Goal: Transaction & Acquisition: Purchase product/service

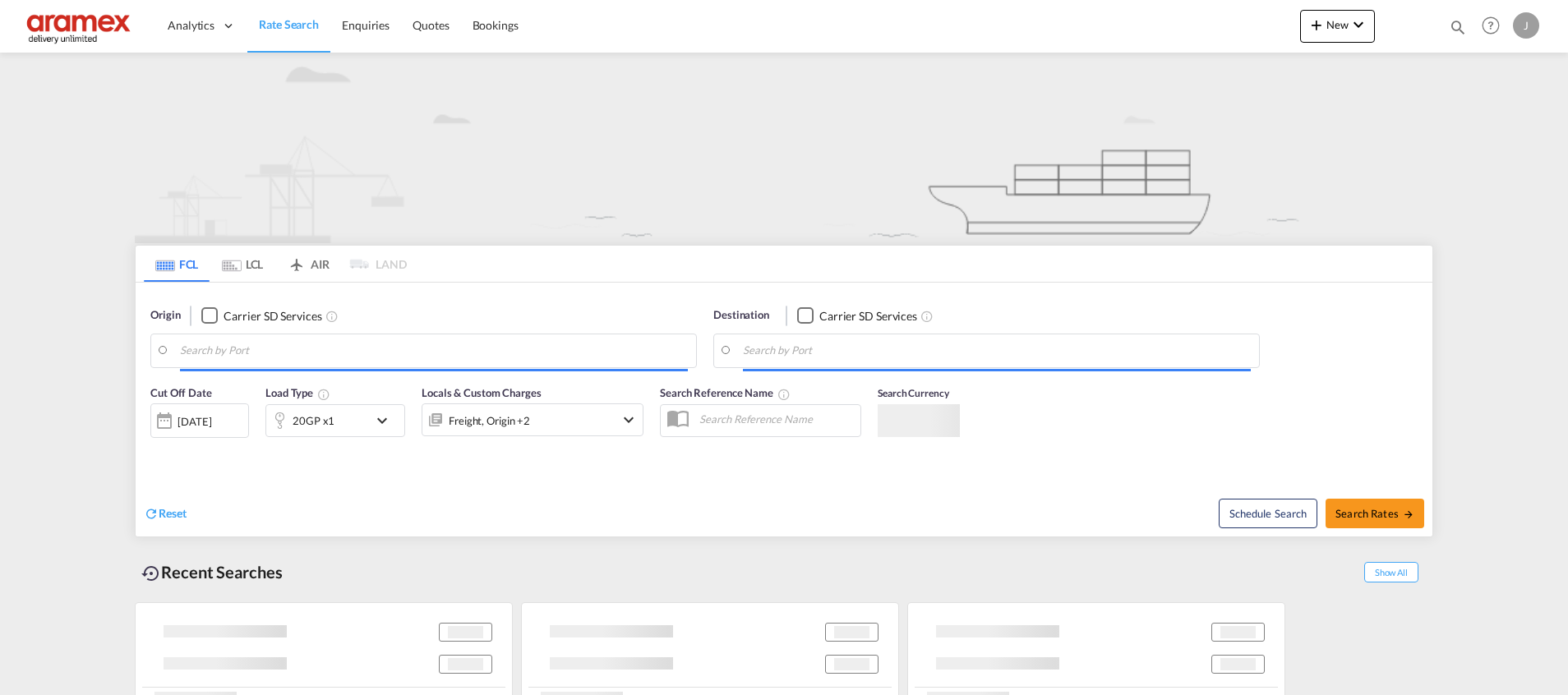
type input "[GEOGRAPHIC_DATA], NLRTM"
type input "[GEOGRAPHIC_DATA], [GEOGRAPHIC_DATA]"
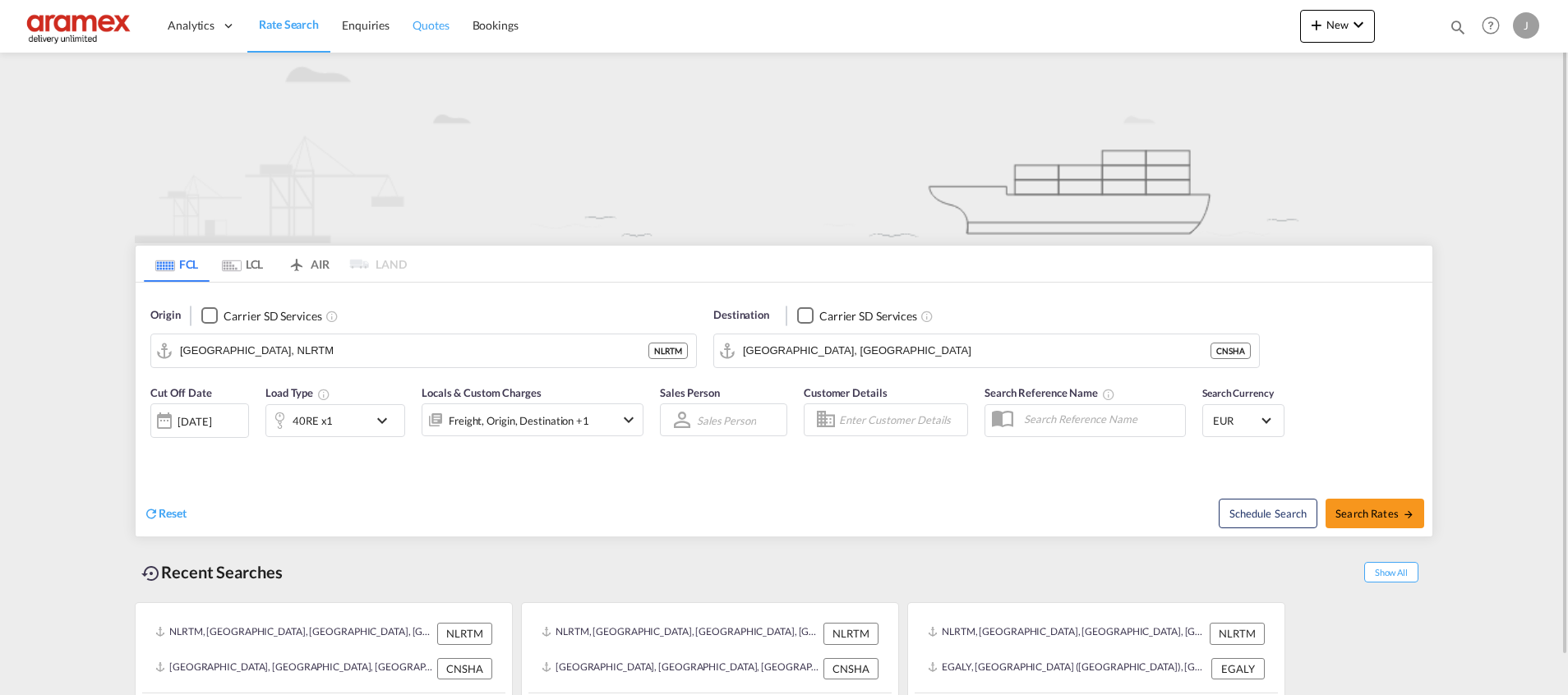
click at [442, 35] on link "Quotes" at bounding box center [430, 26] width 59 height 54
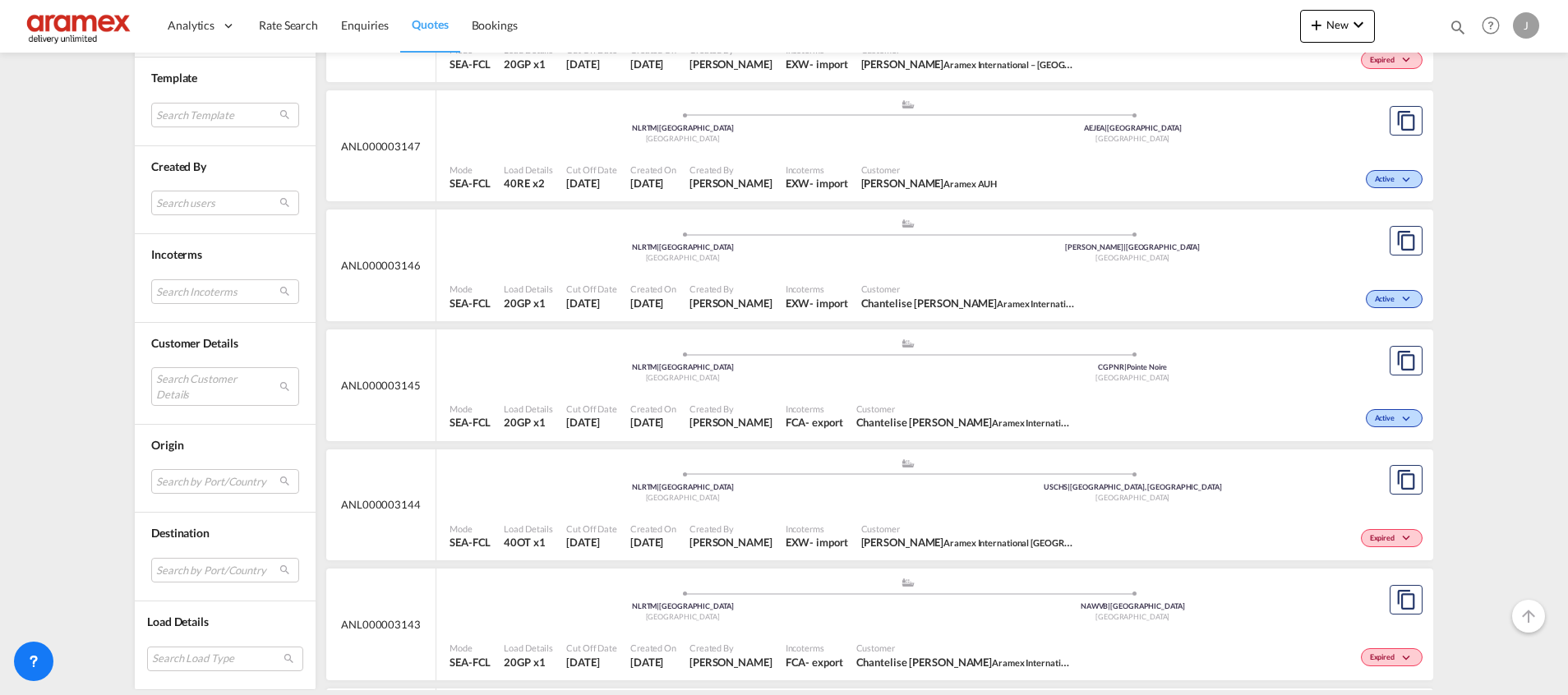
scroll to position [8330, 0]
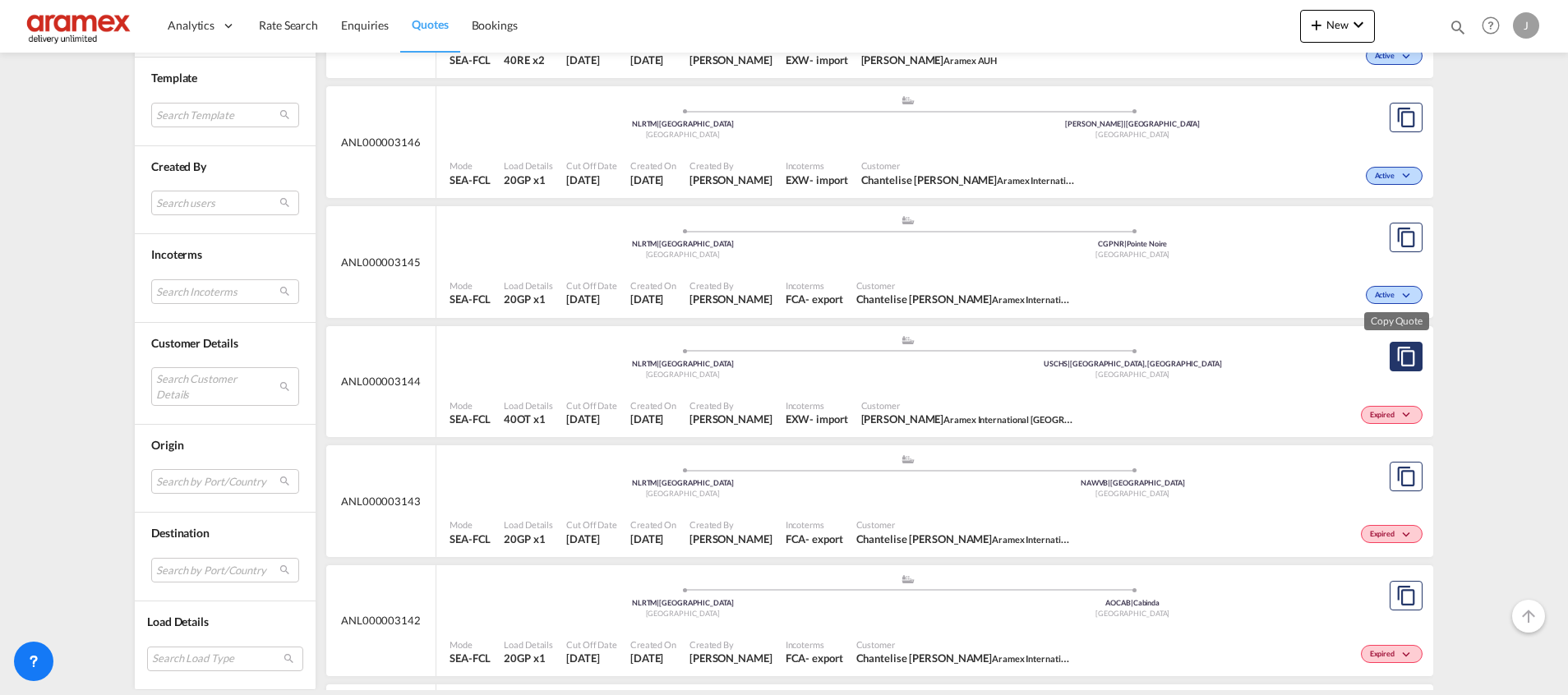
click at [1396, 360] on md-icon "assets/icons/custom/copyQuote.svg" at bounding box center [1406, 356] width 20 height 20
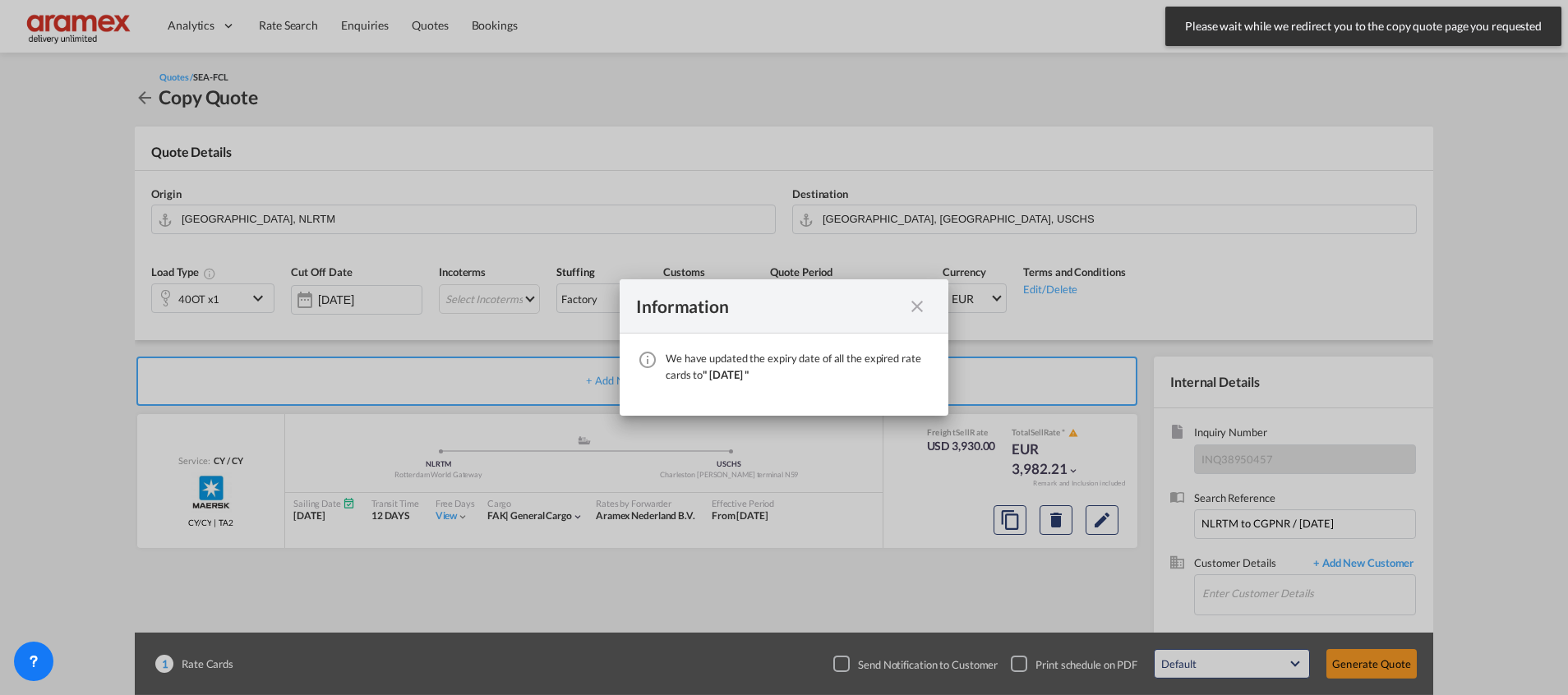
click at [921, 309] on md-icon "icon-close fg-AAA8AD cursor" at bounding box center [917, 306] width 20 height 20
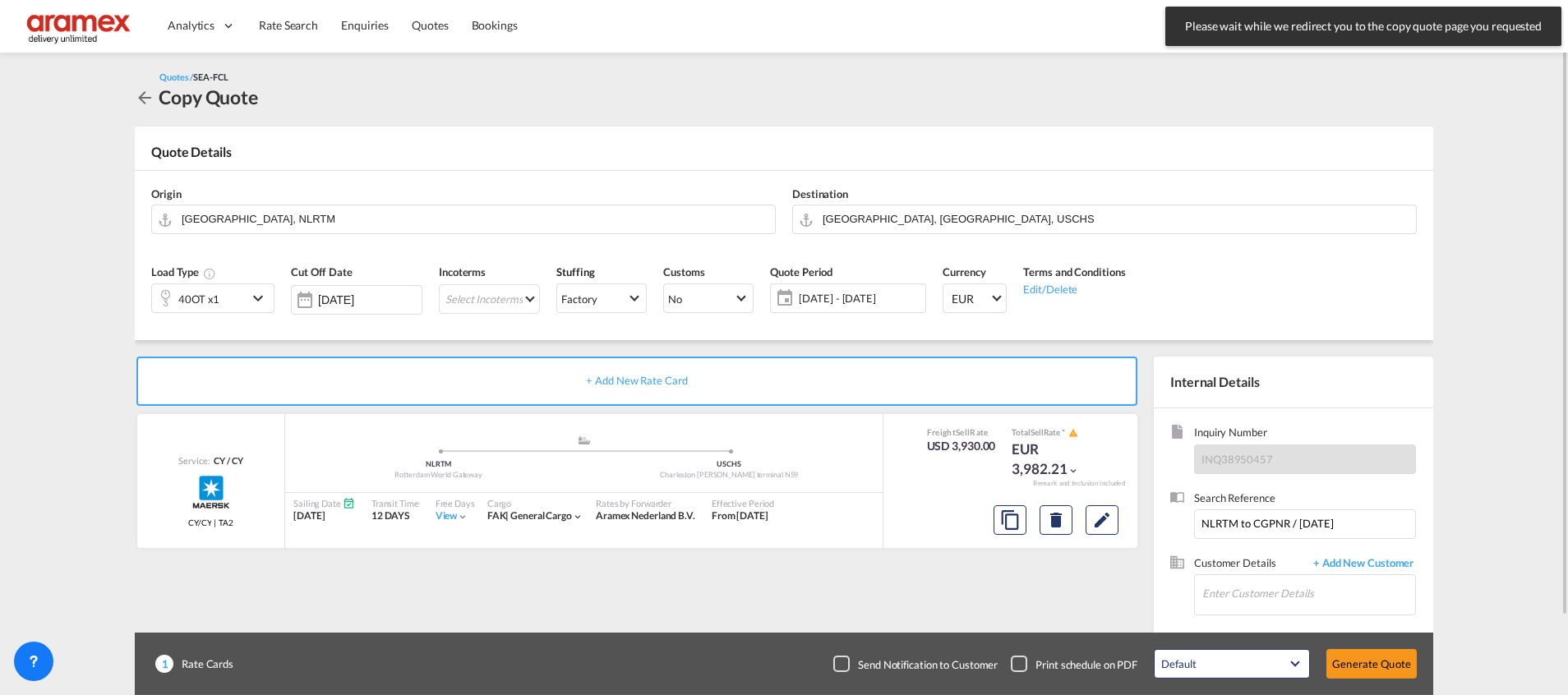
click at [238, 300] on div "40OT x1" at bounding box center [200, 298] width 95 height 28
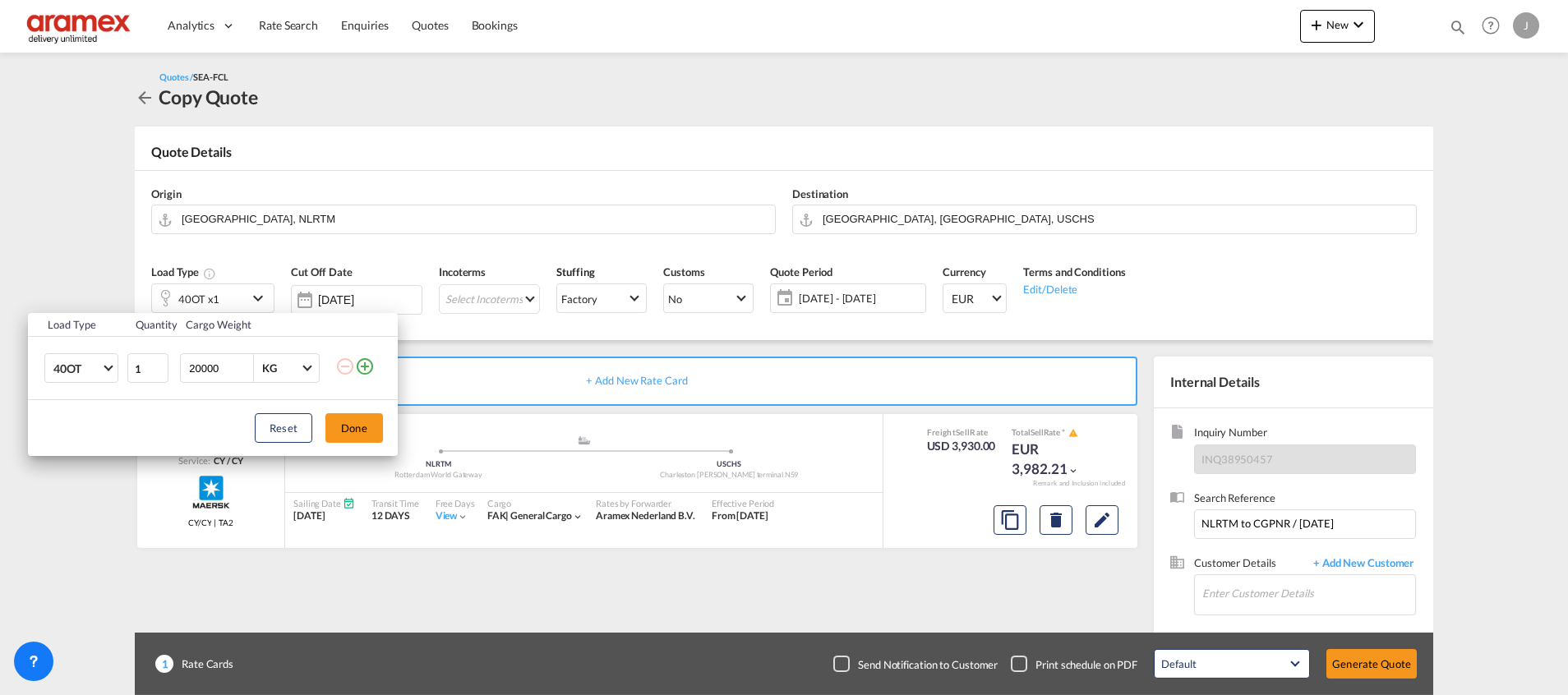
click at [362, 362] on md-icon "icon-plus-circle-outline" at bounding box center [365, 366] width 20 height 20
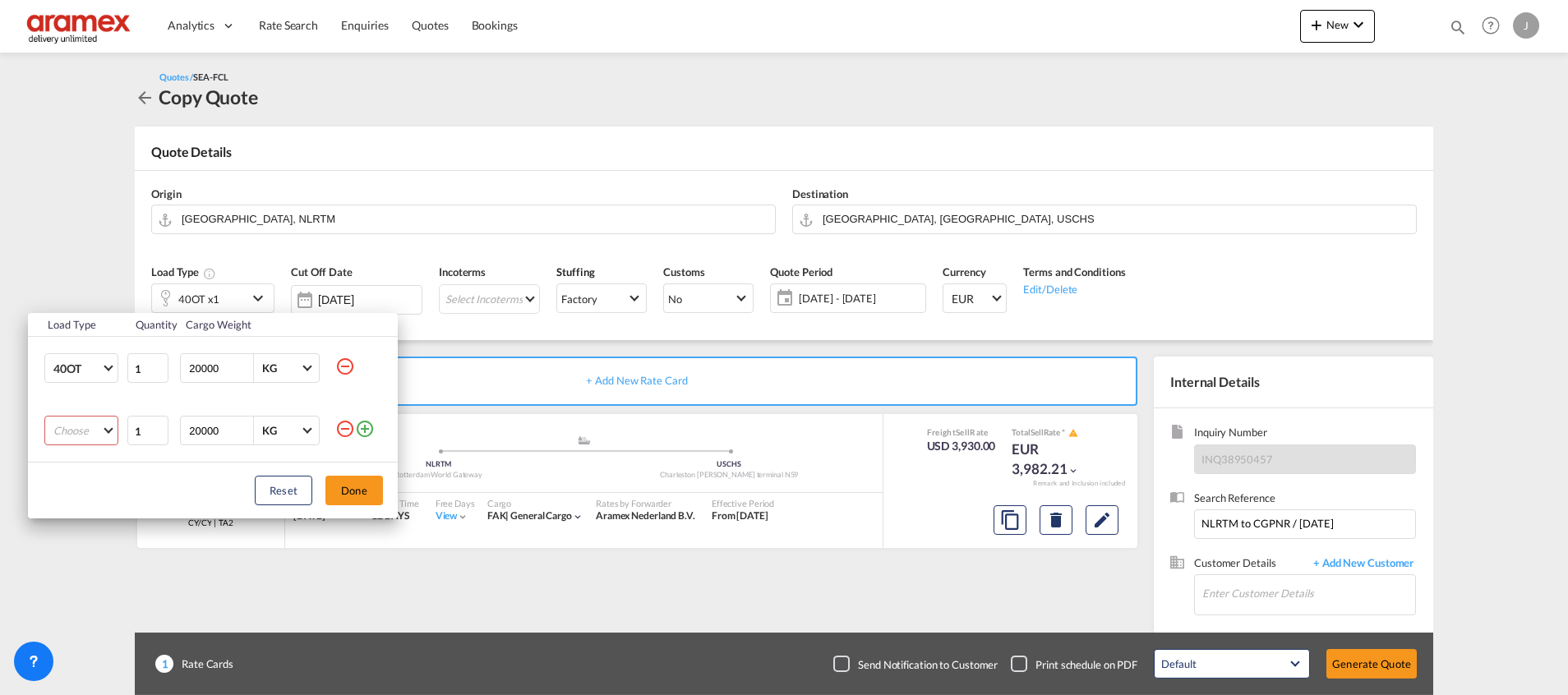
click at [90, 424] on md-select "Choose 20GP 40GP 40HC 45HC 20RE 40RE 40HR 20OT 40OT 20FR 40FR 40NR 20NR 45S 20T…" at bounding box center [81, 430] width 74 height 29
click at [84, 542] on md-option "20FR" at bounding box center [96, 540] width 111 height 40
click at [361, 495] on button "Done" at bounding box center [354, 490] width 58 height 29
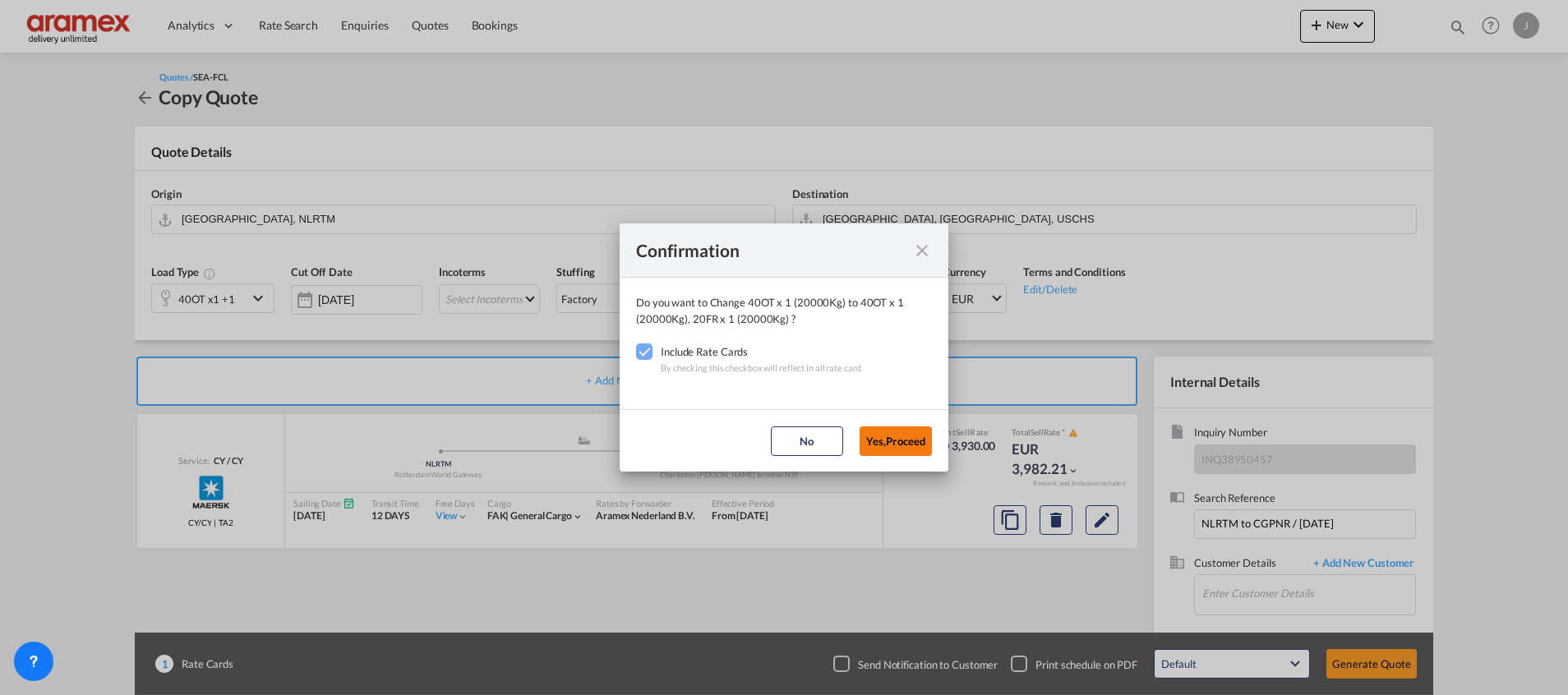
click at [907, 439] on button "Yes,Proceed" at bounding box center [896, 441] width 73 height 29
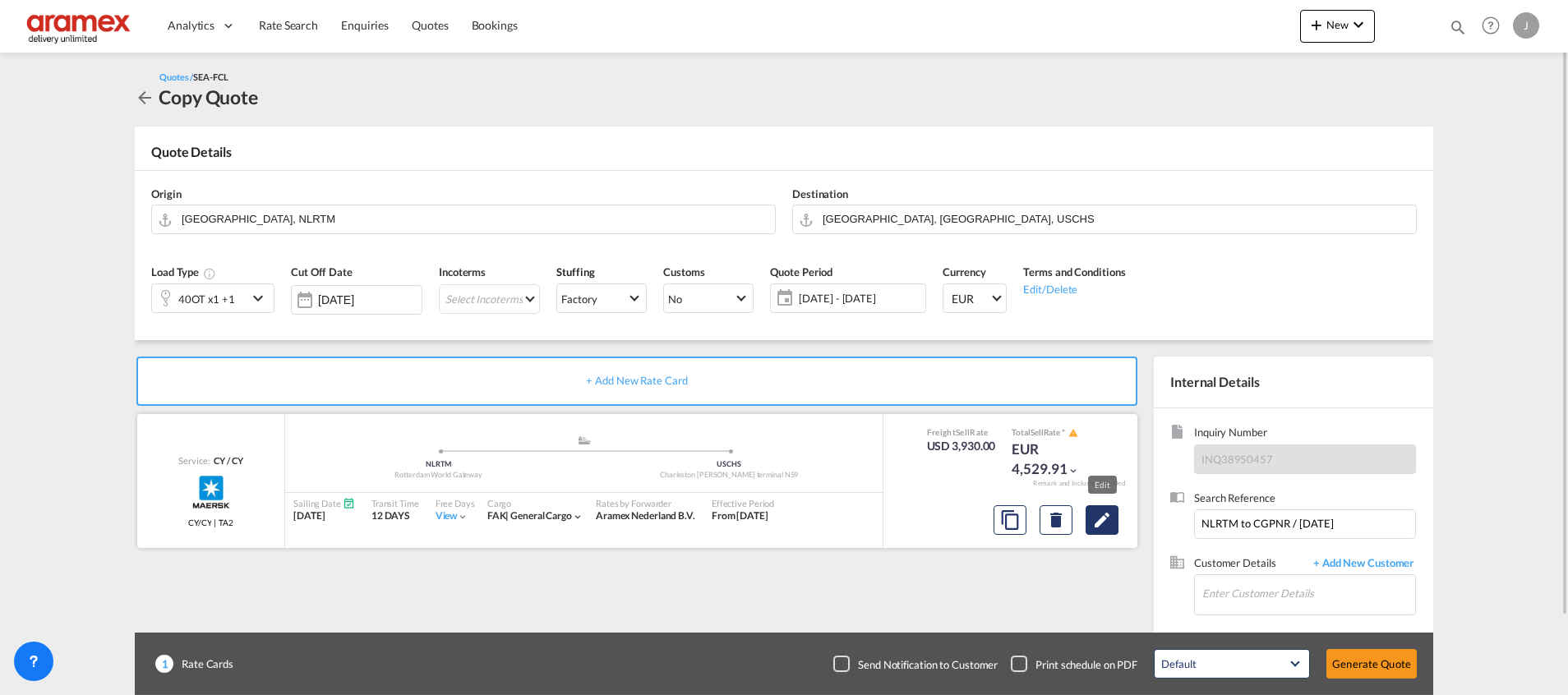
click at [1104, 529] on button "Edit" at bounding box center [1101, 520] width 33 height 29
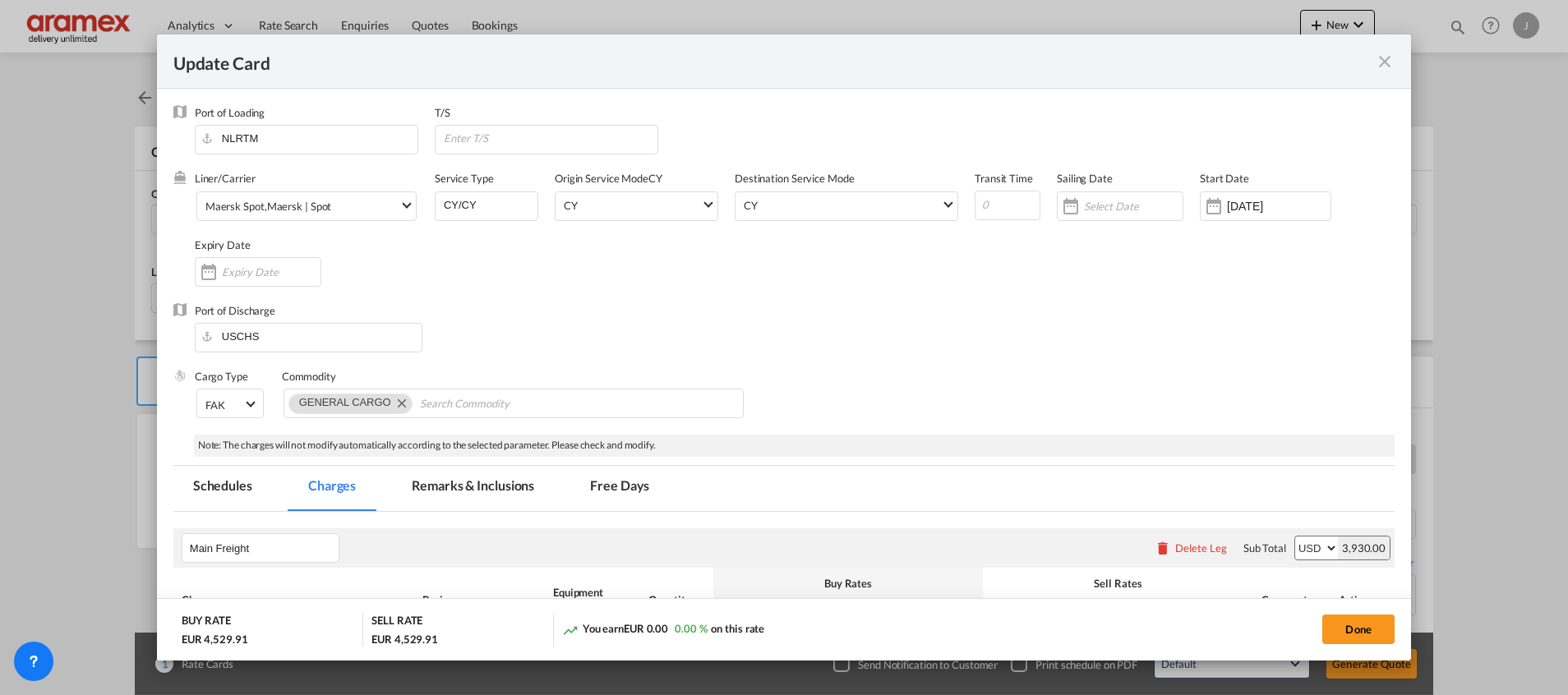
select select "per equipment"
select select "per shipment"
select select "per container"
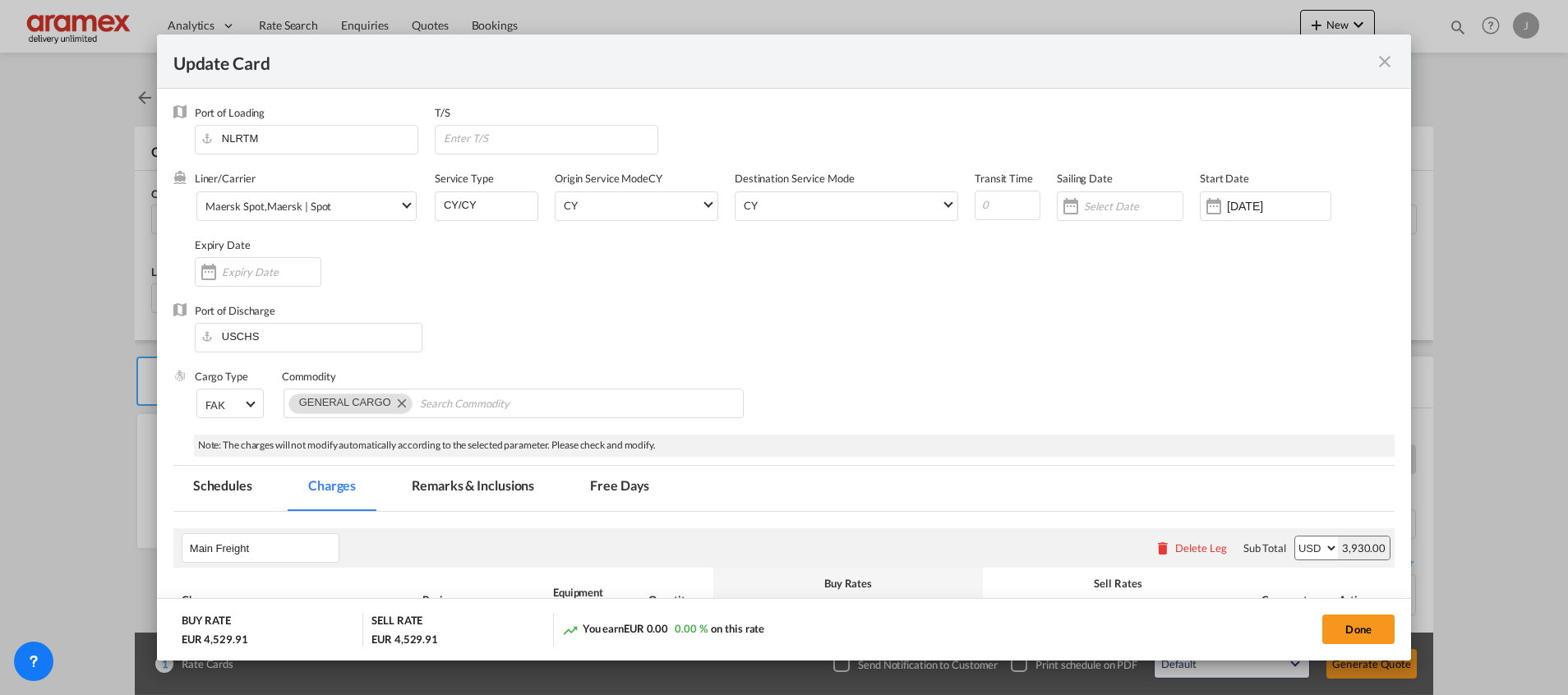
select select "per container"
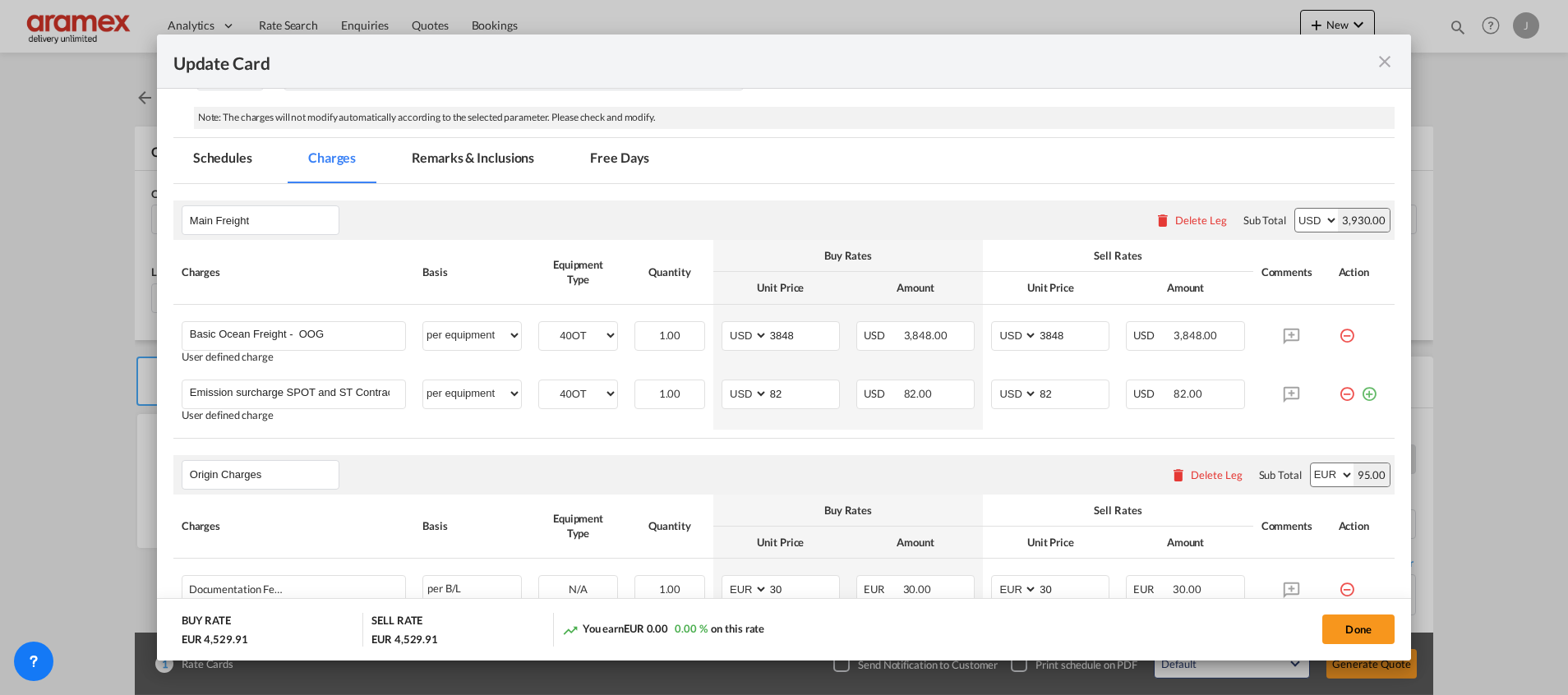
scroll to position [307, 0]
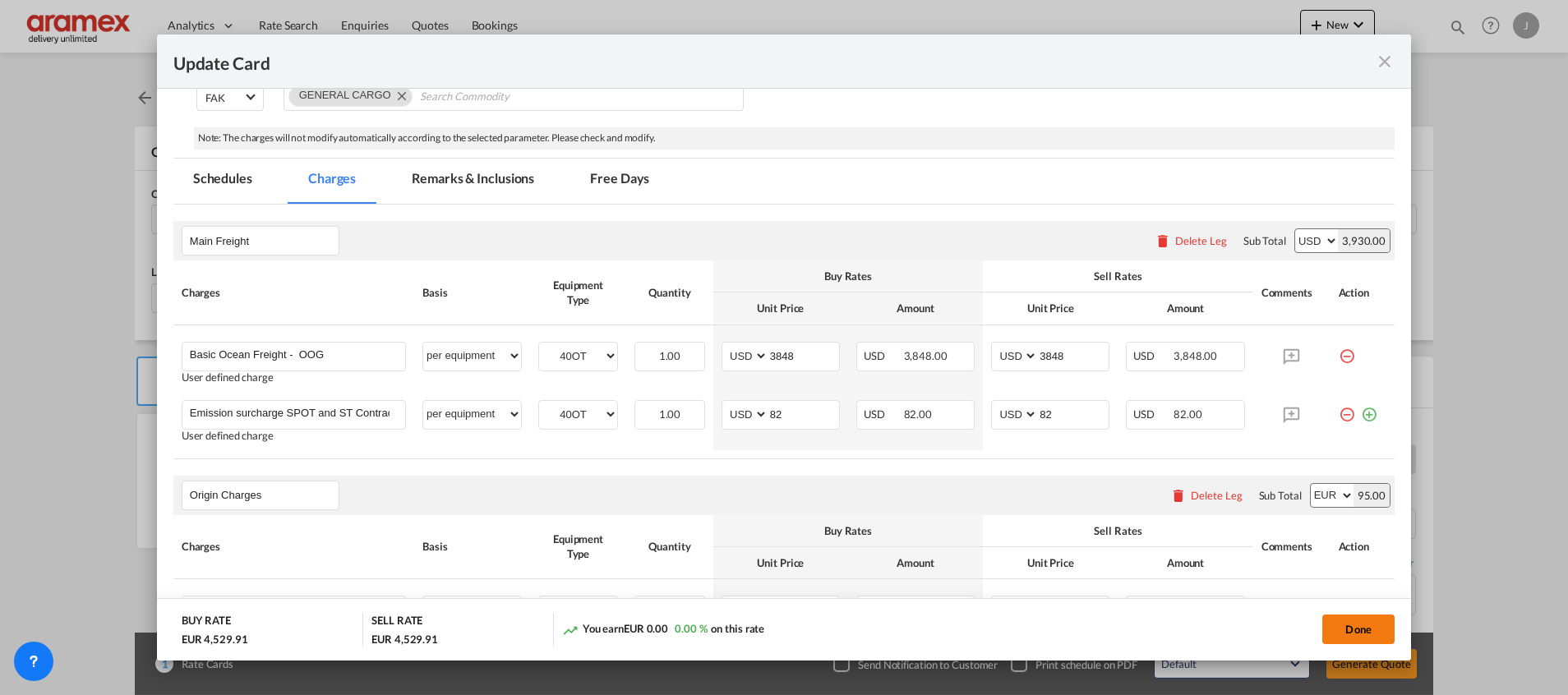
click at [1355, 627] on button "Done" at bounding box center [1358, 629] width 73 height 29
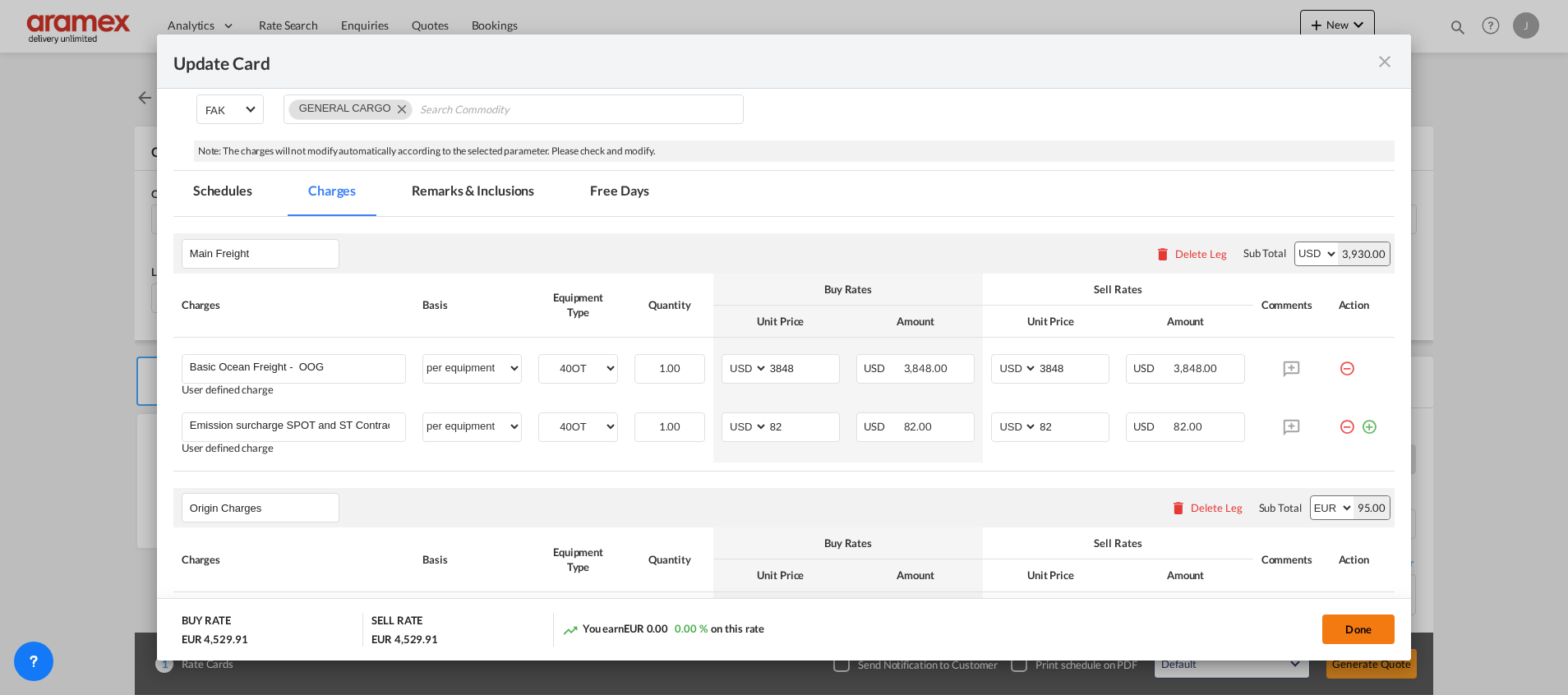
scroll to position [0, 0]
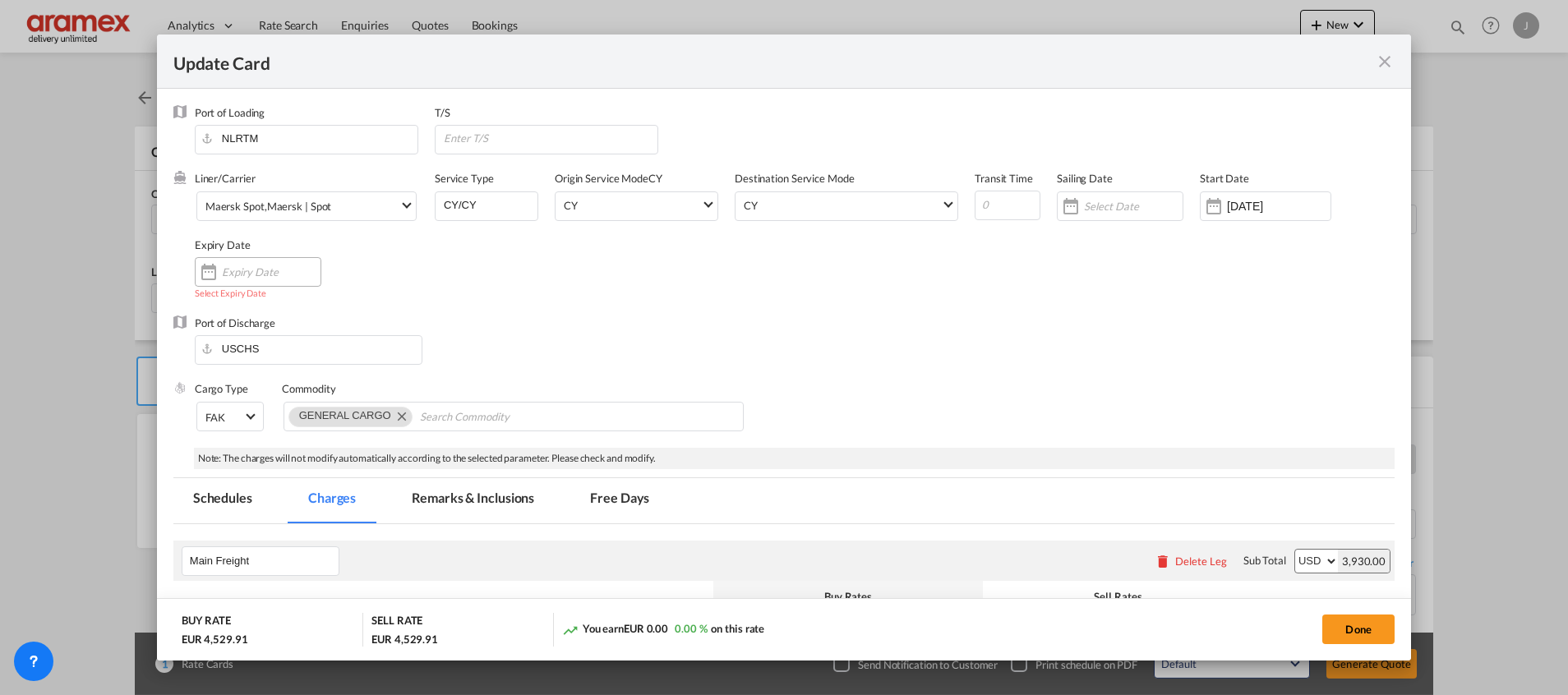
click at [252, 274] on input "Update CardPort of ..." at bounding box center [271, 271] width 98 height 13
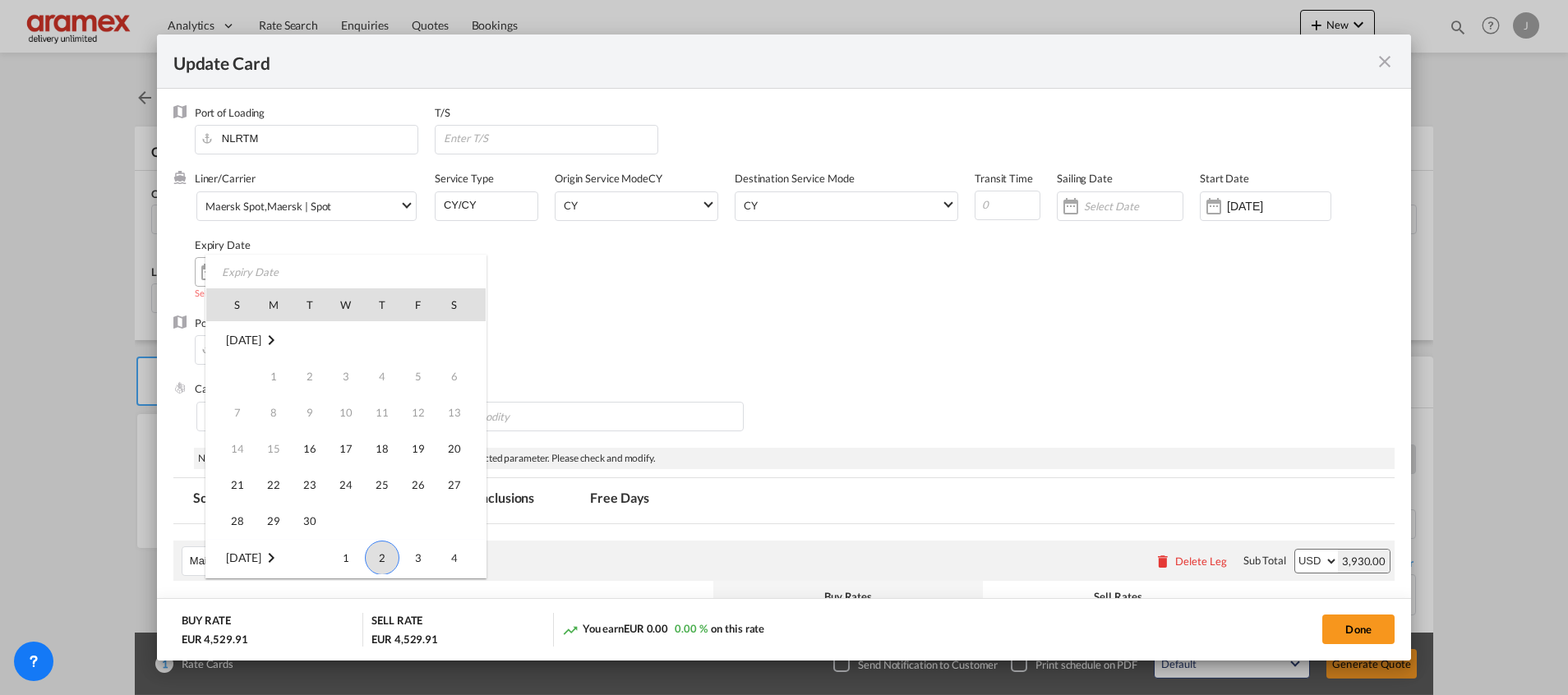
scroll to position [218, 0]
click at [424, 486] on span "31" at bounding box center [418, 484] width 33 height 33
type input "[DATE]"
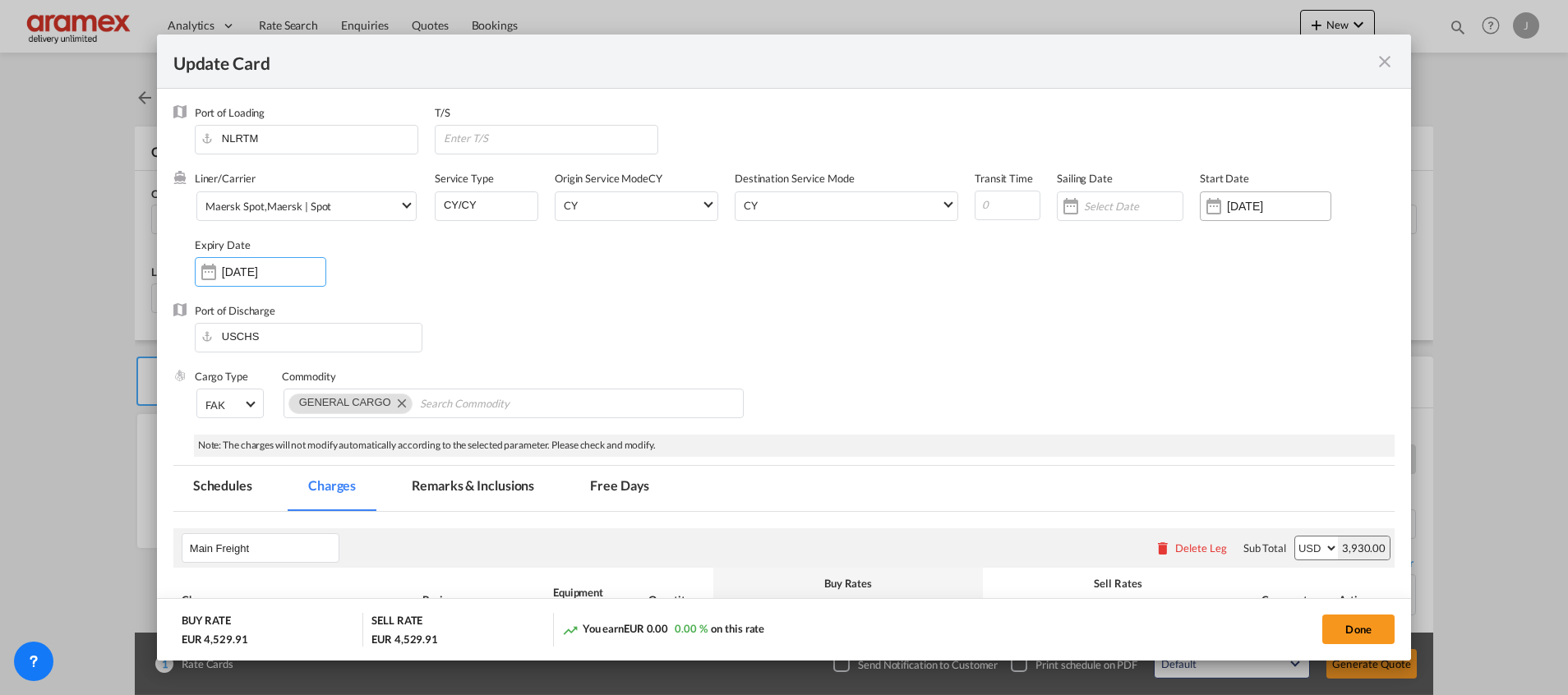
click at [1248, 210] on input "[DATE]" at bounding box center [1279, 205] width 104 height 13
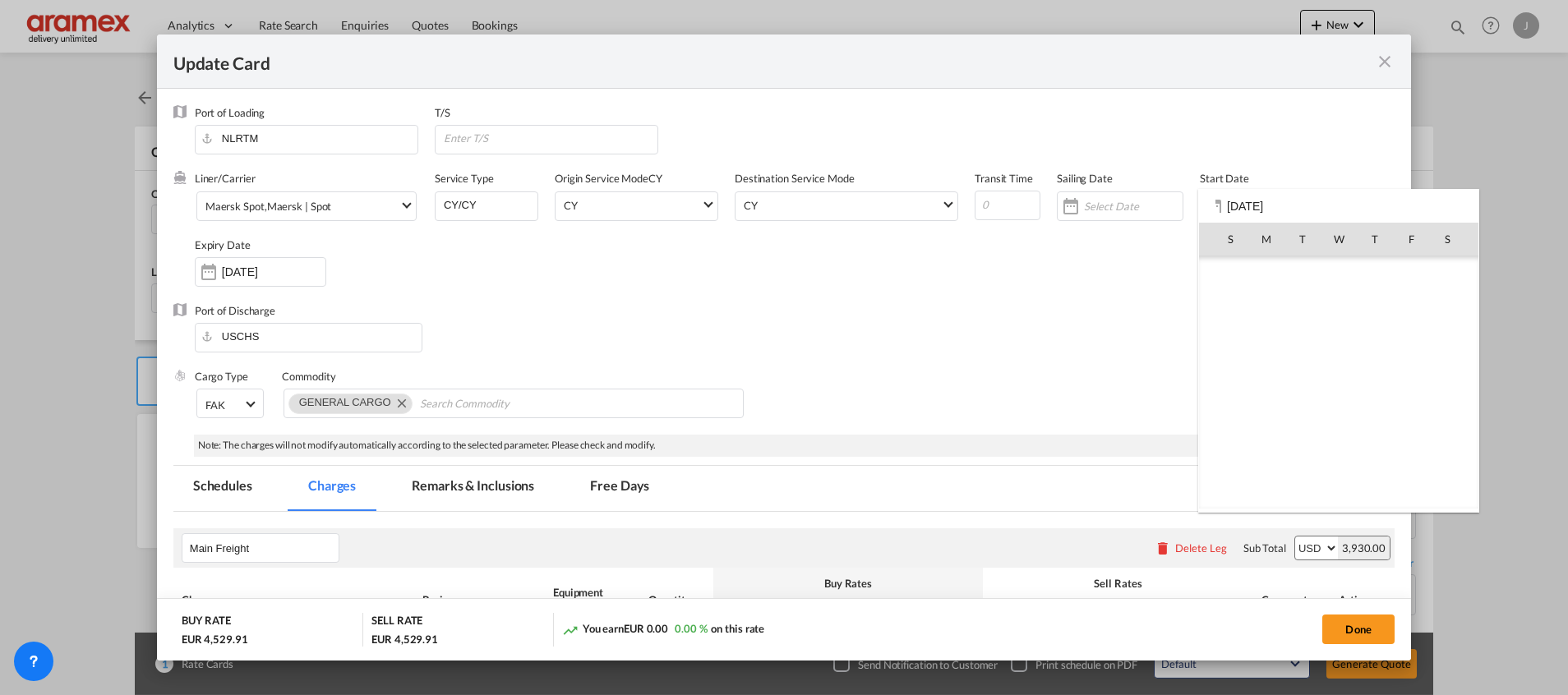
scroll to position [380389, 0]
click at [1376, 496] on span "2" at bounding box center [1374, 492] width 35 height 35
type input "[DATE]"
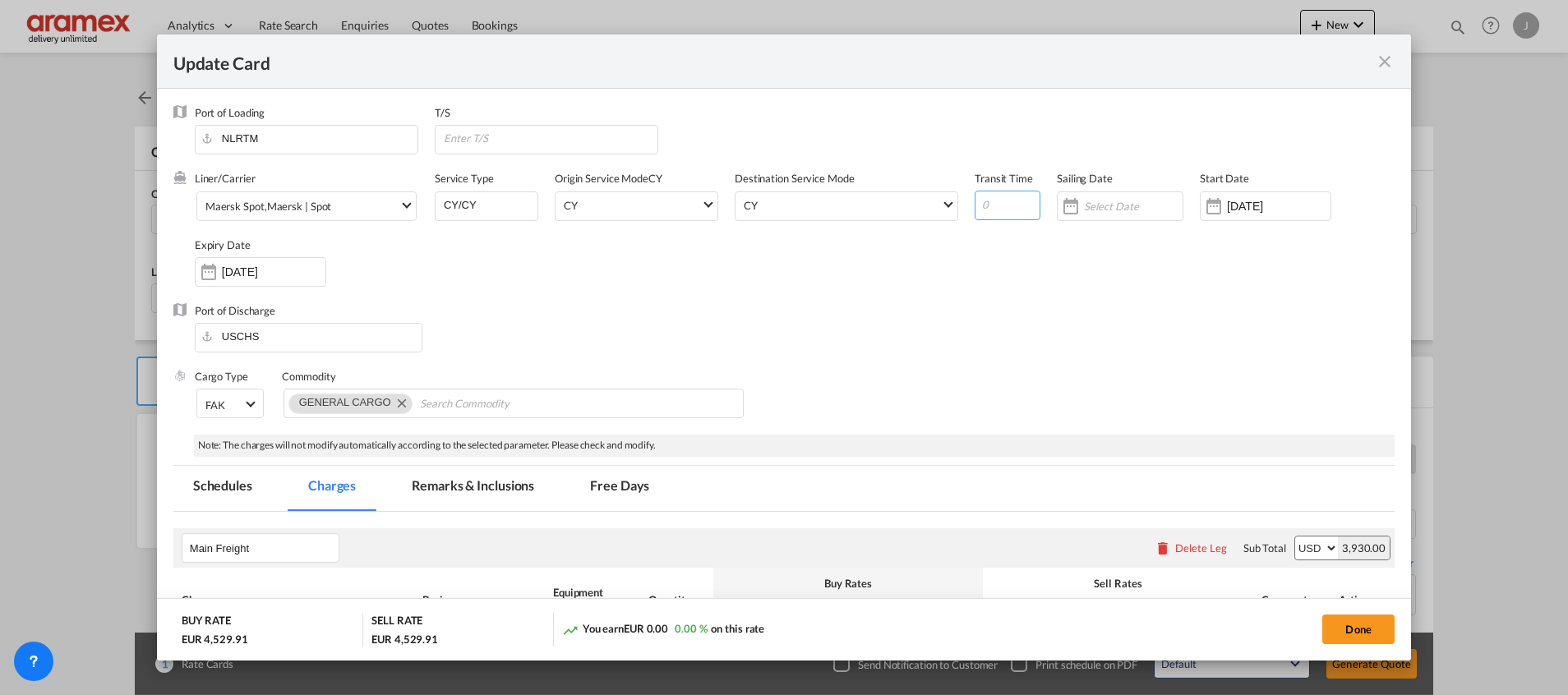
click at [999, 209] on input "Update CardPort of ..." at bounding box center [1007, 205] width 66 height 29
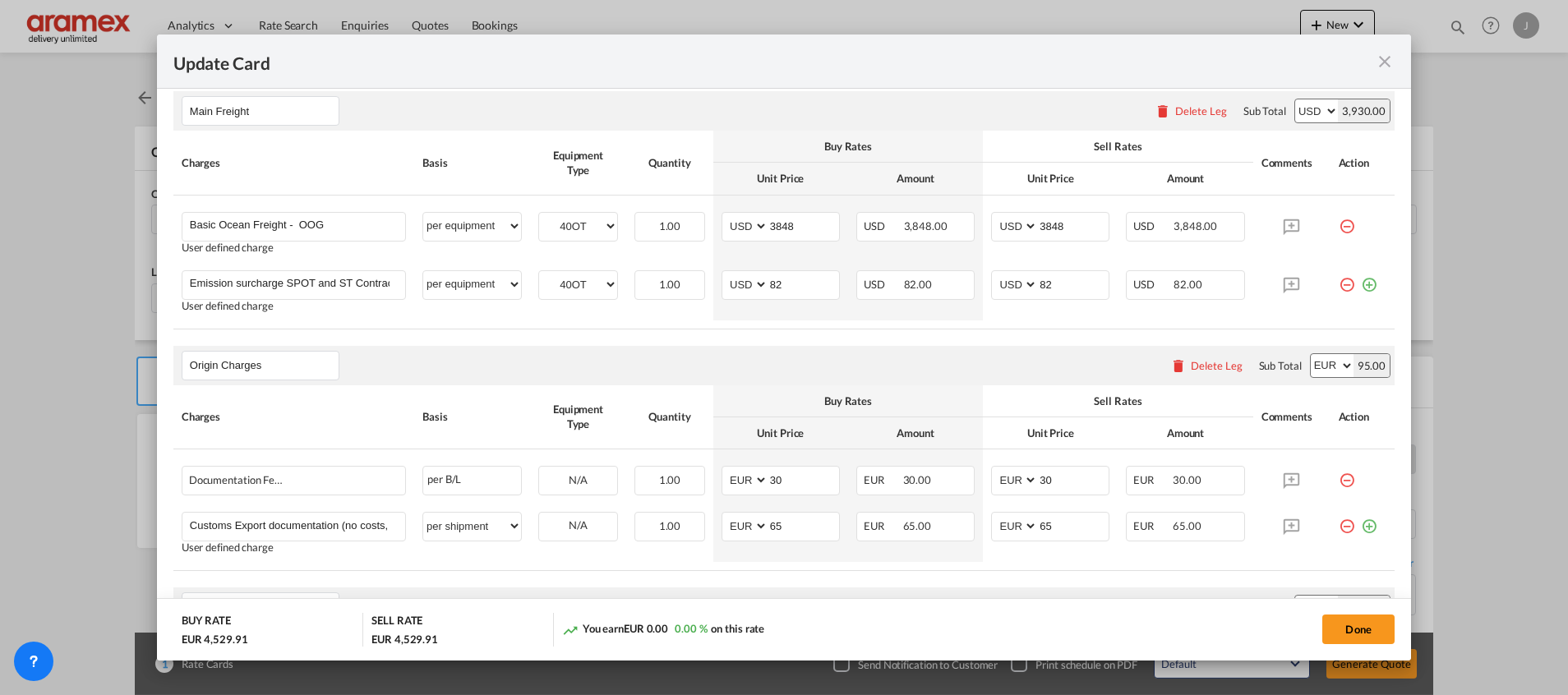
scroll to position [493, 0]
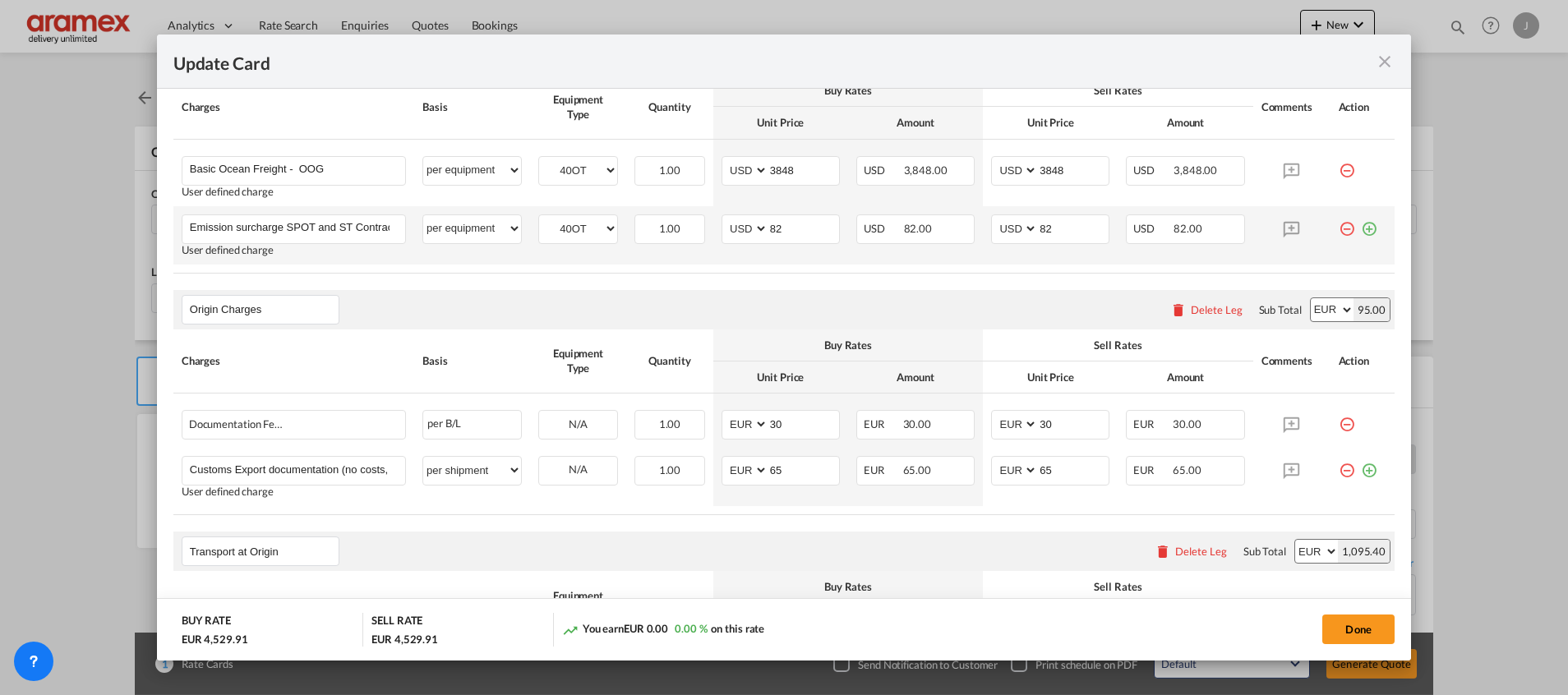
type input "11"
click at [1361, 224] on md-icon "icon-plus-circle-outline green-400-fg" at bounding box center [1368, 222] width 16 height 16
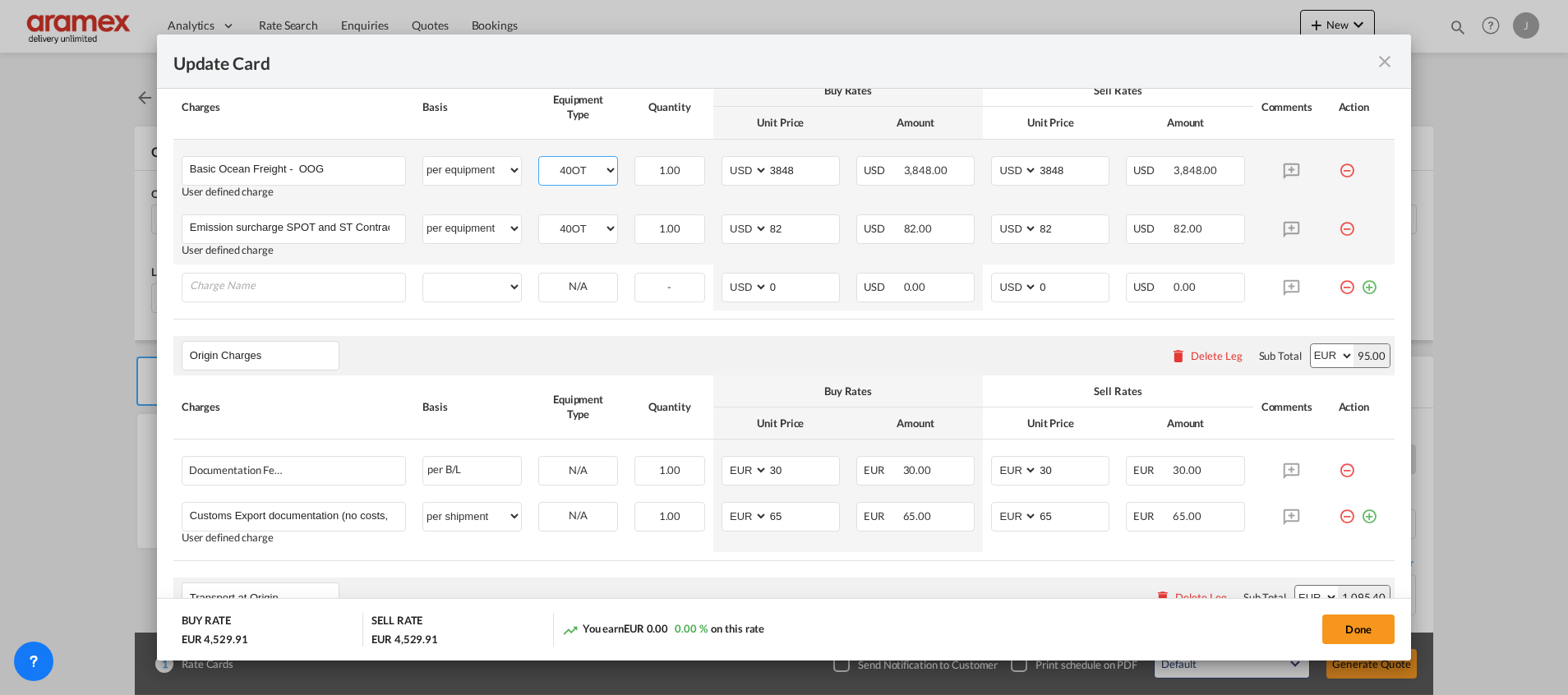
click at [599, 167] on select "40OT 20FR" at bounding box center [578, 171] width 78 height 22
select select "20FR"
click at [539, 160] on select "40OT 20FR" at bounding box center [578, 171] width 78 height 22
click at [584, 234] on select "40OT 20FR" at bounding box center [578, 229] width 78 height 22
select select "20FR"
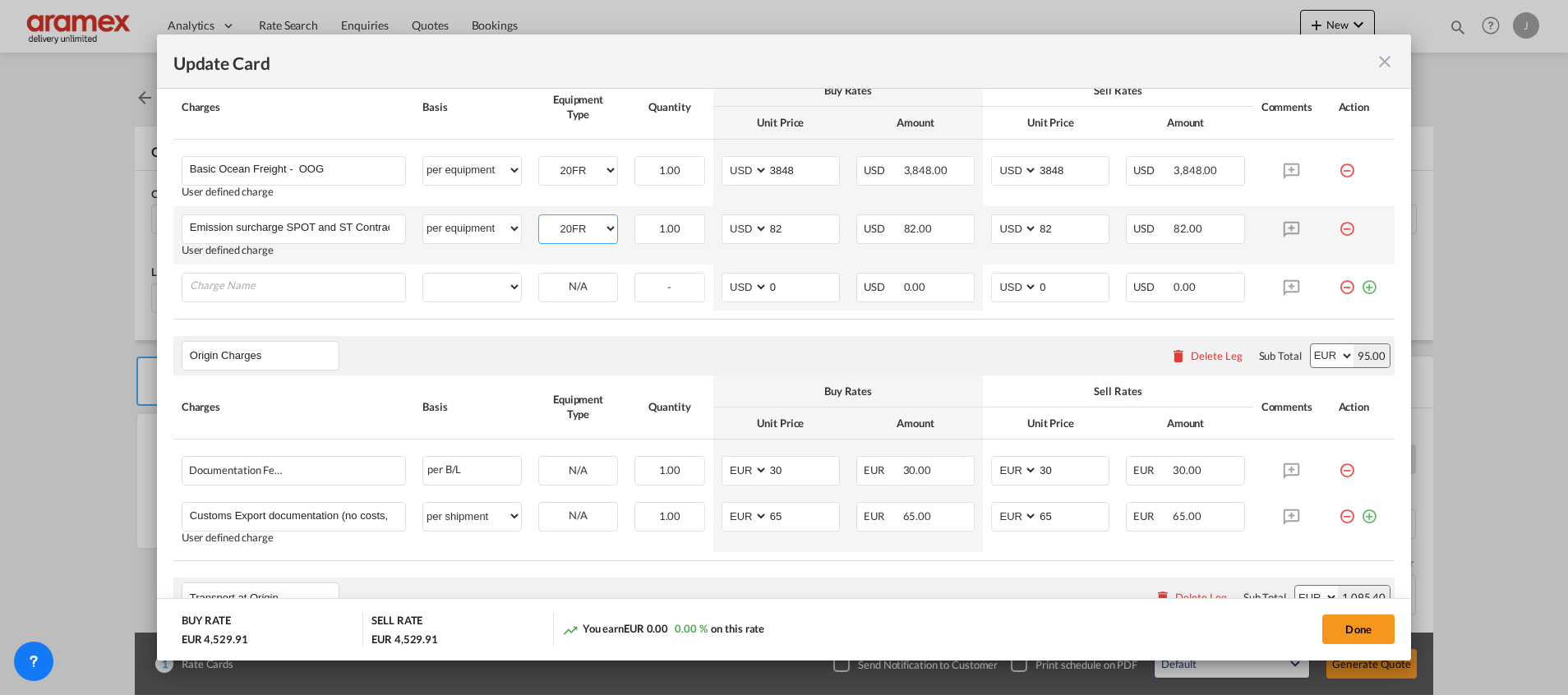
click at [539, 218] on select "40OT 20FR" at bounding box center [578, 229] width 78 height 22
click at [1338, 287] on md-icon "icon-minus-circle-outline red-400-fg" at bounding box center [1346, 281] width 16 height 16
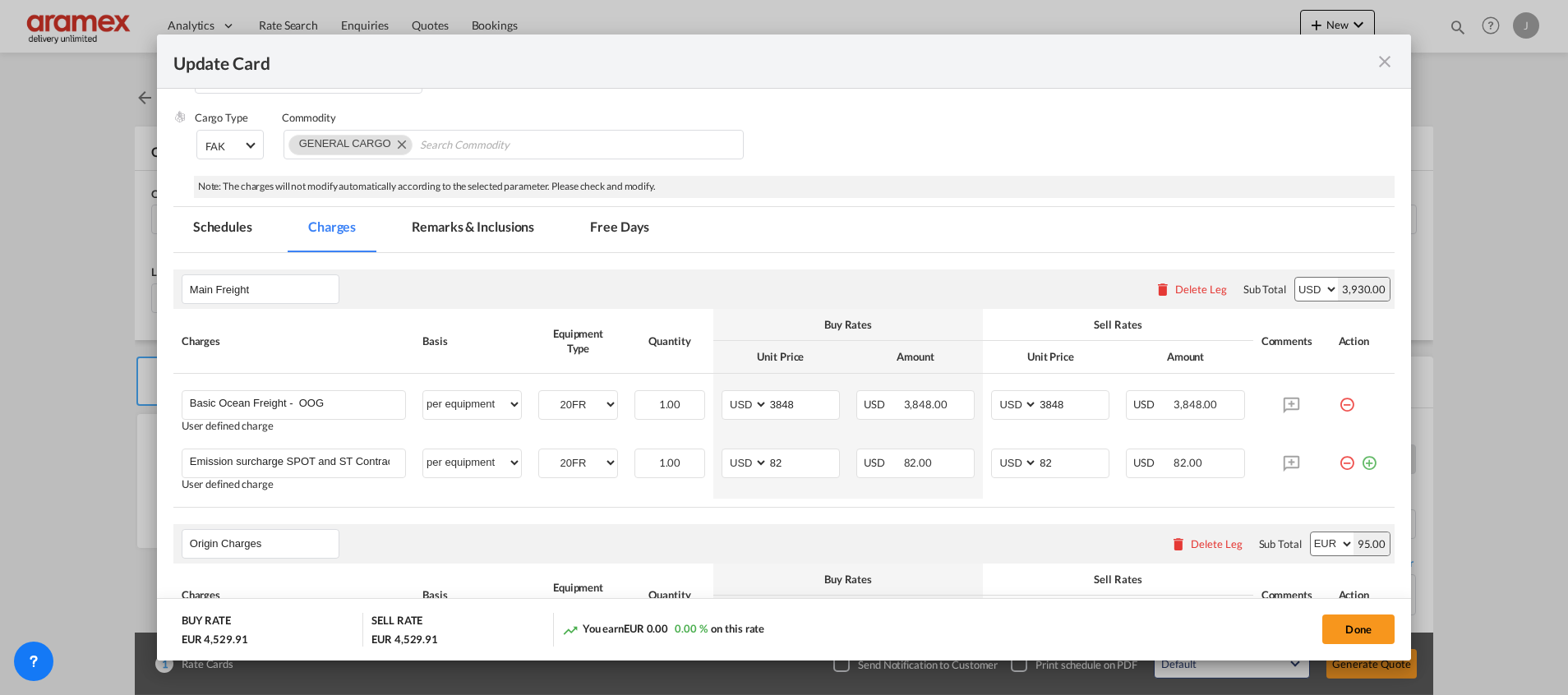
scroll to position [123, 0]
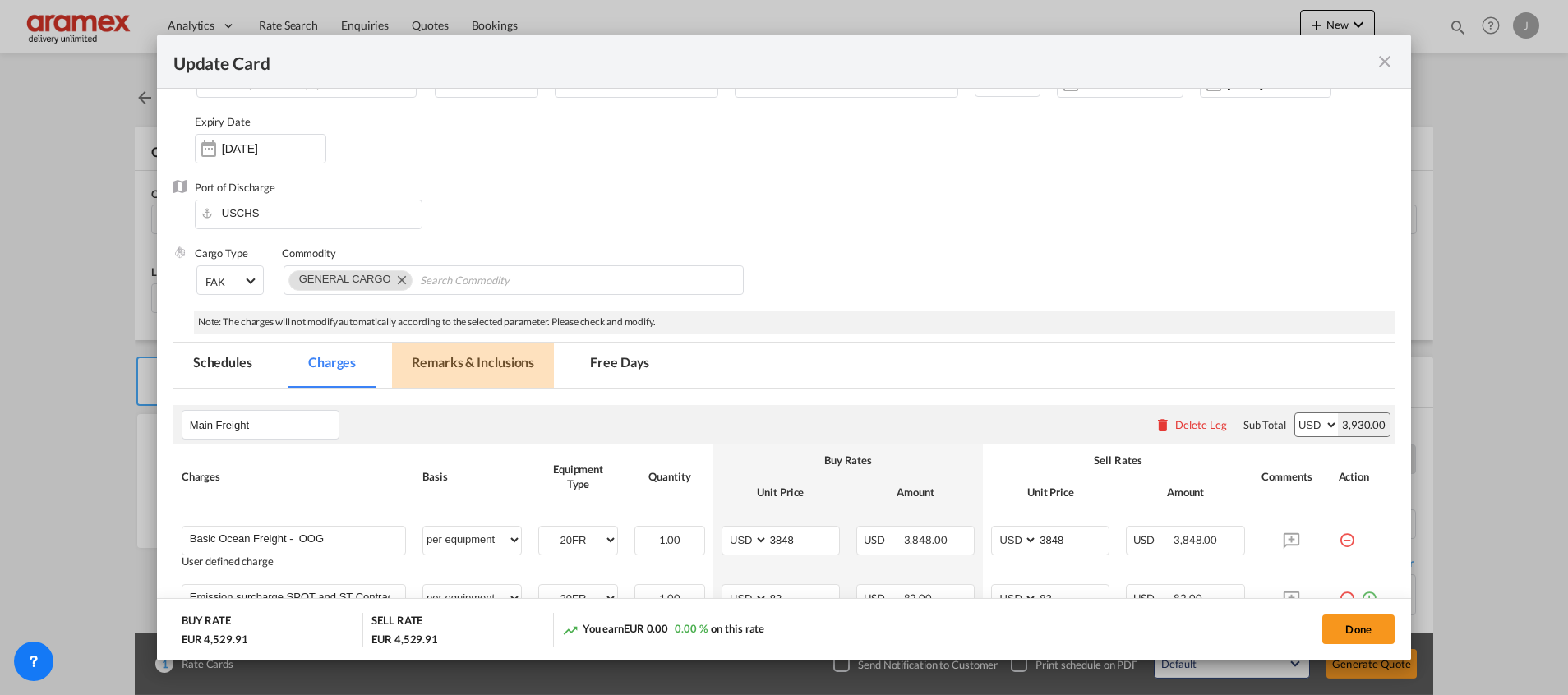
click at [430, 355] on md-tab-item "Remarks & Inclusions" at bounding box center [473, 365] width 162 height 45
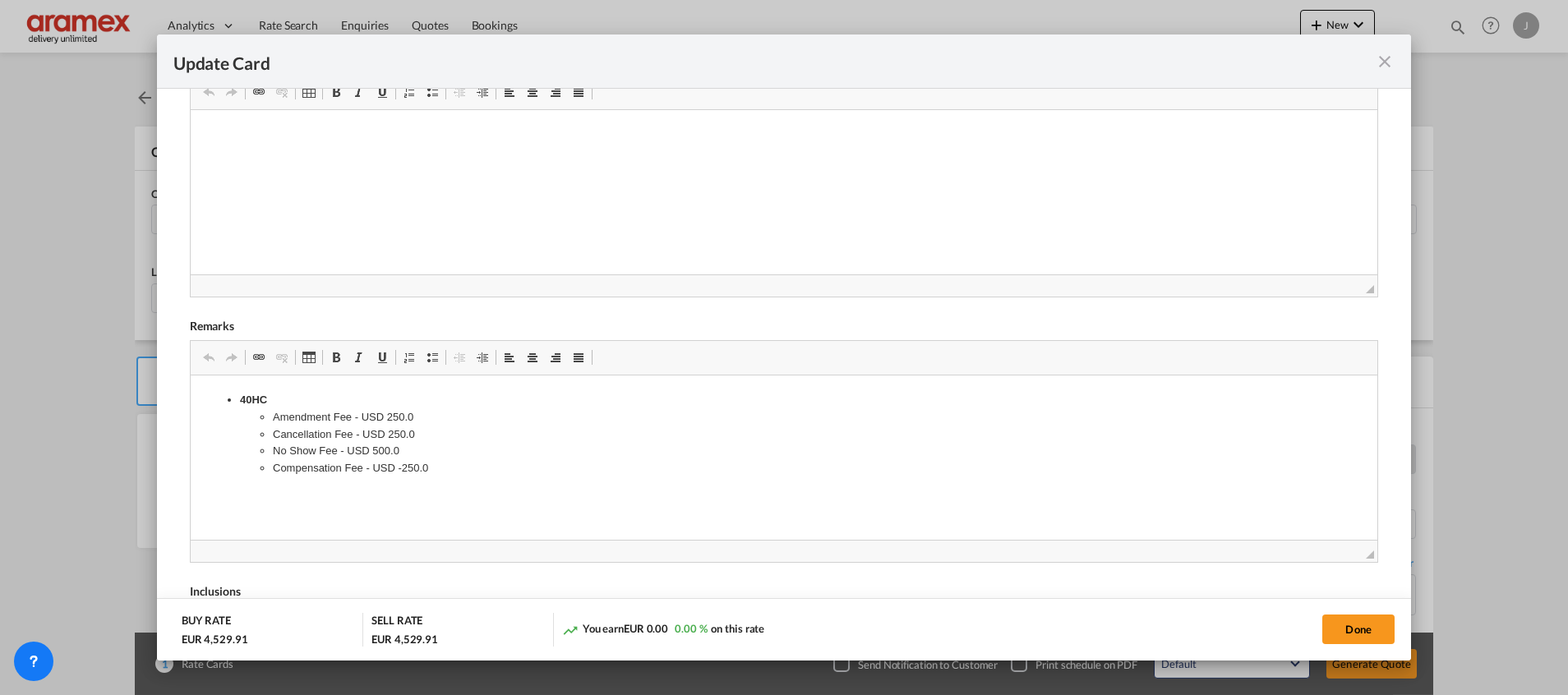
scroll to position [733, 0]
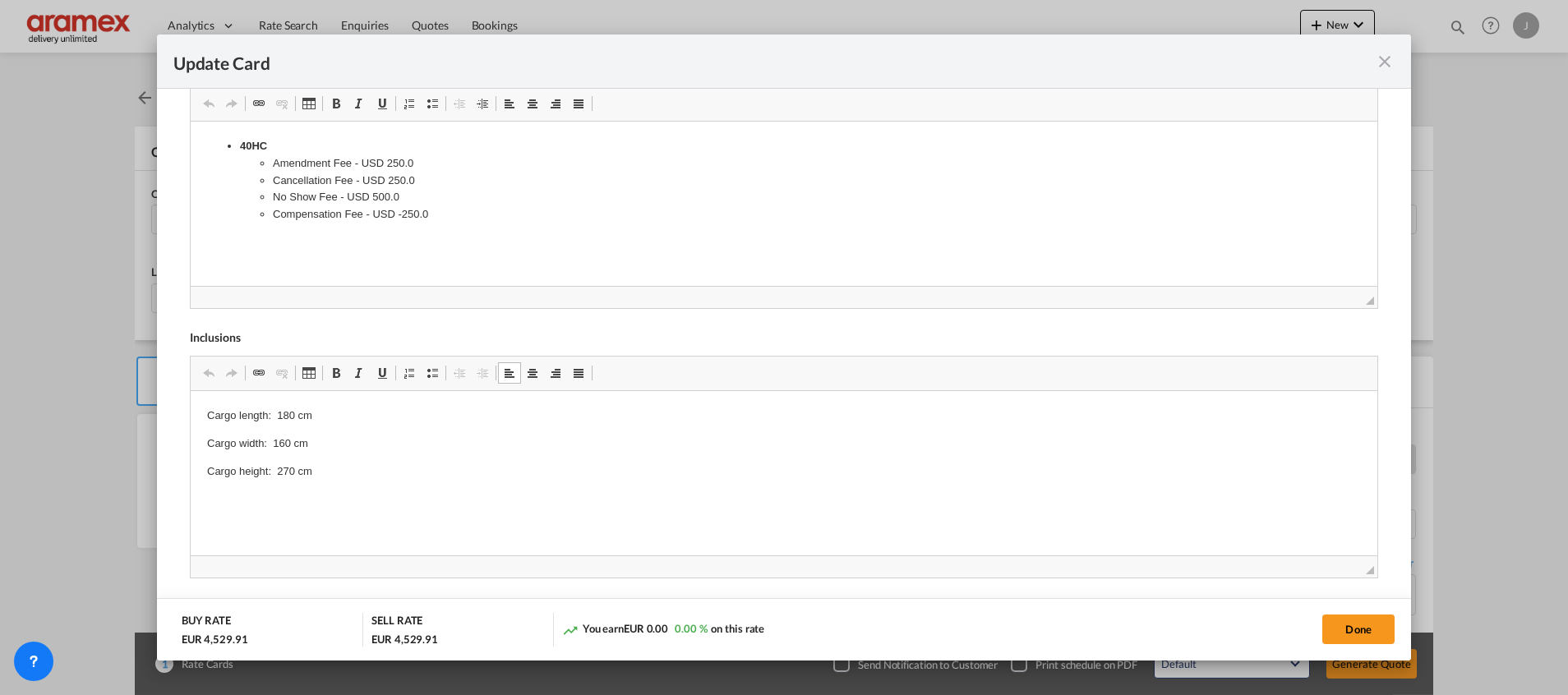
drag, startPoint x: 332, startPoint y: 479, endPoint x: 164, endPoint y: 441, distance: 172.2
drag, startPoint x: 278, startPoint y: 415, endPoint x: 374, endPoint y: 491, distance: 122.4
click at [372, 491] on html "Cargo length: 180 cm Cargo width: 160 cm Cargo height: 270 cm" at bounding box center [783, 444] width 1186 height 105
click at [361, 505] on p "Equipment & Dimensions (cm) Equipment type 40' FR High Cube Only Cargo Length (…" at bounding box center [783, 458] width 1153 height 103
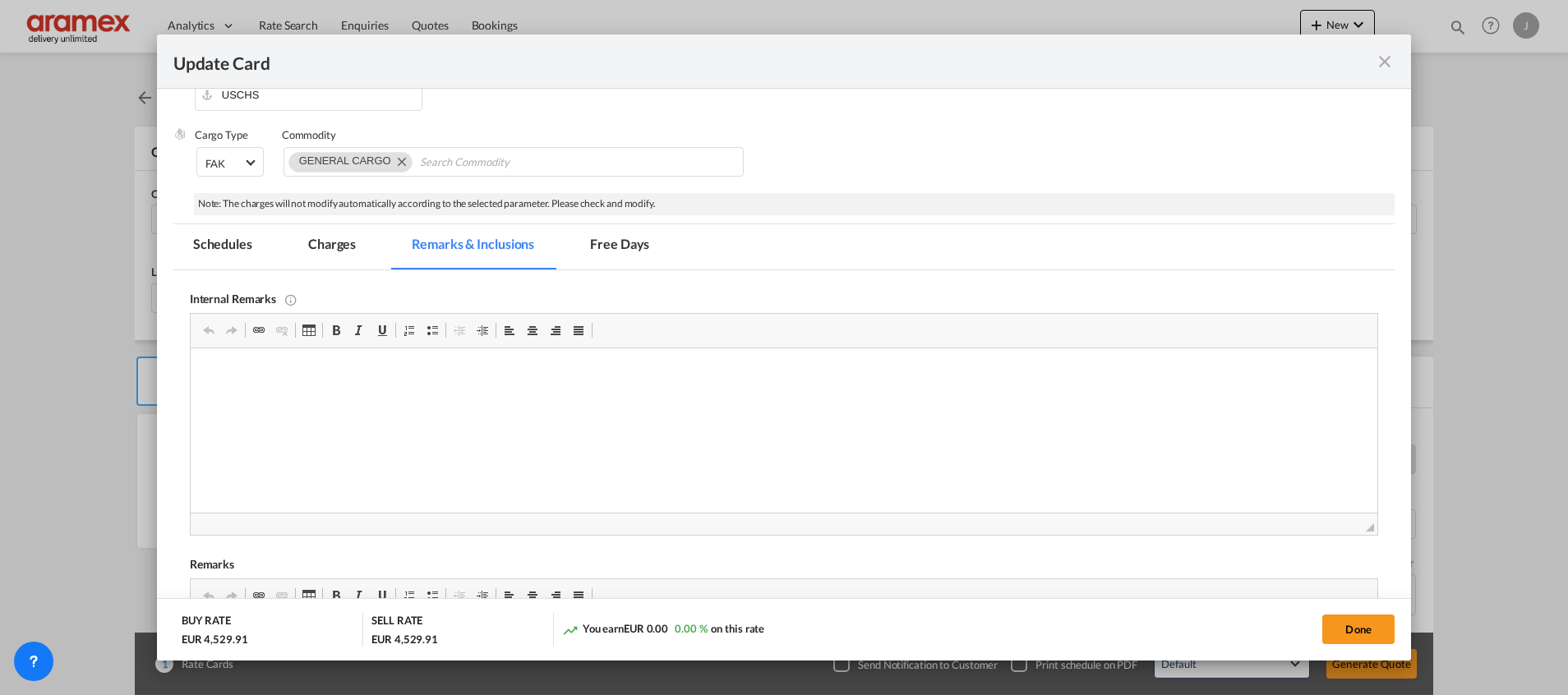
scroll to position [611, 0]
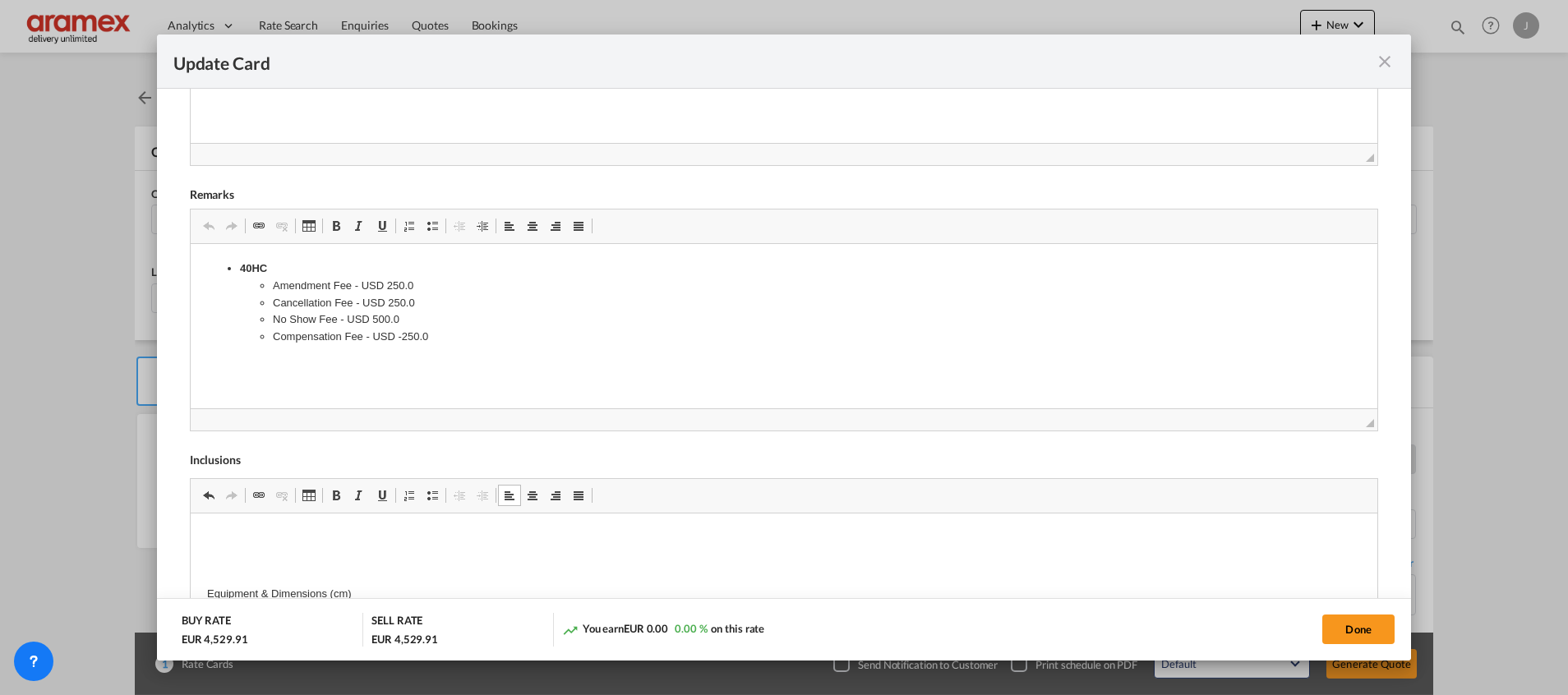
click at [212, 515] on html "Equipment & Dimensions (cm) Equipment type 40' FR High Cube Only Cargo Length (…" at bounding box center [783, 661] width 1186 height 297
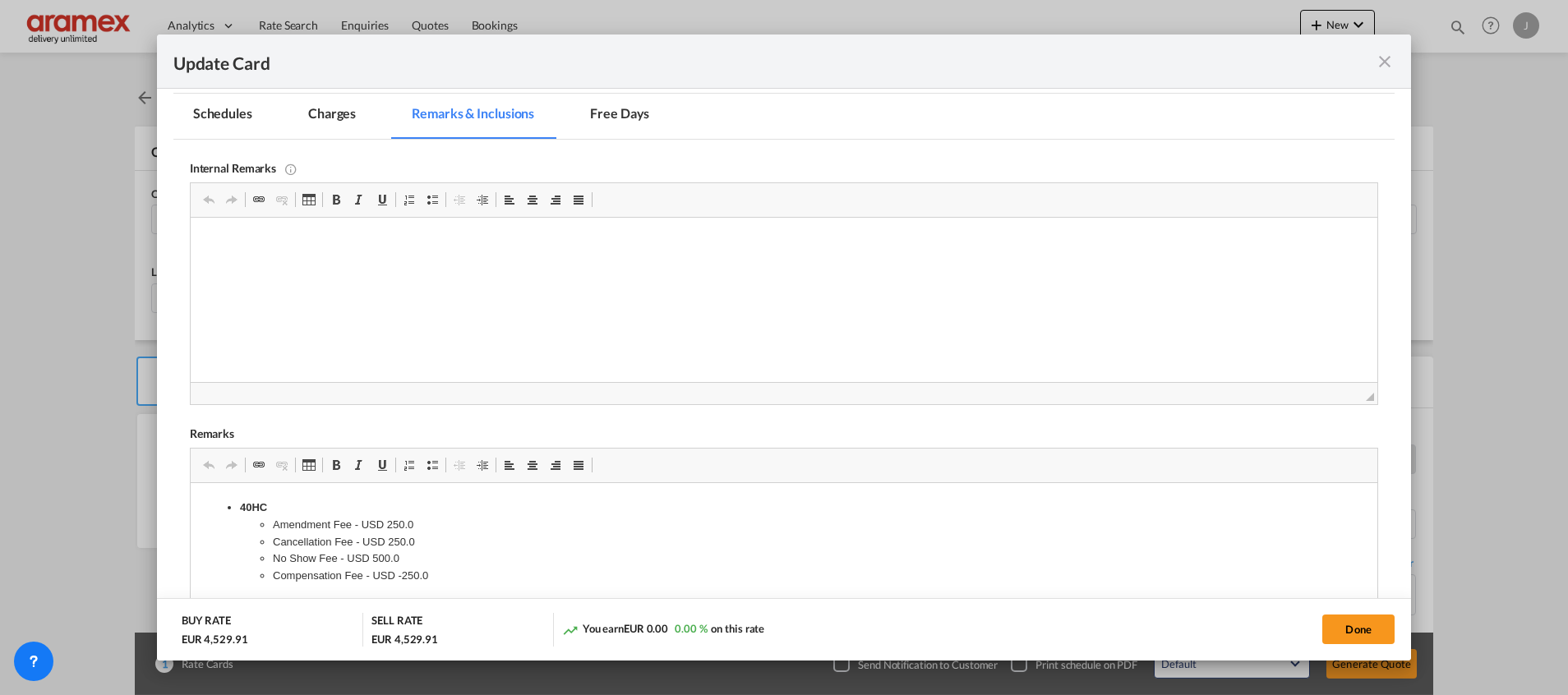
scroll to position [242, 0]
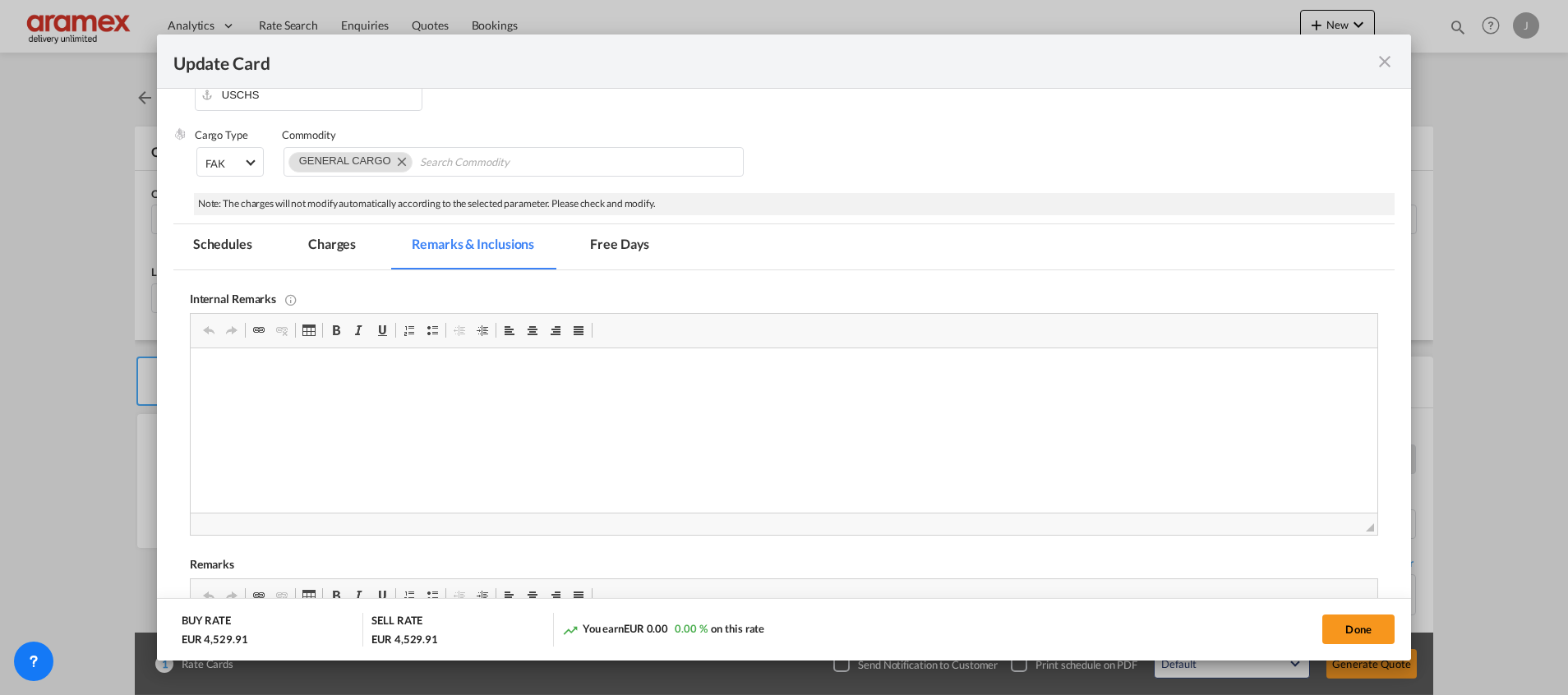
click at [340, 251] on md-tab-item "Charges" at bounding box center [332, 247] width 87 height 45
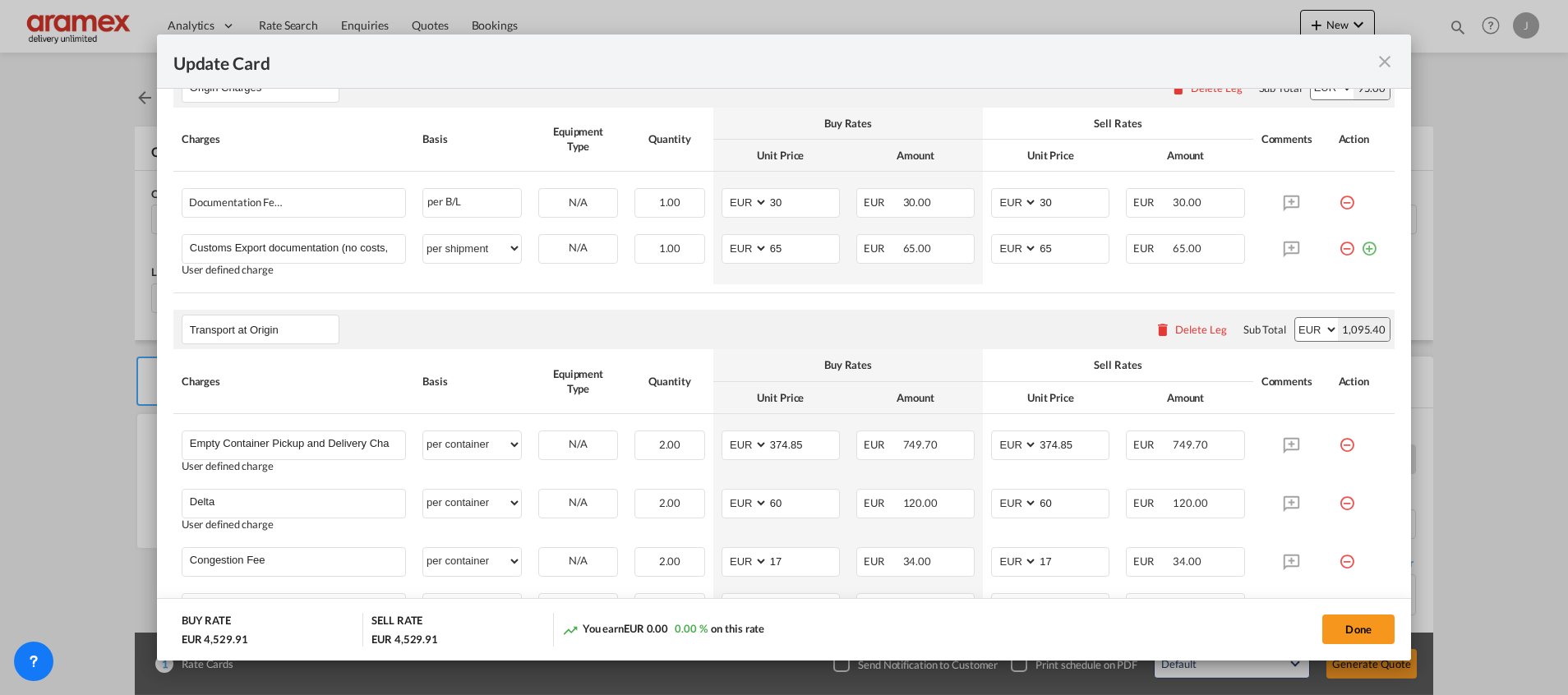
scroll to position [857, 0]
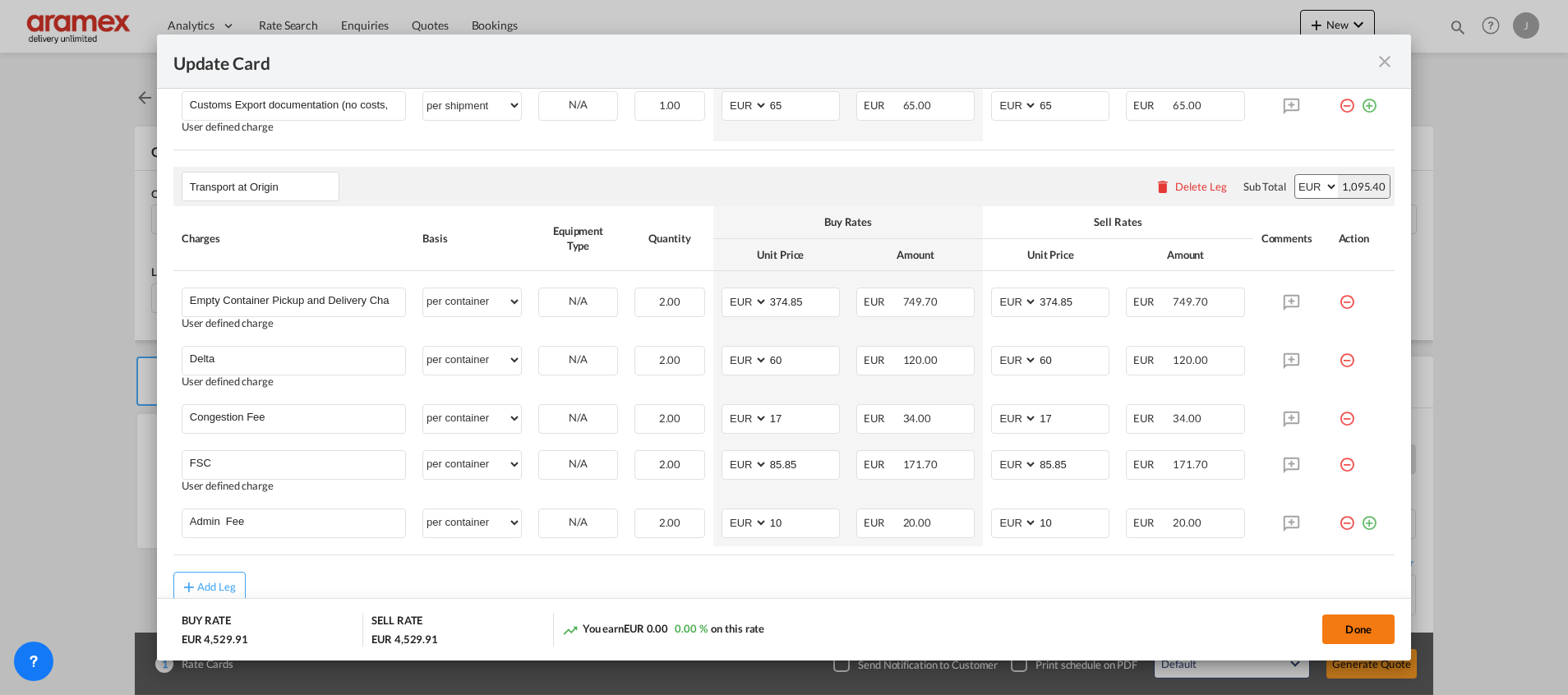
click at [1353, 625] on button "Done" at bounding box center [1358, 629] width 73 height 29
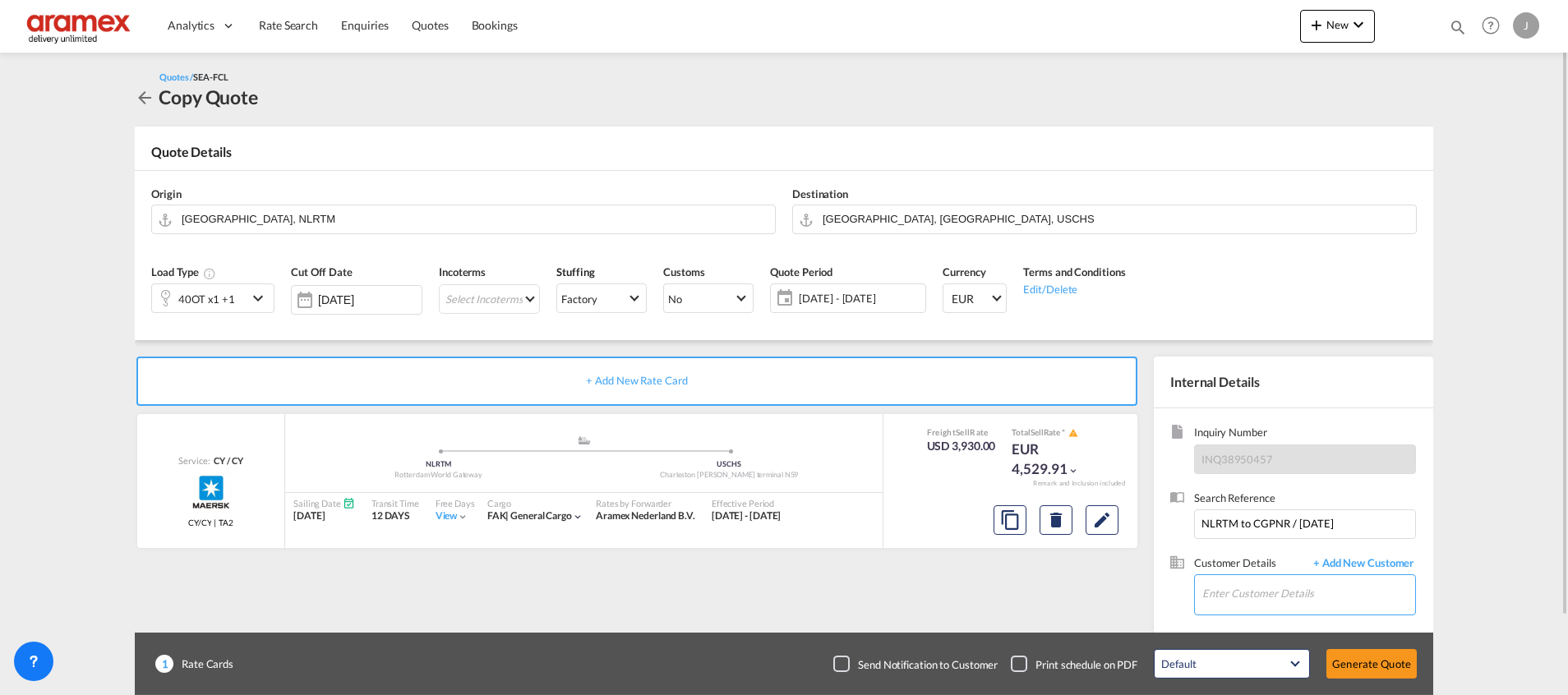
click at [1278, 597] on input "Enter Customer Details" at bounding box center [1309, 593] width 213 height 37
click at [1235, 540] on div "[PERSON_NAME] [PERSON_NAME] R@[DOMAIN_NAME]" at bounding box center [1308, 552] width 213 height 44
type input "Aramex International Ireland, [PERSON_NAME], [PERSON_NAME][EMAIL_ADDRESS][DOMAI…"
click at [1105, 524] on md-icon "Edit" at bounding box center [1101, 520] width 20 height 20
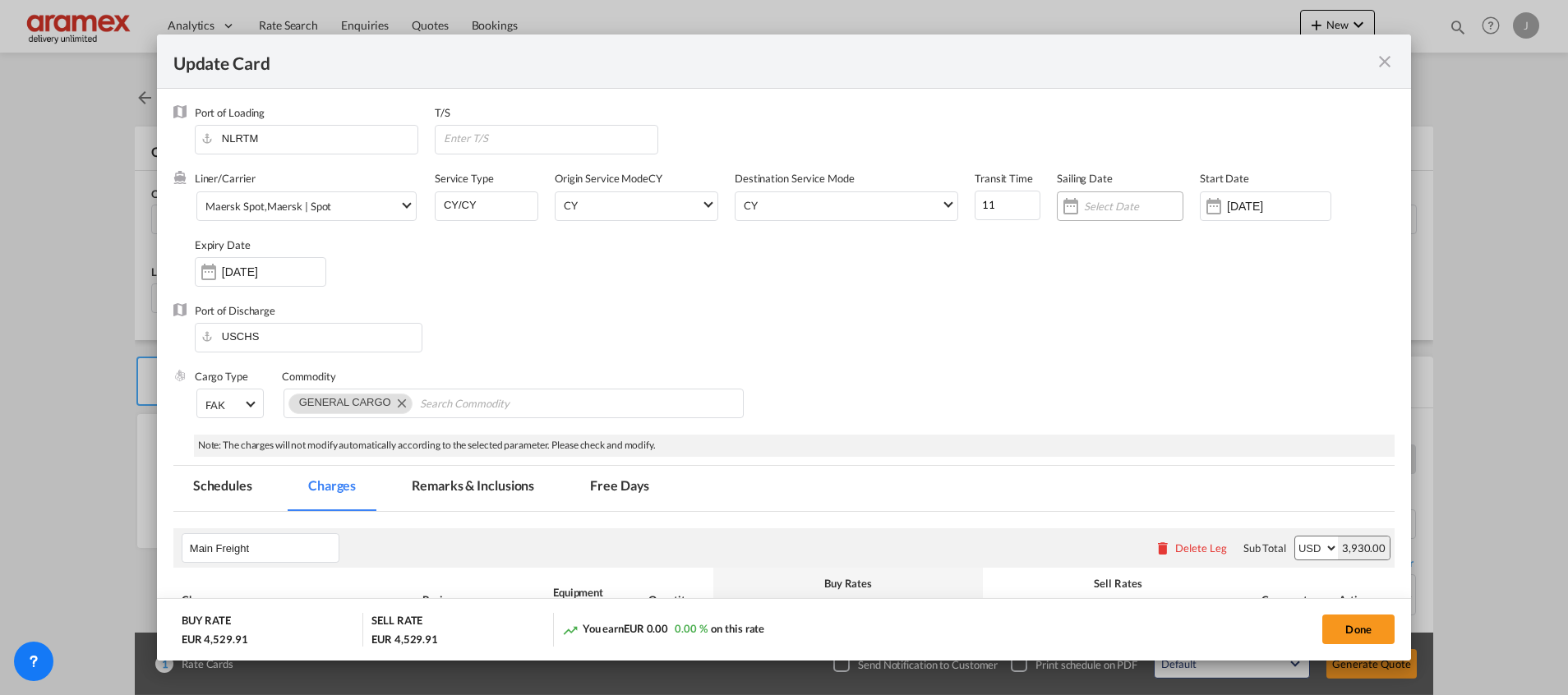
click at [1135, 210] on input "Update Card Port ..." at bounding box center [1133, 205] width 98 height 13
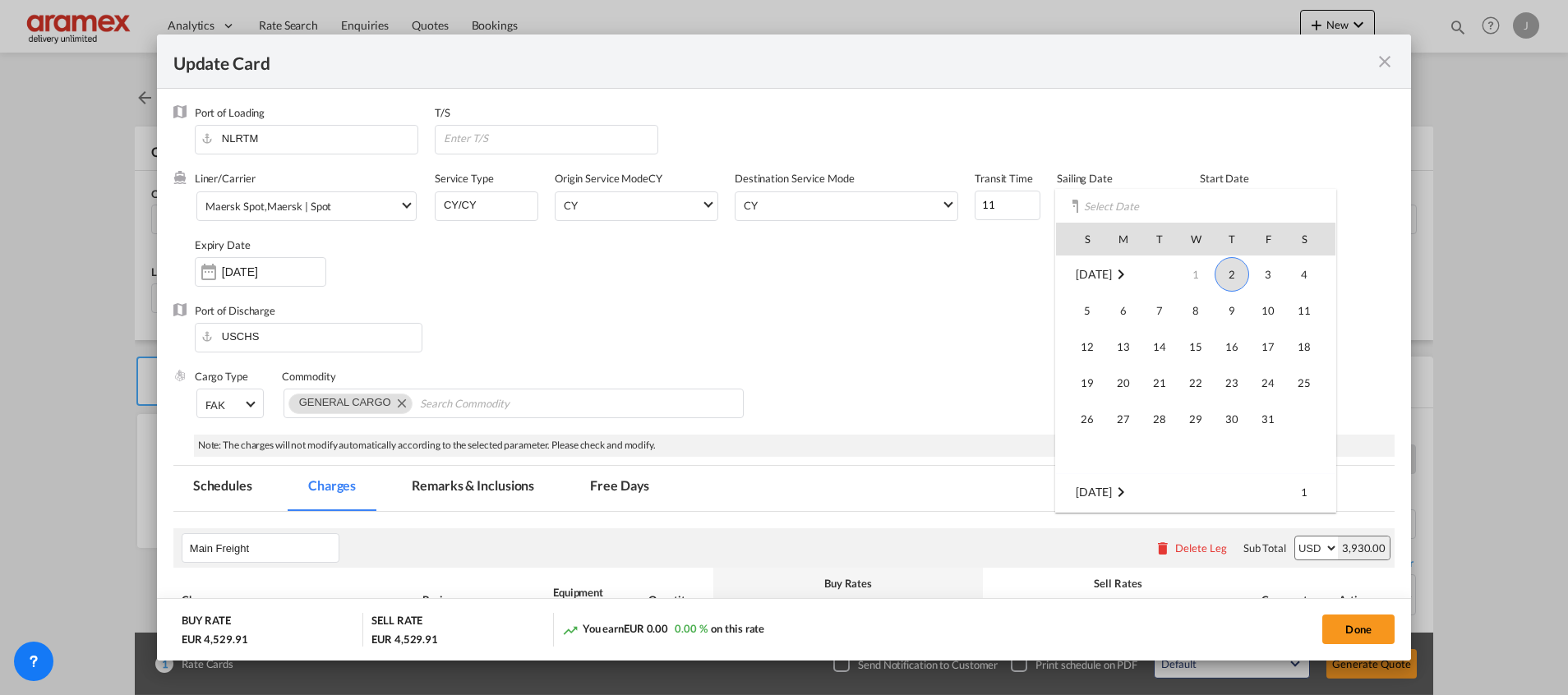
click at [1234, 280] on span "2" at bounding box center [1232, 275] width 35 height 35
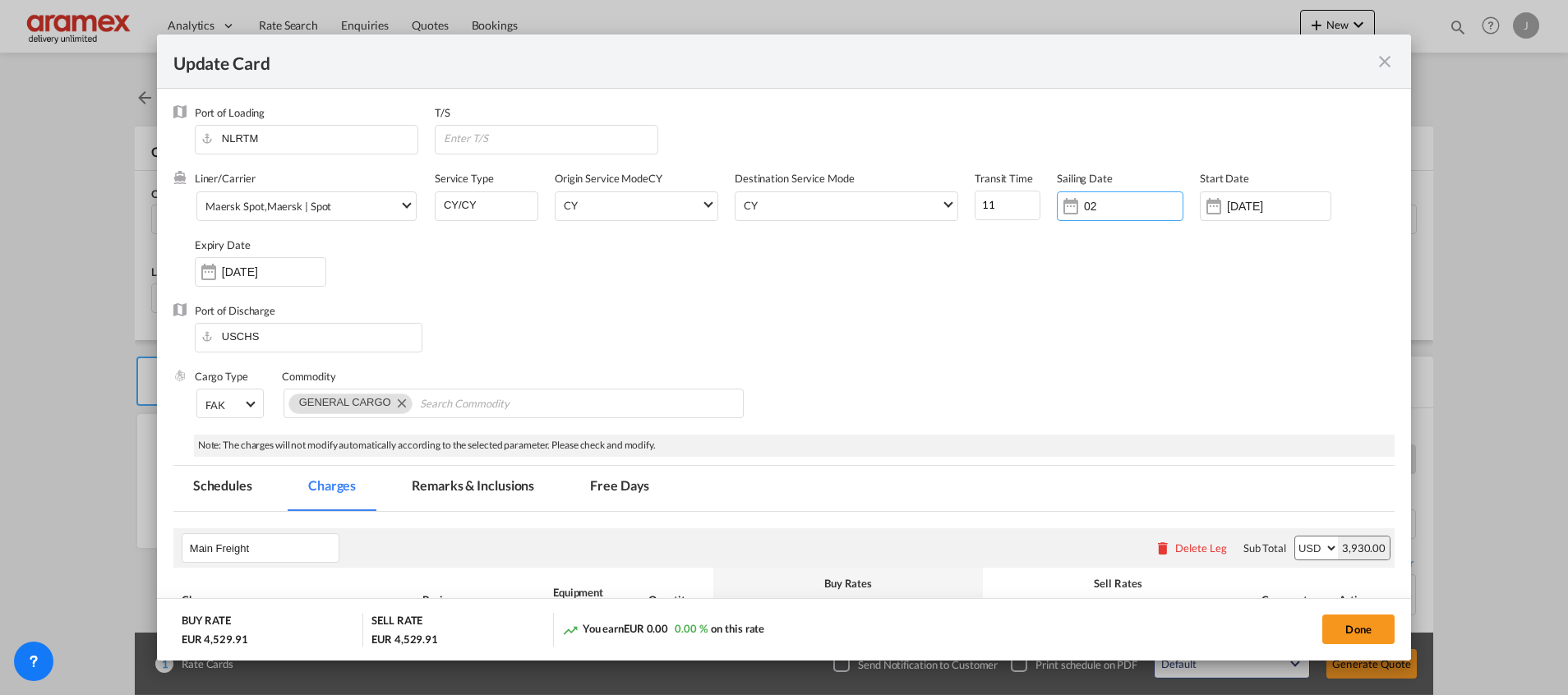
type input "0"
click at [455, 482] on md-tab-item "Remarks & Inclusions" at bounding box center [473, 488] width 162 height 45
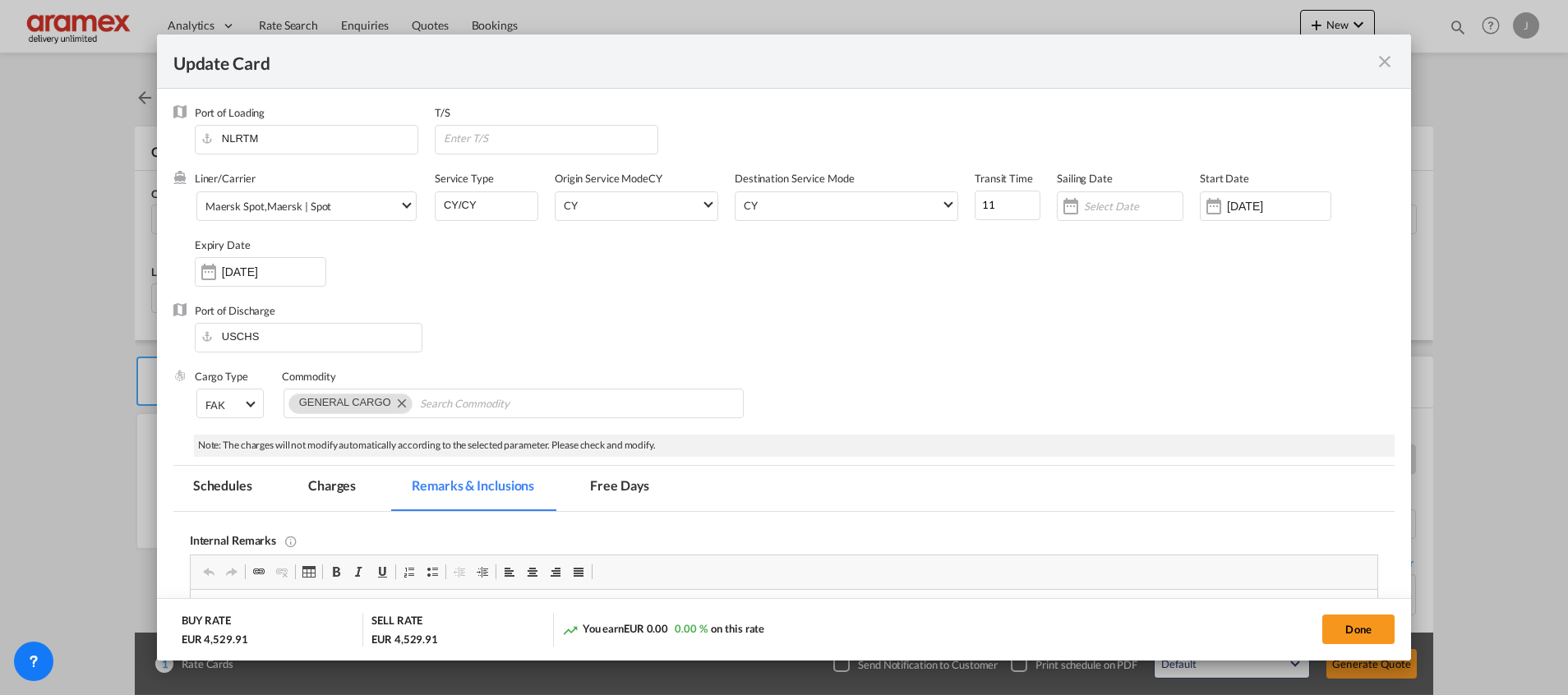
scroll to position [0, 0]
click at [600, 482] on md-tab-item "Free Days" at bounding box center [619, 488] width 98 height 45
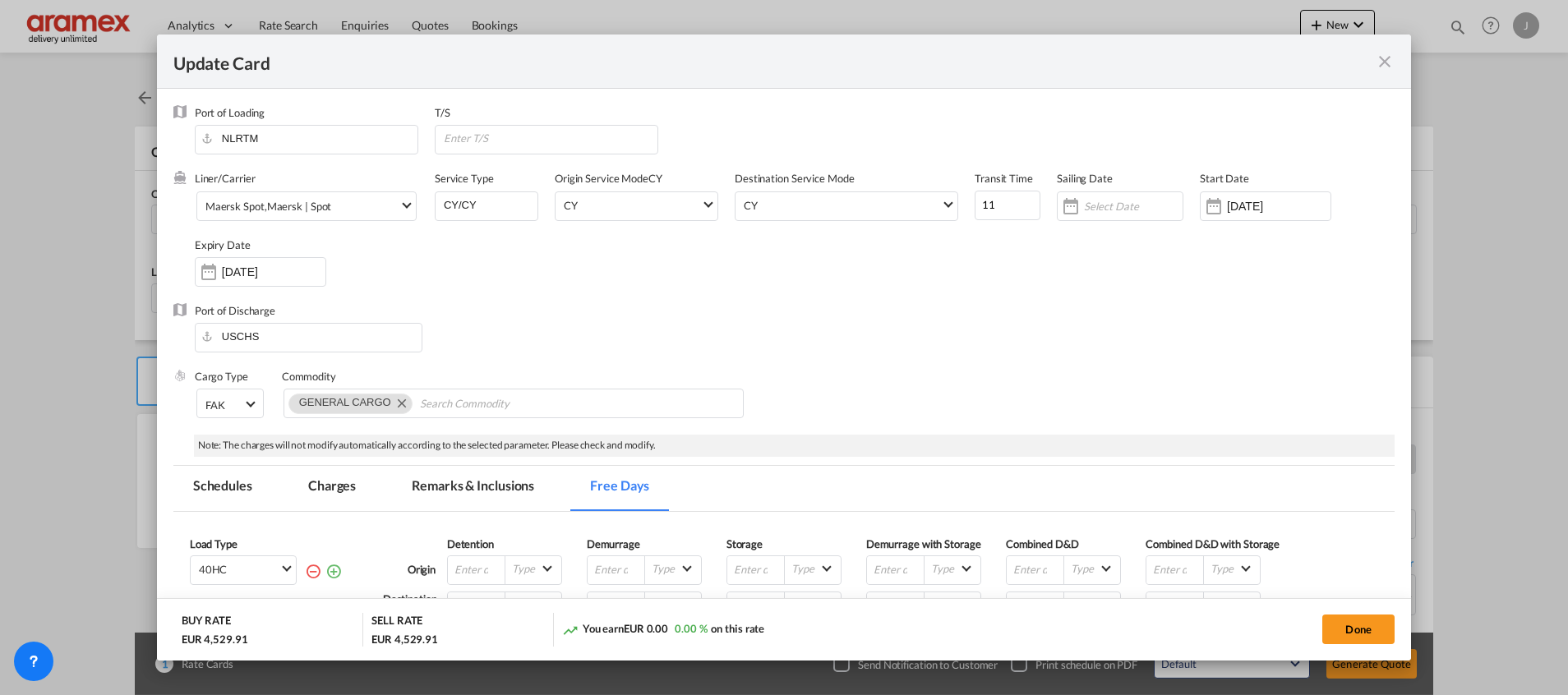
click at [242, 482] on md-tab-item "Schedules" at bounding box center [223, 488] width 98 height 45
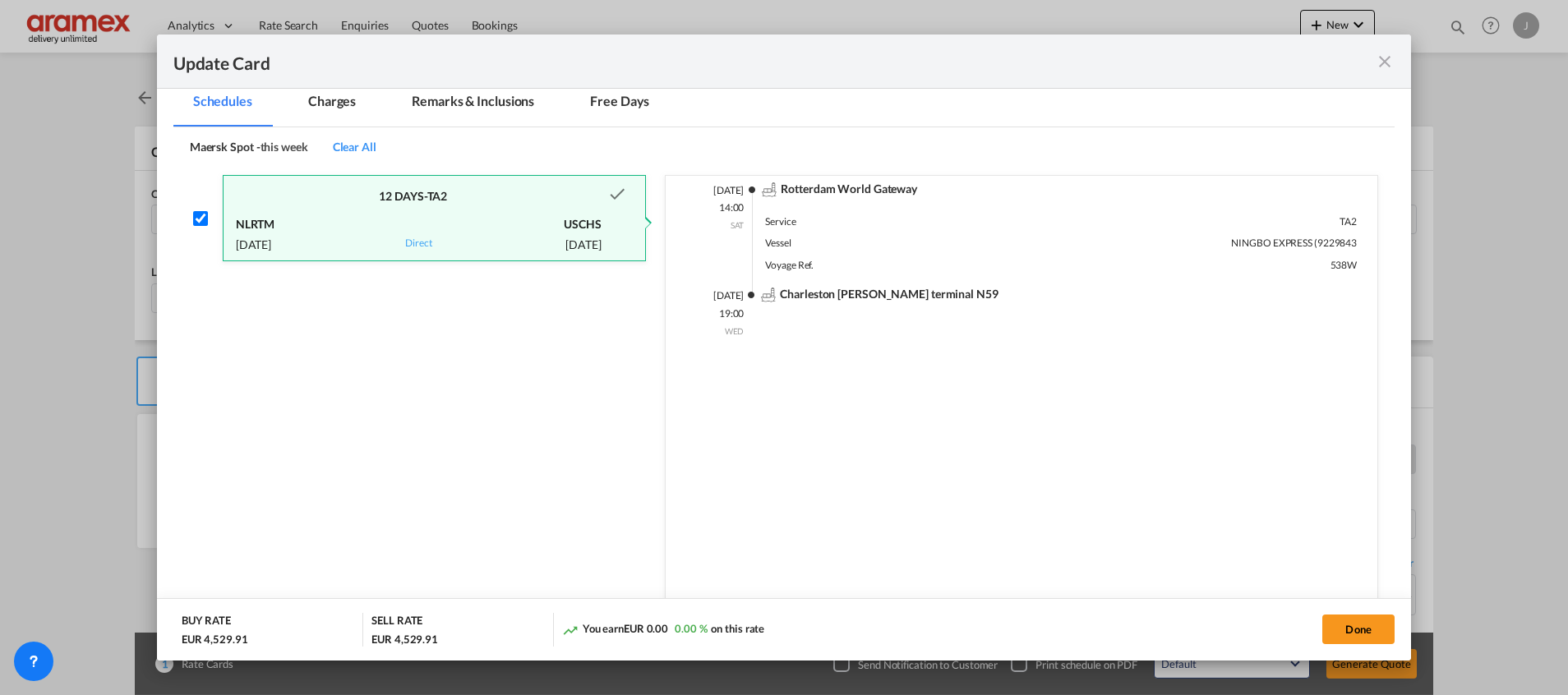
scroll to position [269, 0]
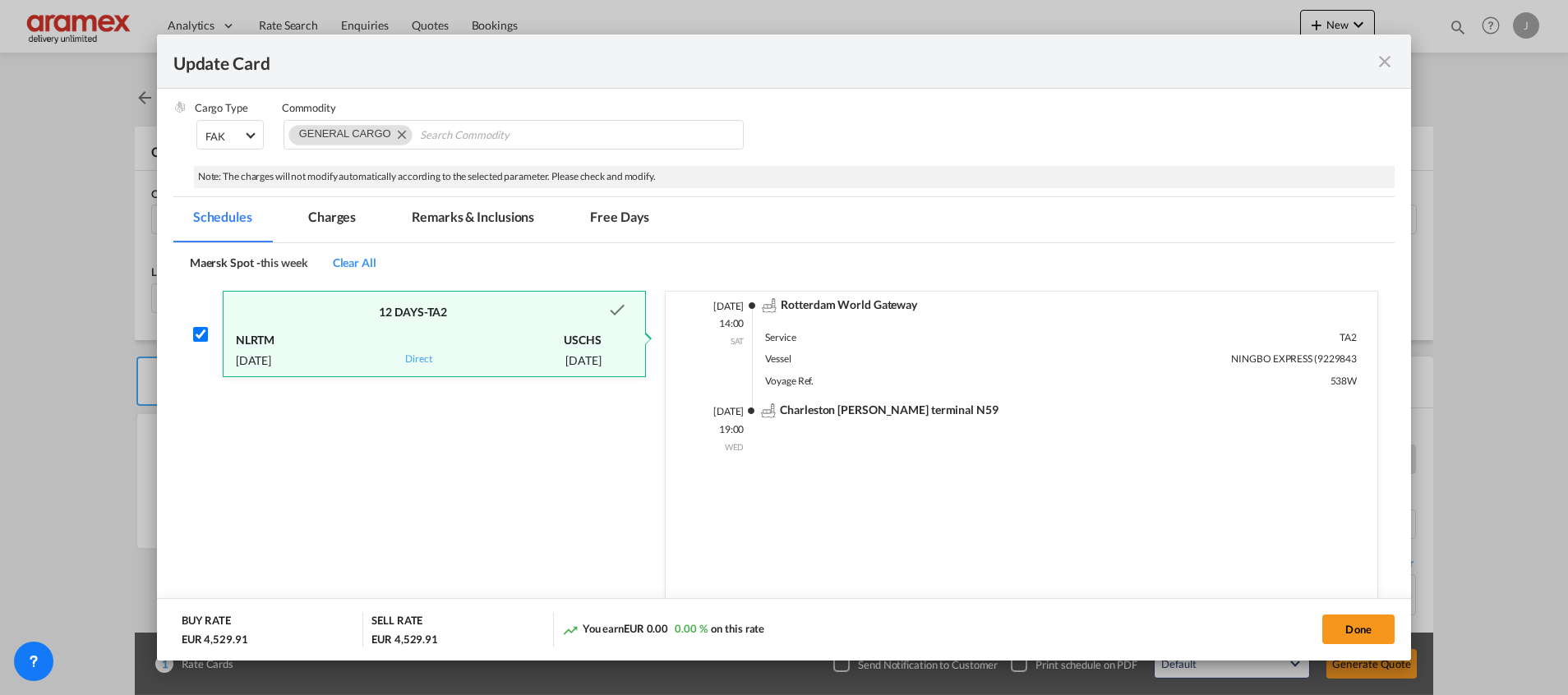
click at [206, 336] on input "Update Card Port ..." at bounding box center [200, 334] width 15 height 15
checkbox input "false"
click at [368, 264] on span "Clear All" at bounding box center [354, 262] width 43 height 14
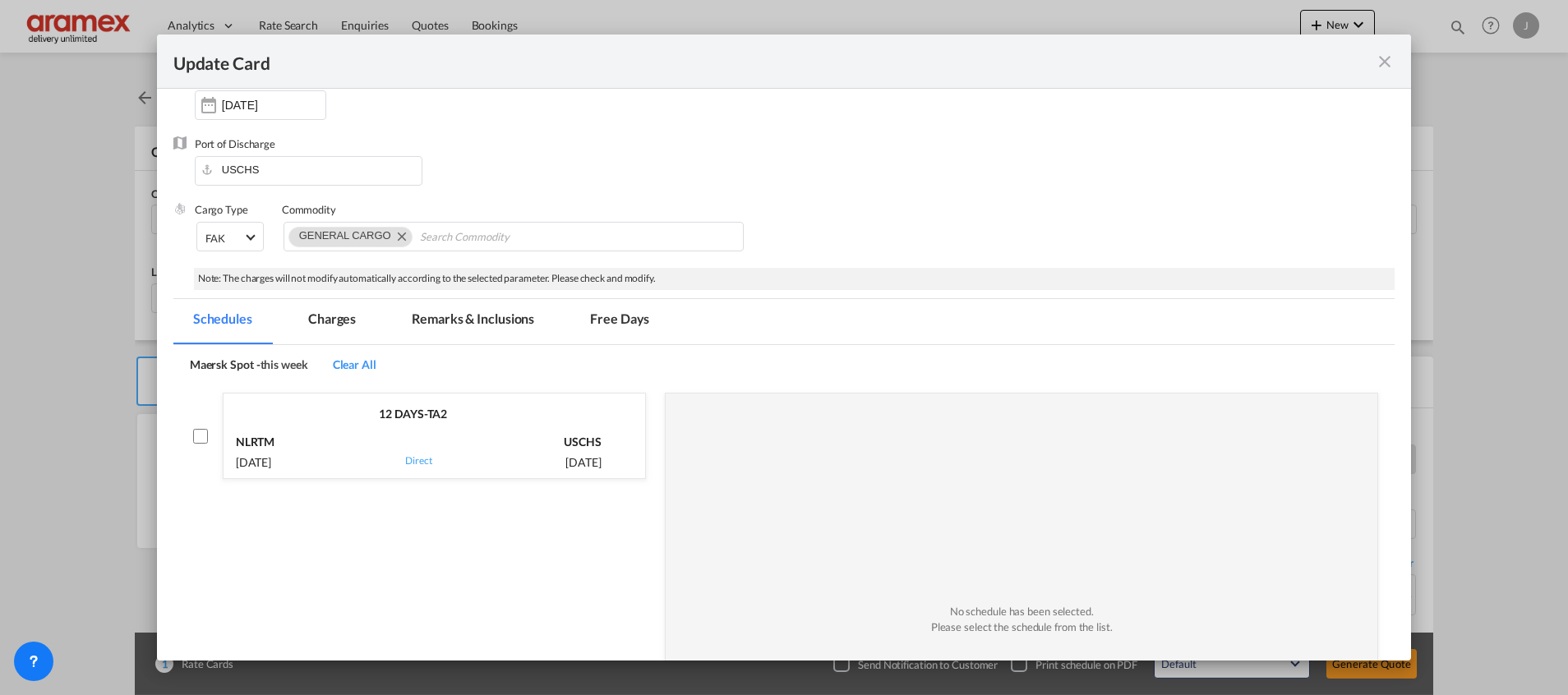
scroll to position [22, 0]
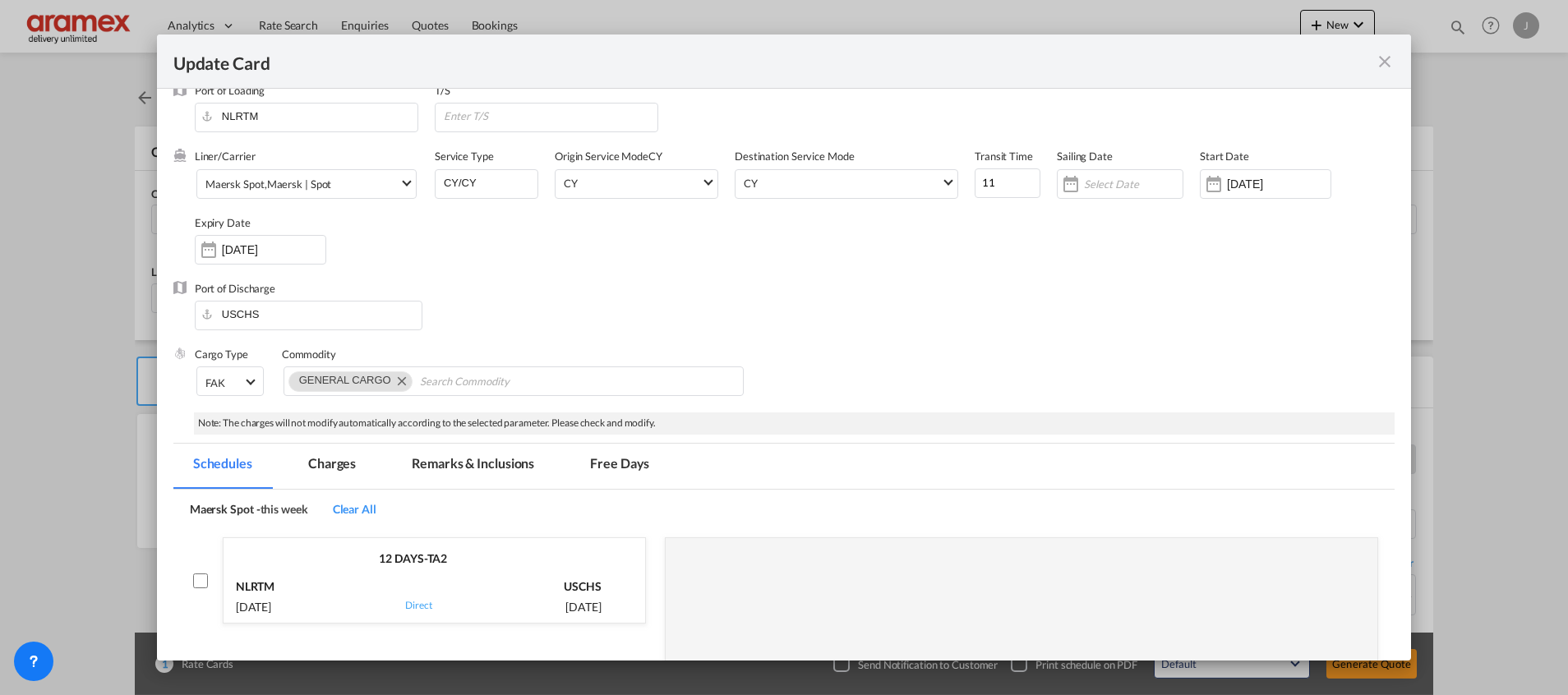
click at [333, 460] on md-tab-item "Charges" at bounding box center [332, 466] width 87 height 45
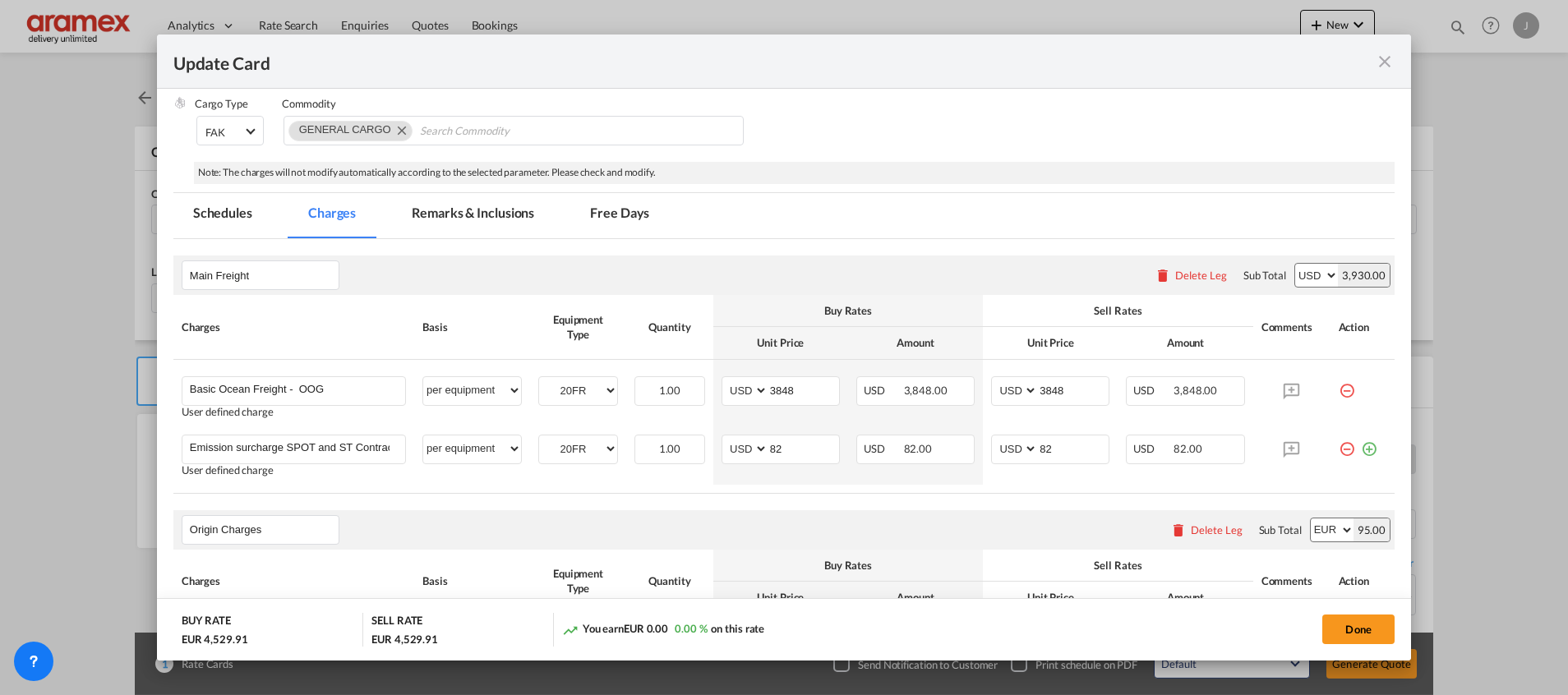
scroll to position [638, 0]
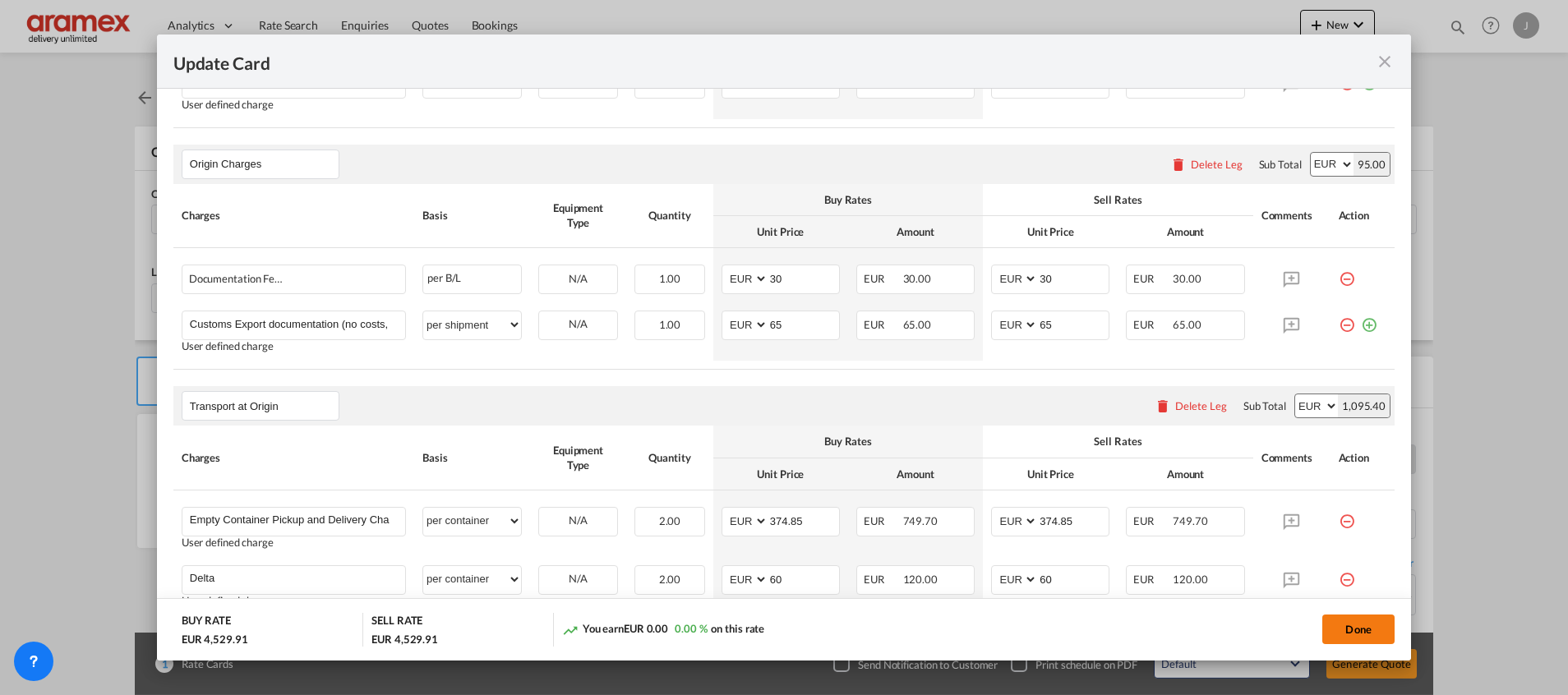
click at [1360, 630] on button "Done" at bounding box center [1358, 629] width 73 height 29
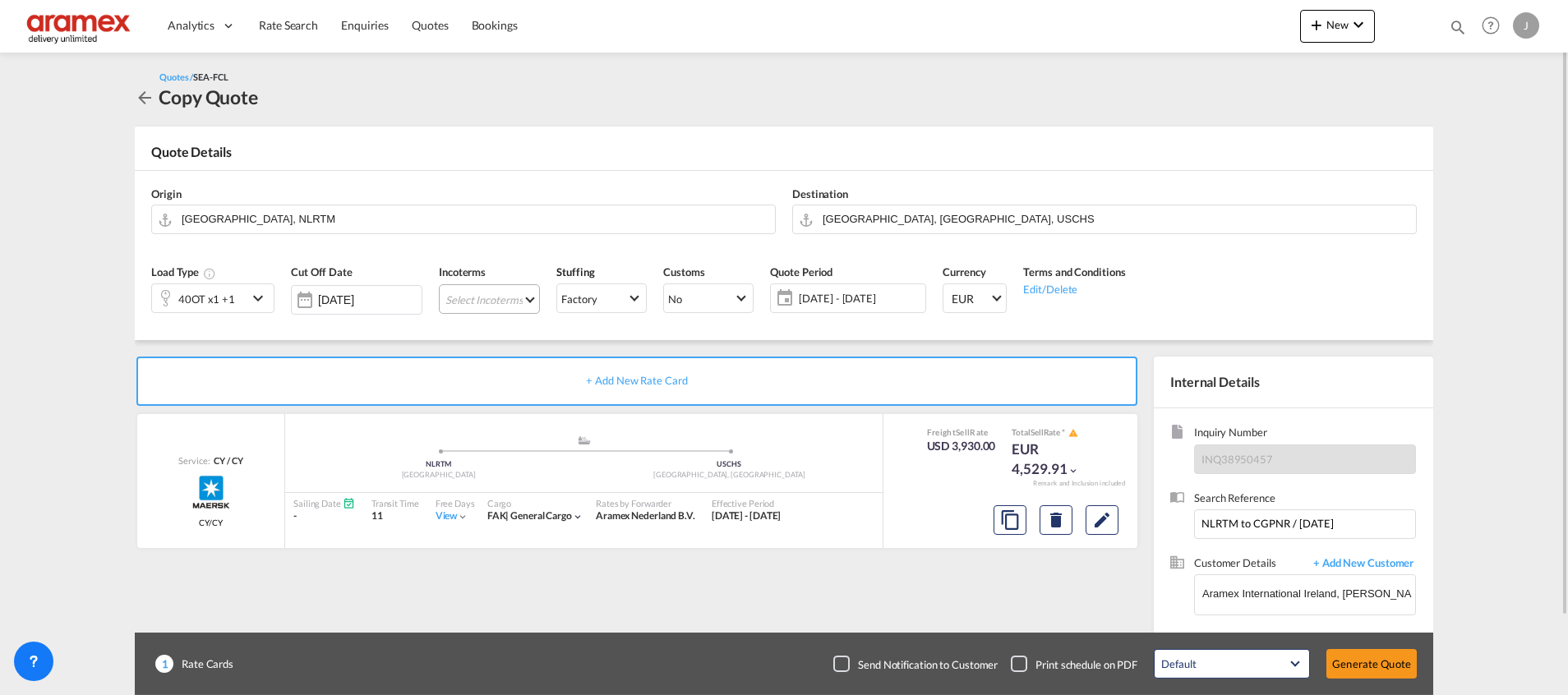
click at [467, 307] on md-select "Select Incoterms CPT - import Carrier Paid to FOB - import Free on Board DPU - …" at bounding box center [489, 299] width 101 height 29
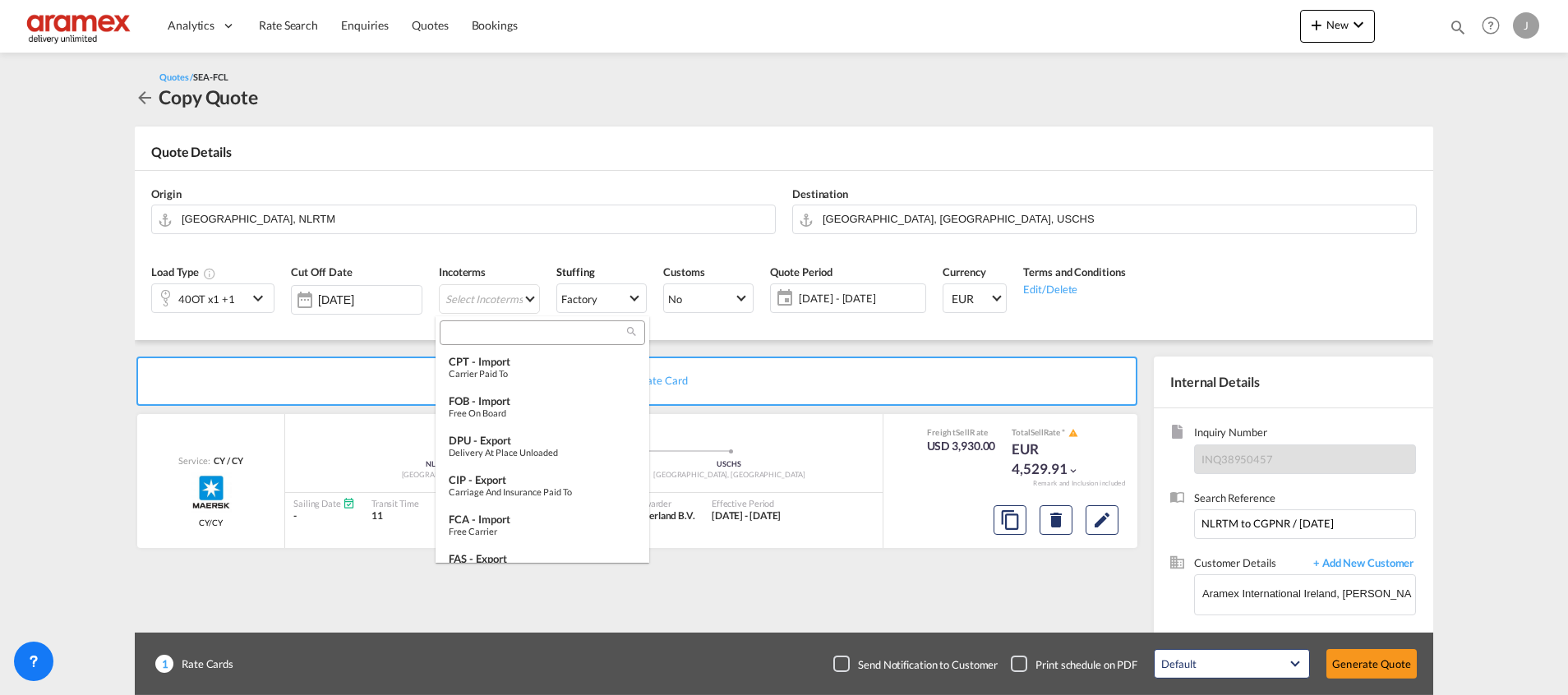
click at [473, 344] on div at bounding box center [543, 332] width 206 height 25
click at [475, 331] on input "search" at bounding box center [536, 332] width 182 height 15
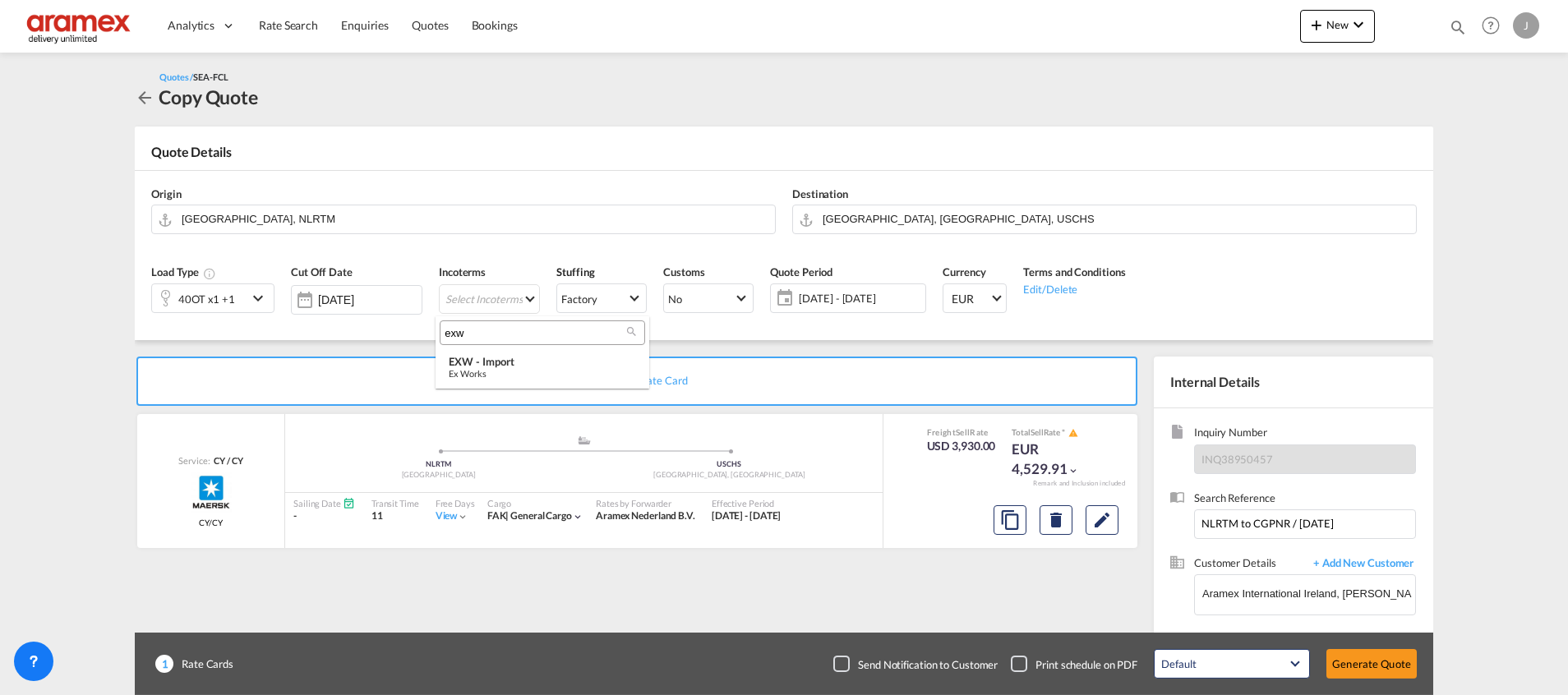
type input "exw"
click at [490, 368] on div "EXW - import" at bounding box center [542, 361] width 187 height 13
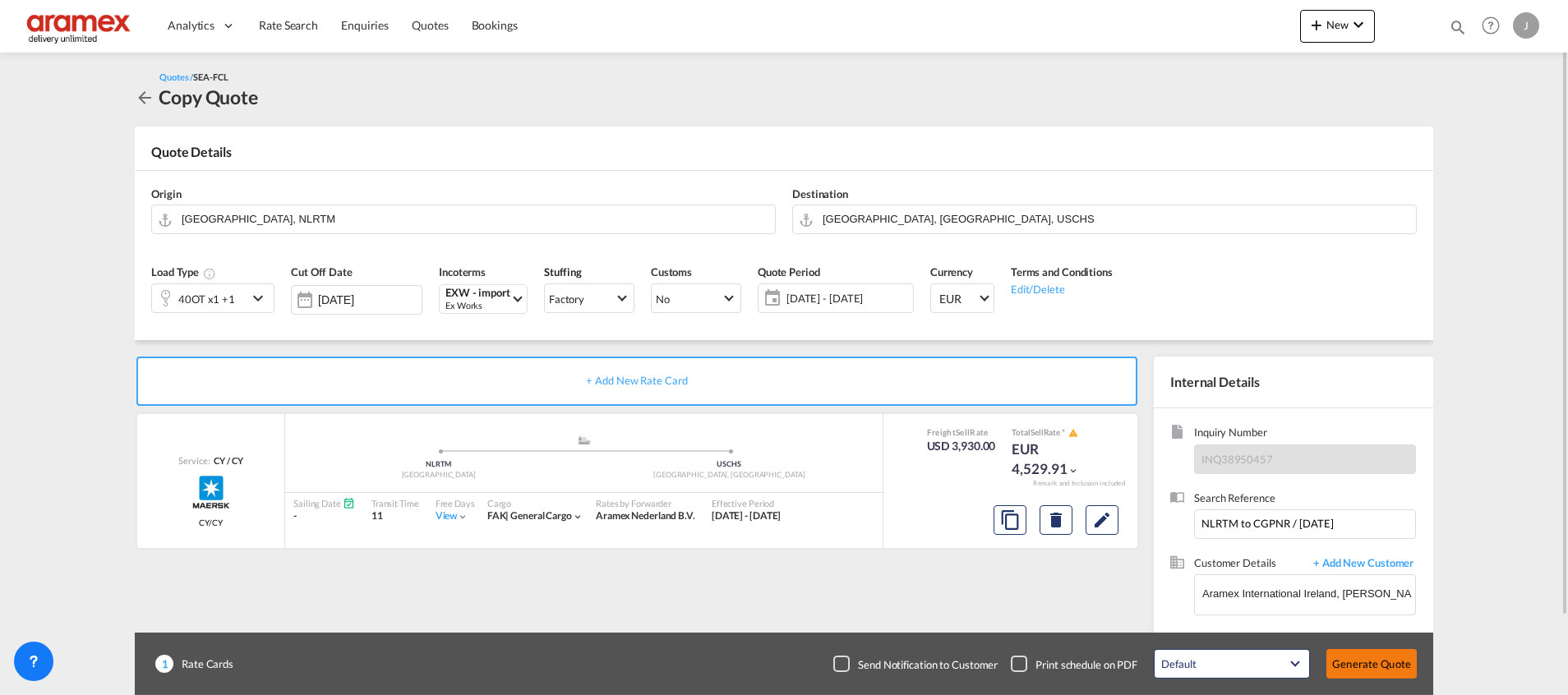
click at [1339, 660] on button "Generate Quote" at bounding box center [1371, 663] width 91 height 29
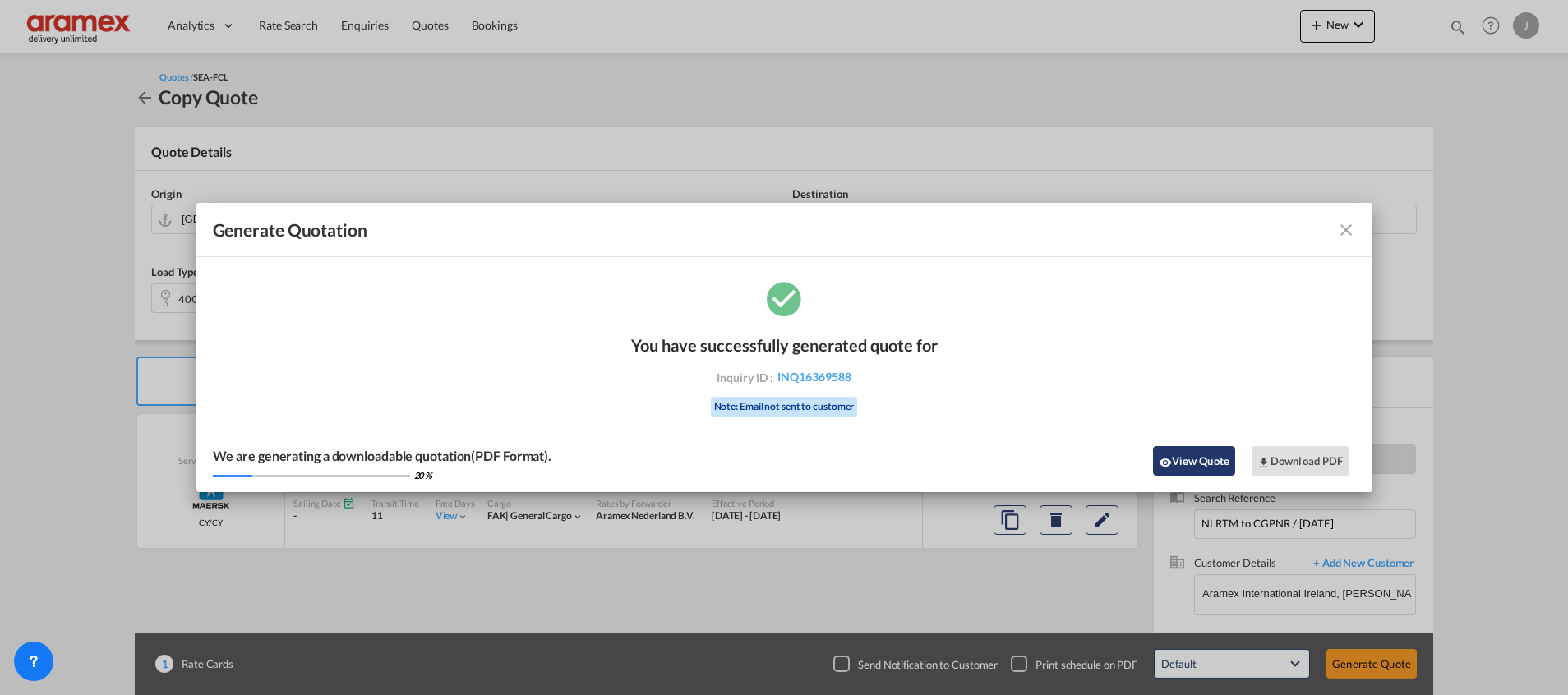
click at [1200, 456] on button "View Quote" at bounding box center [1193, 460] width 82 height 29
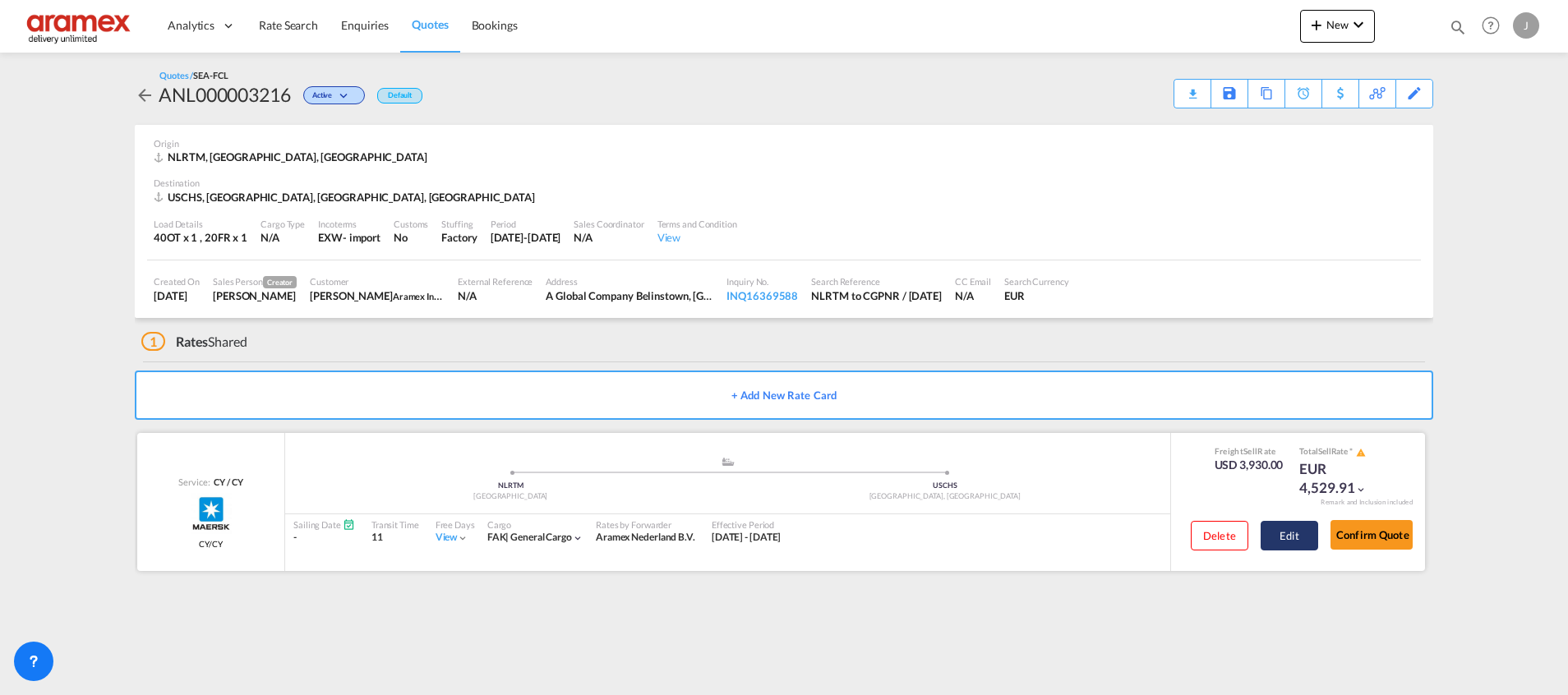
click at [1303, 528] on button "Edit" at bounding box center [1289, 535] width 58 height 29
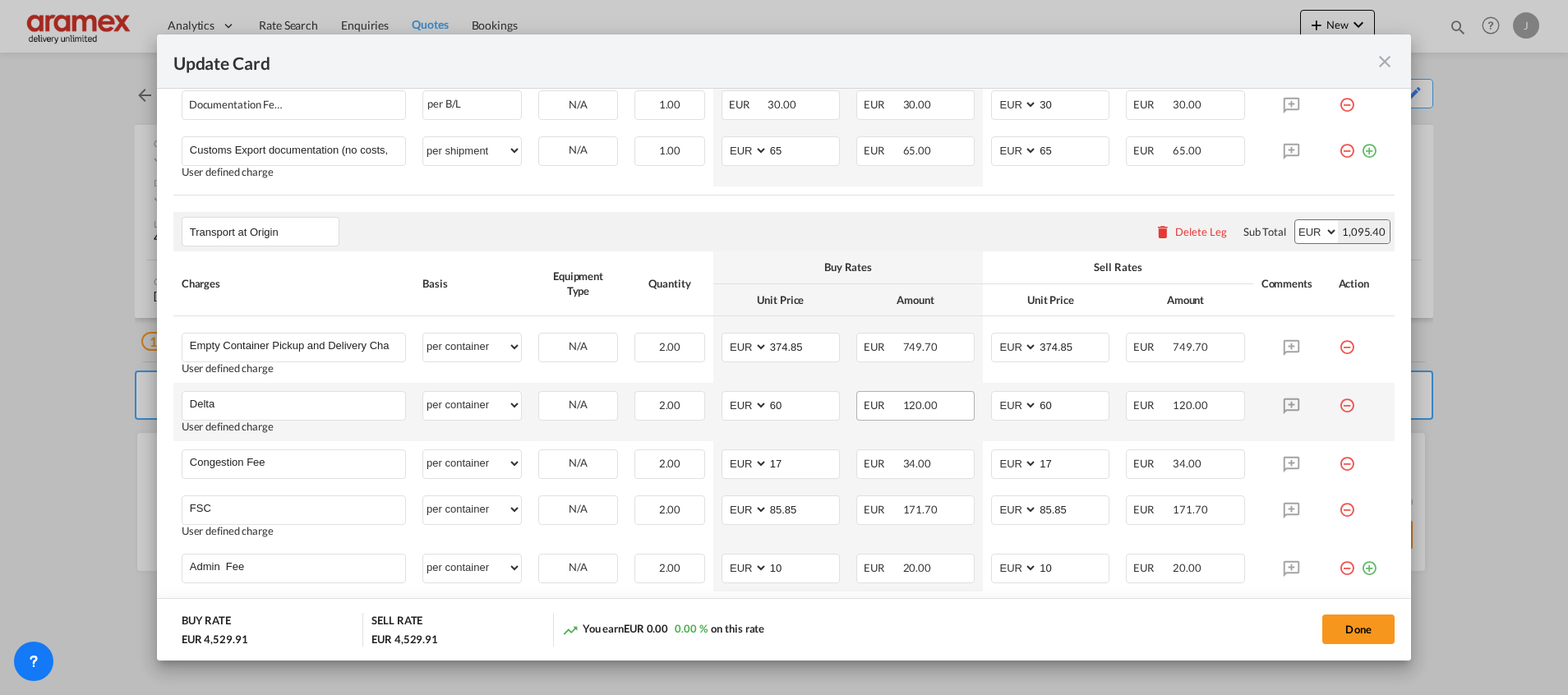
scroll to position [923, 0]
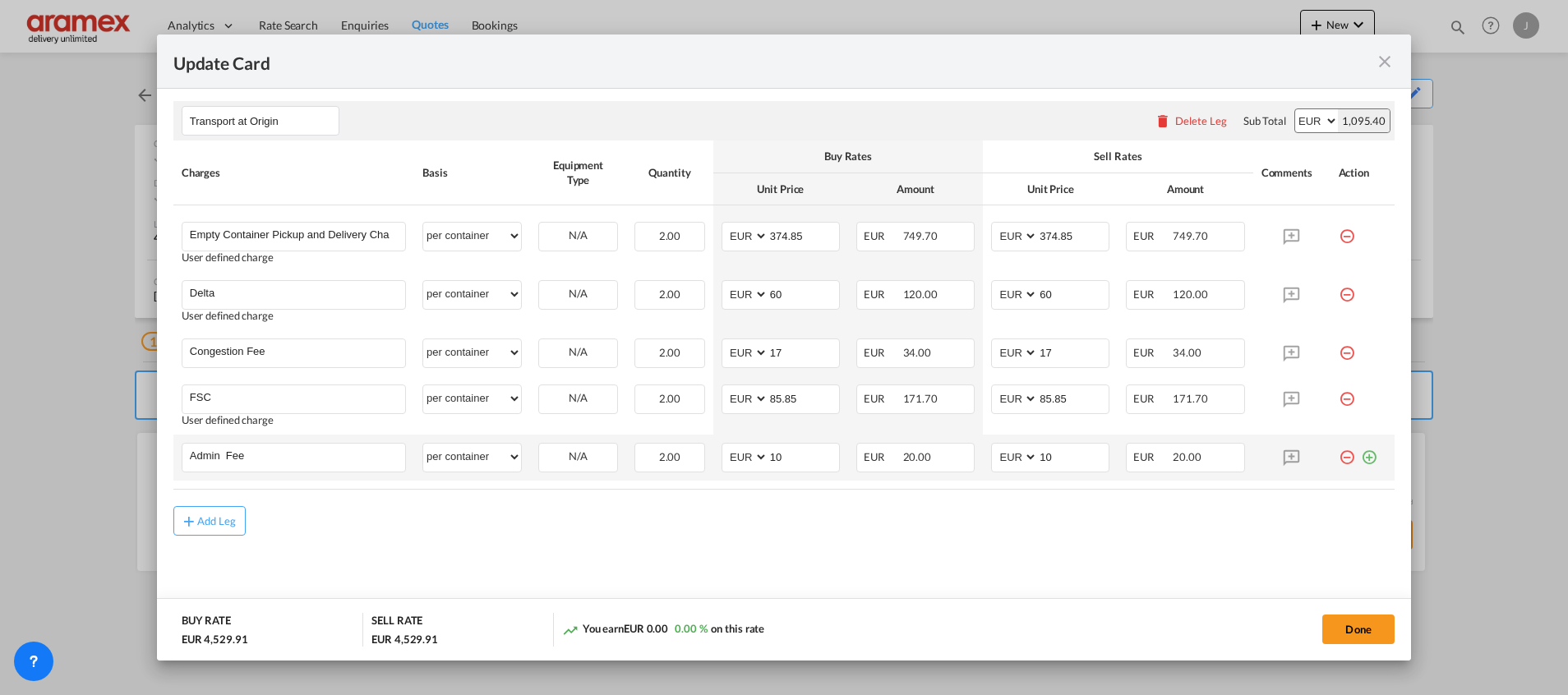
click at [1361, 458] on md-icon "icon-plus-circle-outline green-400-fg" at bounding box center [1368, 451] width 16 height 16
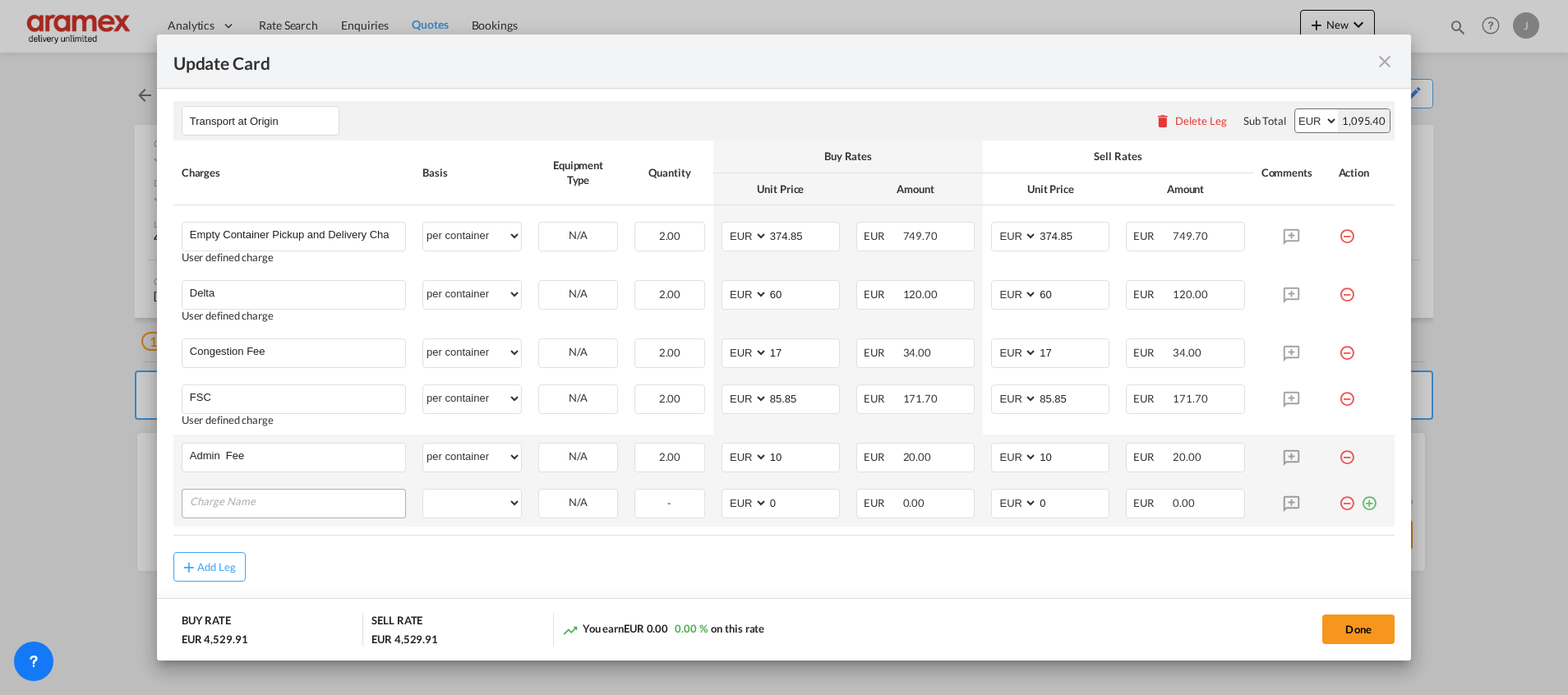
click at [261, 504] on input "Charge Name" at bounding box center [297, 502] width 215 height 25
type input "Lashing charges"
drag, startPoint x: 477, startPoint y: 555, endPoint x: 487, endPoint y: 524, distance: 32.6
click at [487, 534] on rate-modification "Main Freight Please enter leg name Leg Name Already Exists Delete Leg Sub Total…" at bounding box center [784, 91] width 1221 height 1005
click at [484, 500] on select "per equipment per container per B/L per shipping bill per shipment % on pickup …" at bounding box center [472, 502] width 98 height 26
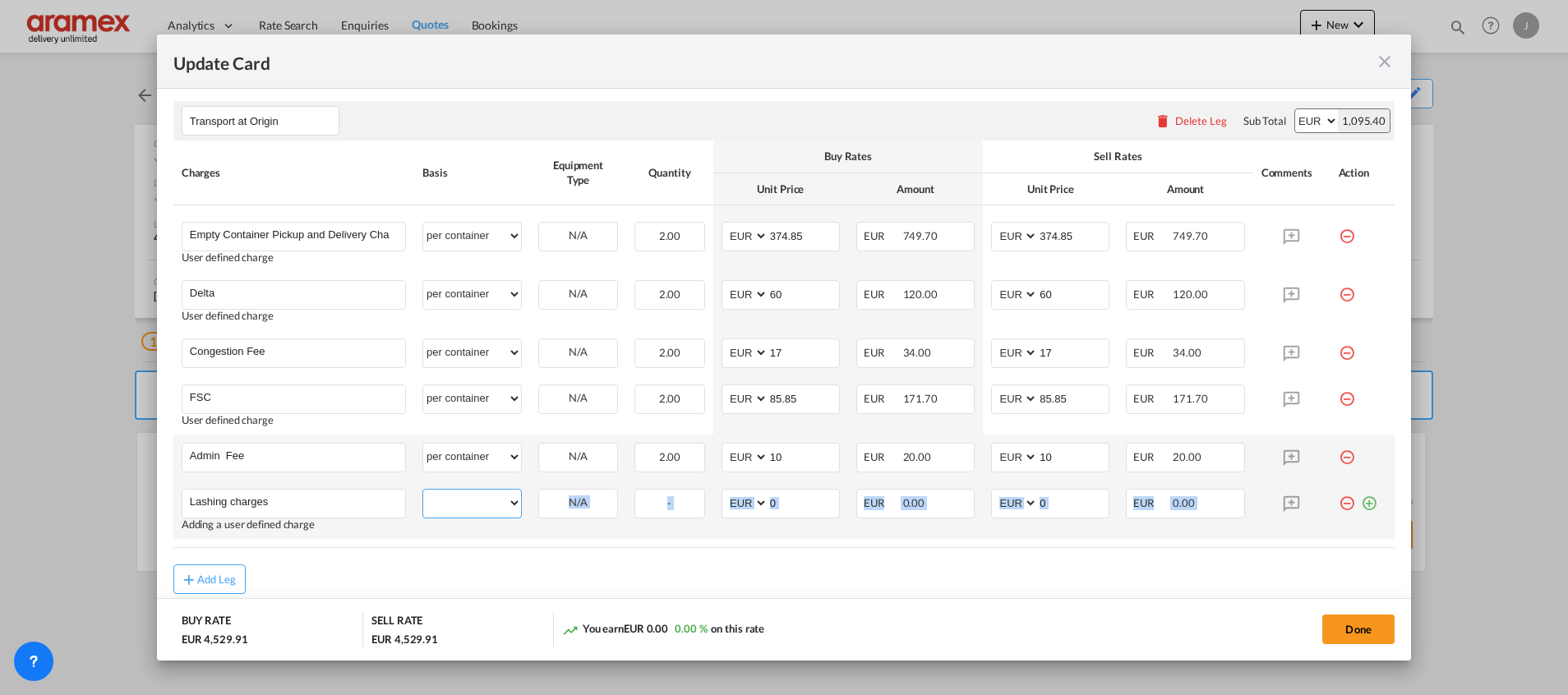
select select "per shipment"
click at [423, 490] on select "per equipment per container per B/L per shipping bill per shipment % on pickup …" at bounding box center [472, 502] width 98 height 26
click at [790, 496] on input "0" at bounding box center [803, 502] width 71 height 25
click at [834, 530] on td "AED AFN ALL AMD ANG AOA ARS AUD AWG AZN BAM BBD BDT BGN BHD BIF BMD BND [PERSON…" at bounding box center [781, 509] width 135 height 59
drag, startPoint x: 790, startPoint y: 507, endPoint x: 750, endPoint y: 504, distance: 40.1
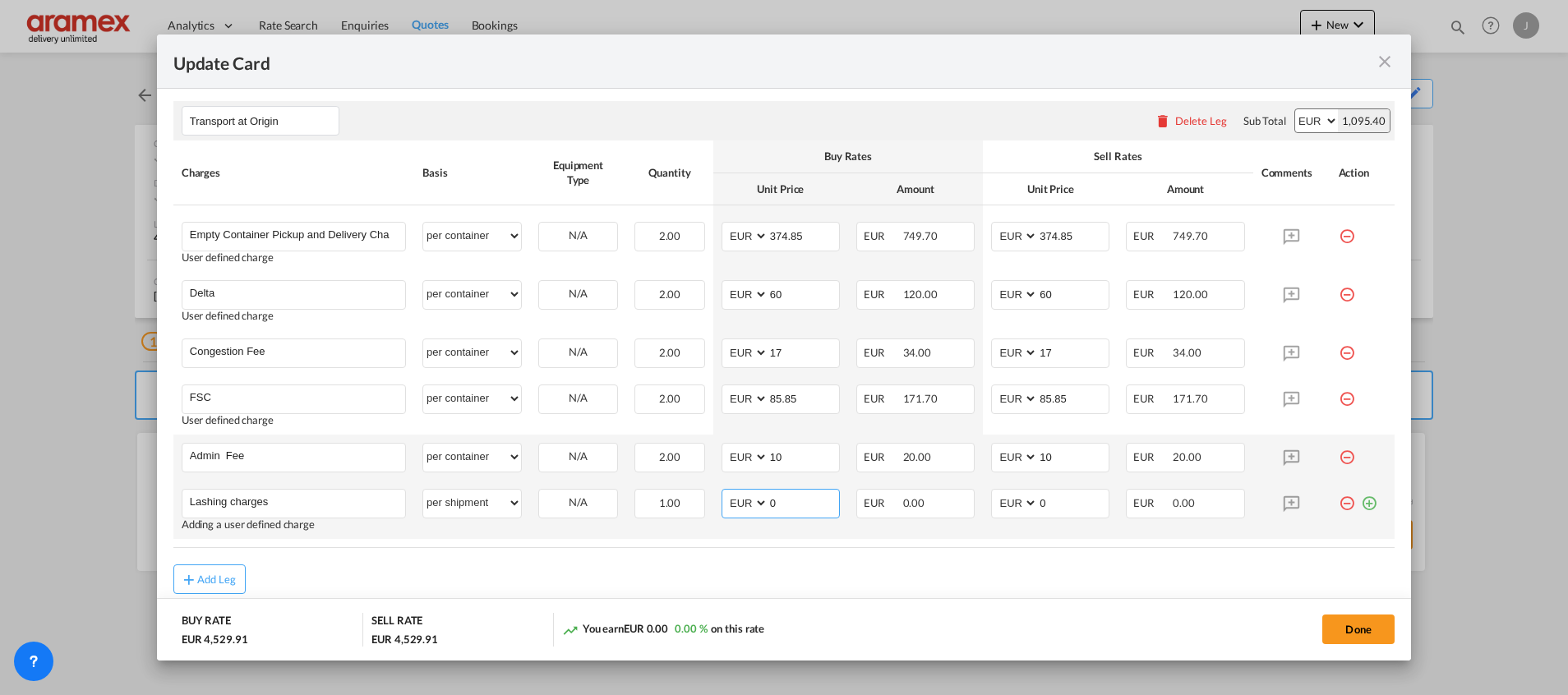
click at [750, 504] on md-input-container "AED AFN ALL AMD ANG AOA ARS AUD AWG AZN BAM BBD BDT BGN BHD BIF BMD BND [PERSON…" at bounding box center [780, 503] width 118 height 29
paste input "1.445,95"
type input "1.445,95"
drag, startPoint x: 1047, startPoint y: 509, endPoint x: 996, endPoint y: 509, distance: 51.0
click at [996, 509] on md-input-container "AED AFN ALL AMD ANG AOA ARS AUD AWG AZN BAM BBD BDT BGN BHD BIF BMD BND [PERSON…" at bounding box center [1050, 503] width 118 height 29
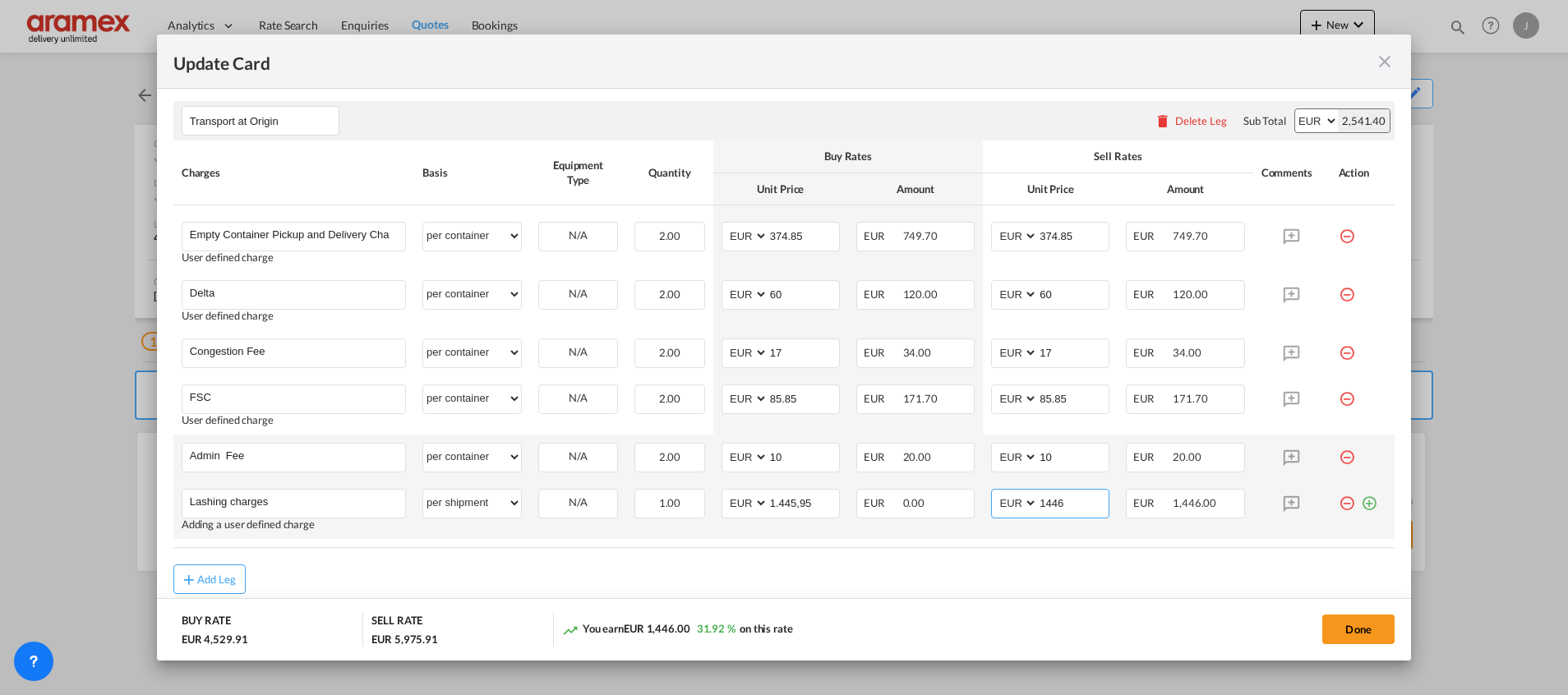
click at [1045, 502] on input "1446" at bounding box center [1073, 502] width 71 height 25
type input "1446"
click at [806, 497] on input "1.445,95" at bounding box center [803, 502] width 71 height 25
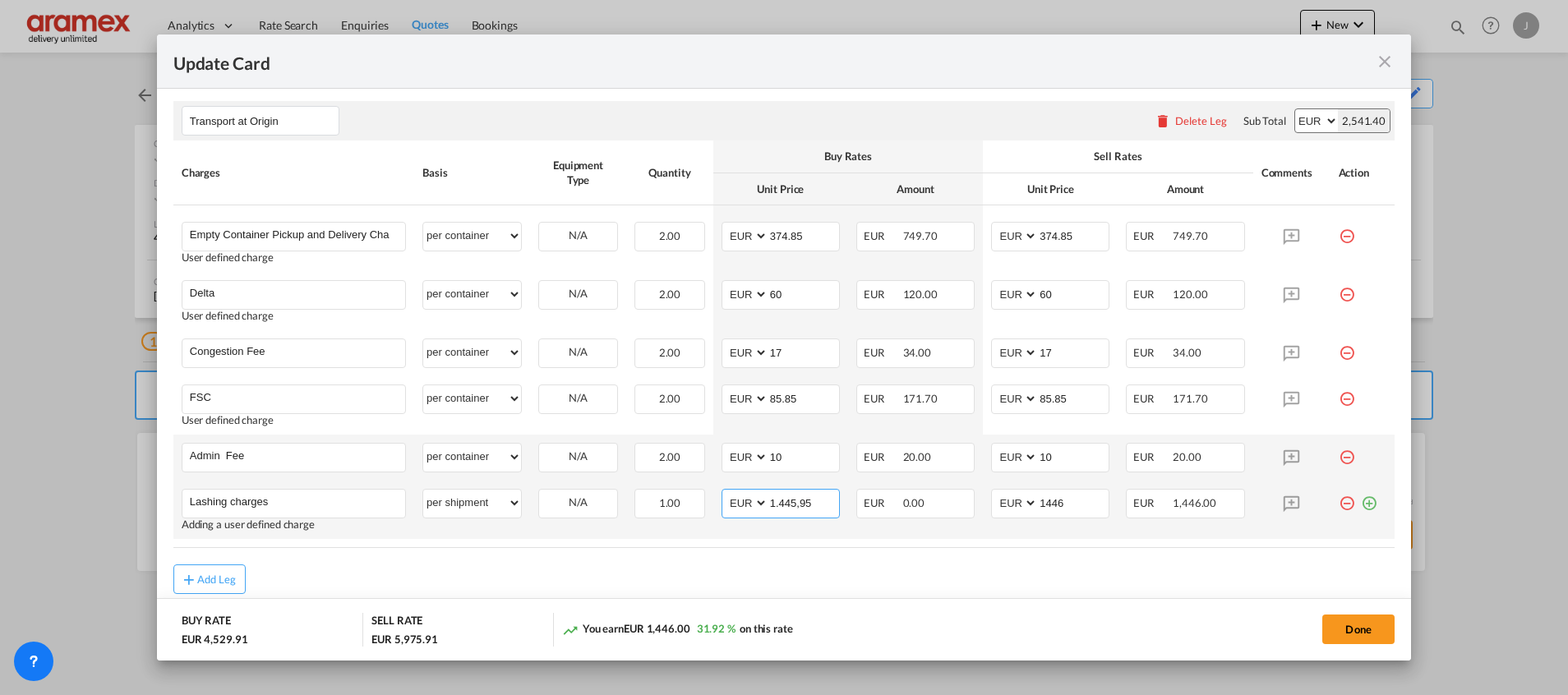
paste input "446"
type input "1446"
click at [779, 570] on div "Add Leg" at bounding box center [784, 578] width 1221 height 29
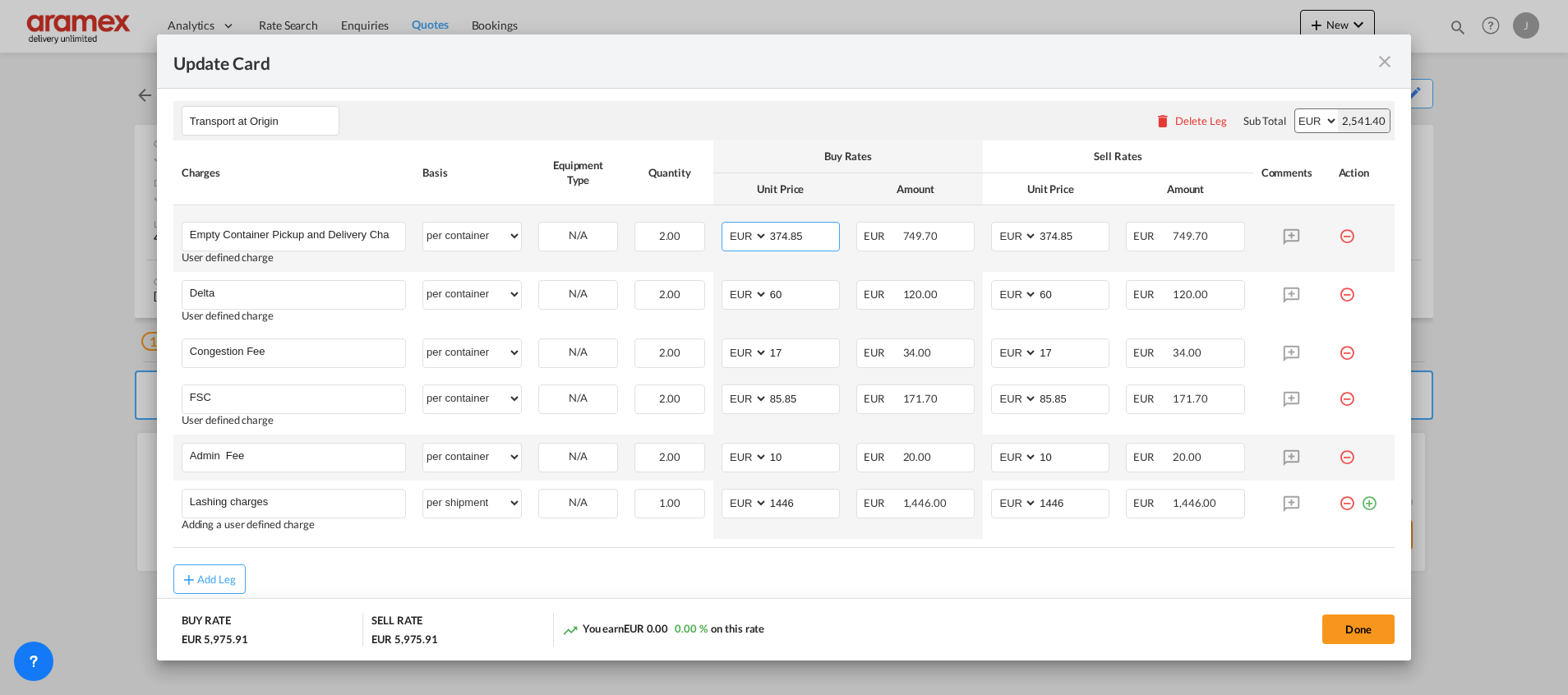
click at [783, 232] on input "374.85" at bounding box center [803, 235] width 71 height 25
type input "0"
click at [1053, 236] on input "374.85" at bounding box center [1073, 235] width 71 height 25
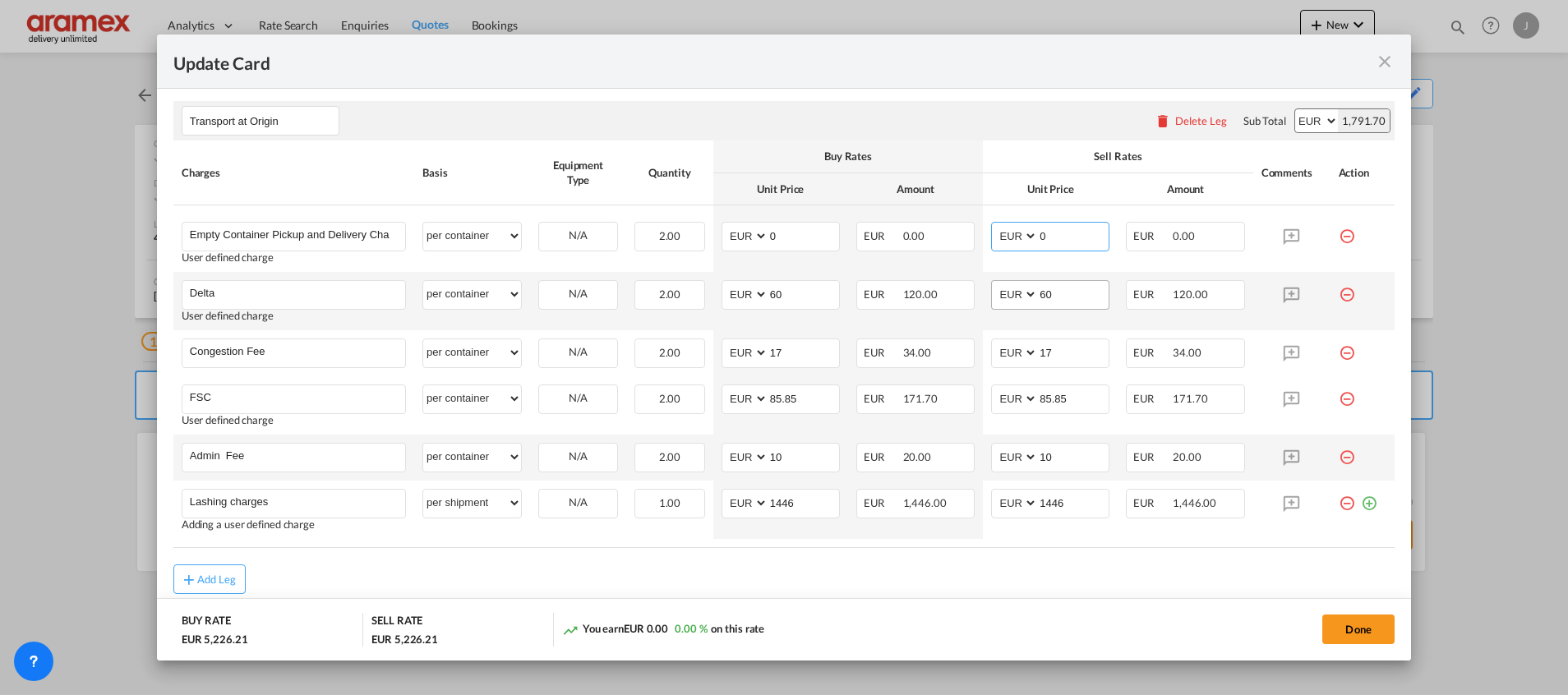
type input "0"
click at [1045, 292] on input "60" at bounding box center [1073, 293] width 71 height 25
type input "0"
click at [799, 298] on input "60" at bounding box center [803, 293] width 71 height 25
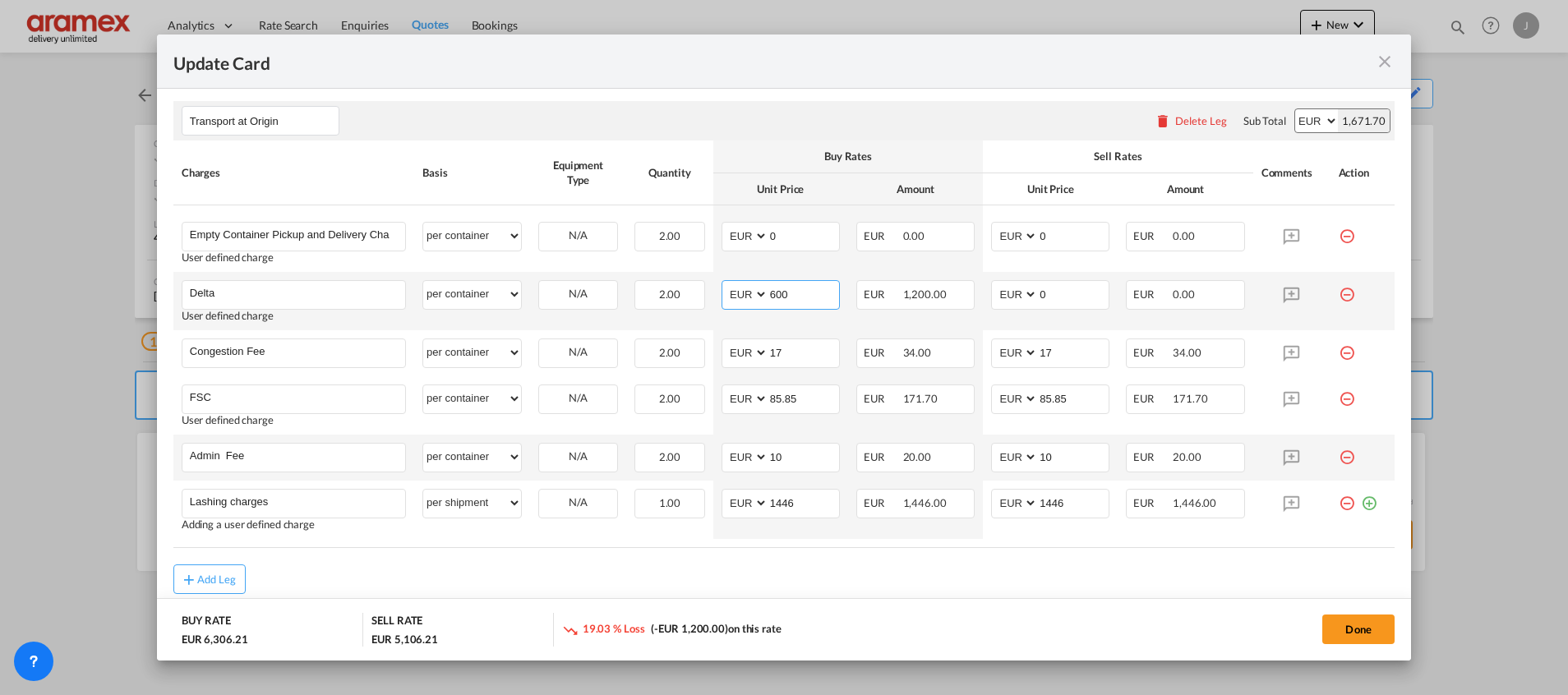
click at [773, 296] on input "600" at bounding box center [803, 293] width 71 height 25
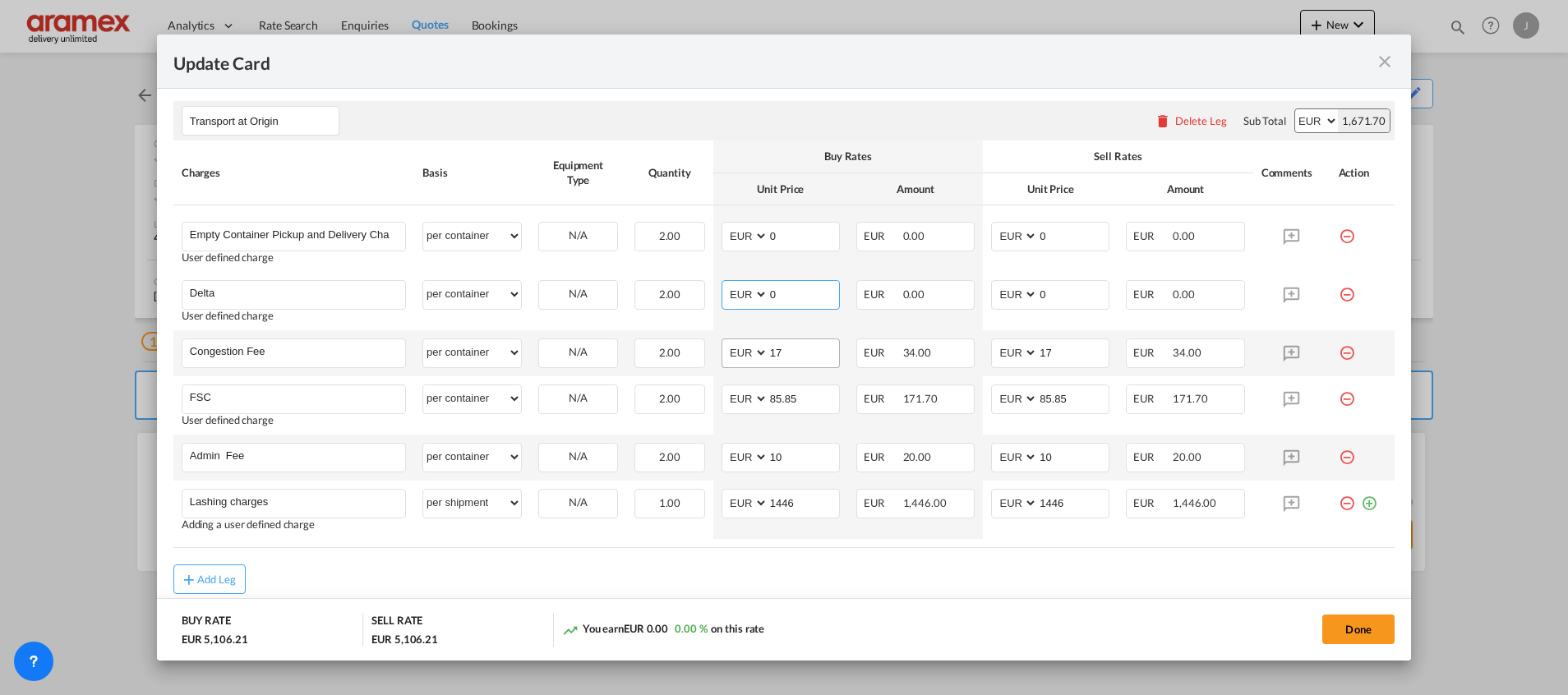
type input "0"
click at [782, 352] on input "17" at bounding box center [803, 351] width 71 height 25
click at [781, 352] on input "17" at bounding box center [803, 351] width 71 height 25
type input "0"
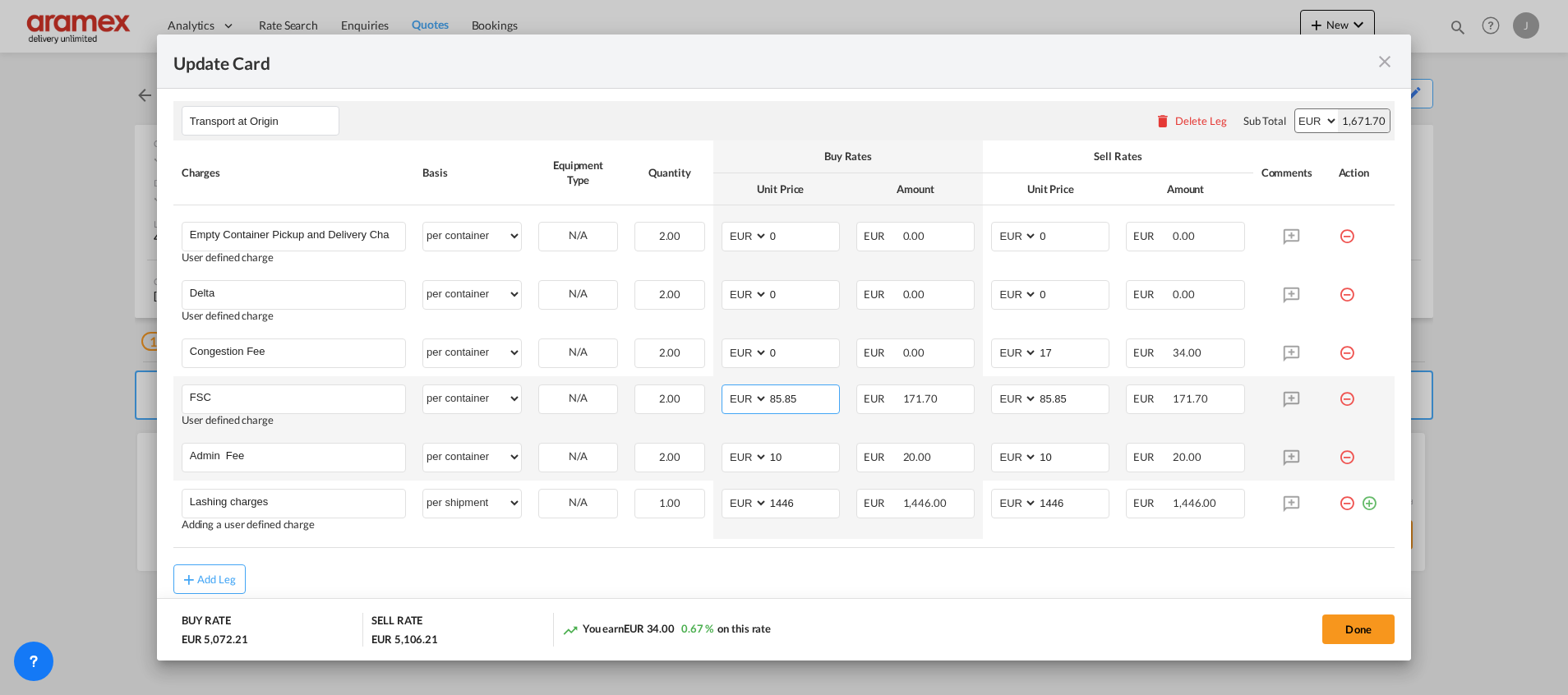
click at [789, 396] on input "85.85" at bounding box center [803, 397] width 71 height 25
type input "0"
click at [1060, 389] on input "85.85" at bounding box center [1073, 397] width 71 height 25
click at [1060, 388] on input "85.85" at bounding box center [1073, 397] width 71 height 25
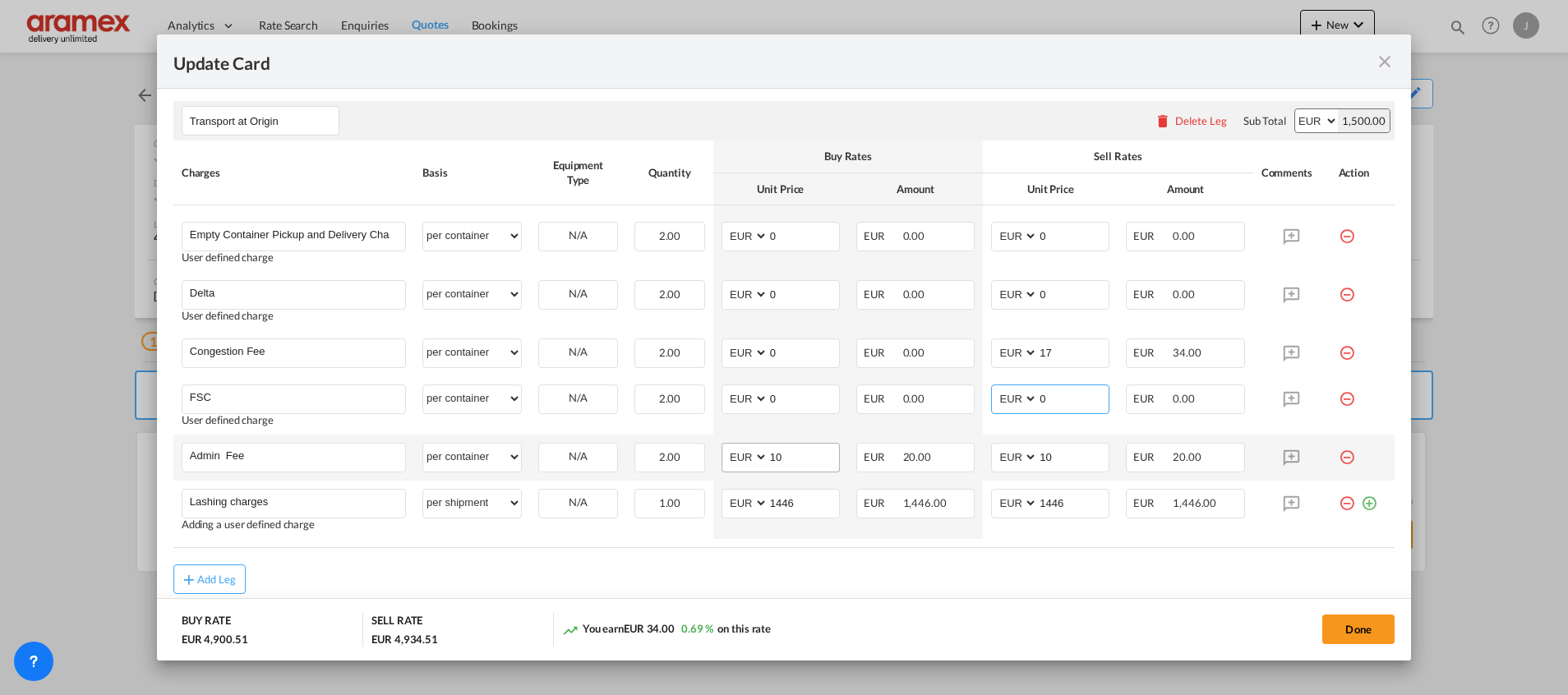
type input "0"
click at [769, 453] on input "10" at bounding box center [803, 456] width 71 height 25
click at [769, 452] on input "10" at bounding box center [803, 456] width 71 height 25
type input "0"
click at [1043, 449] on input "10" at bounding box center [1073, 456] width 71 height 25
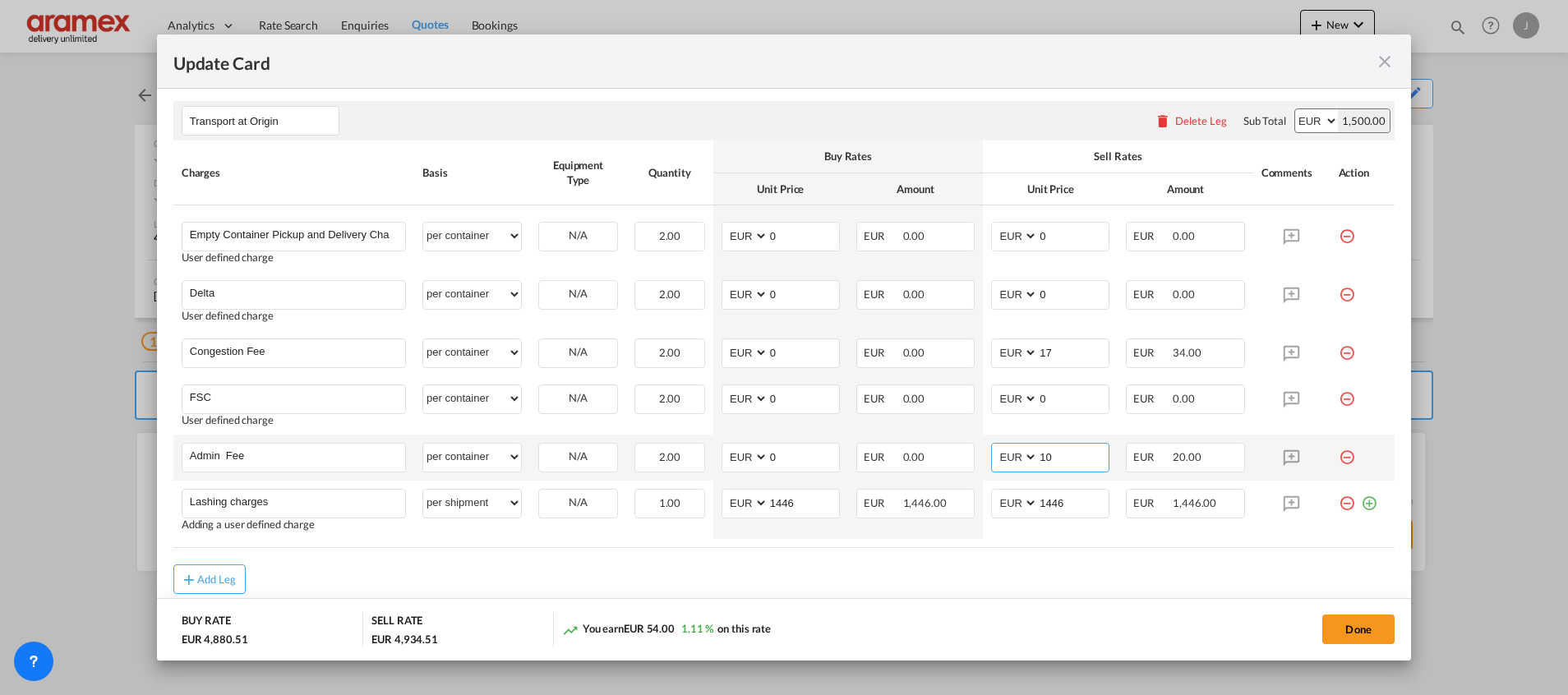
click at [1043, 458] on input "10" at bounding box center [1073, 456] width 71 height 25
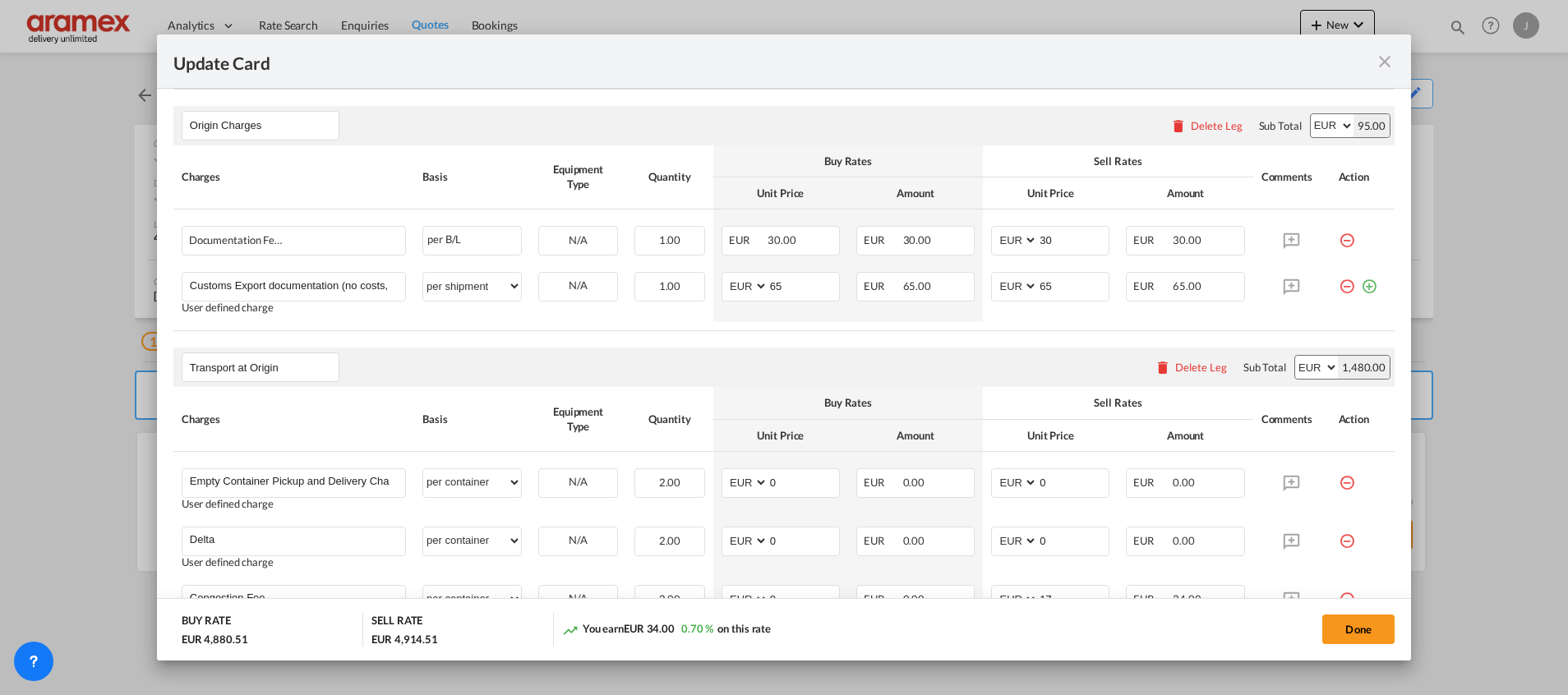
scroll to position [430, 0]
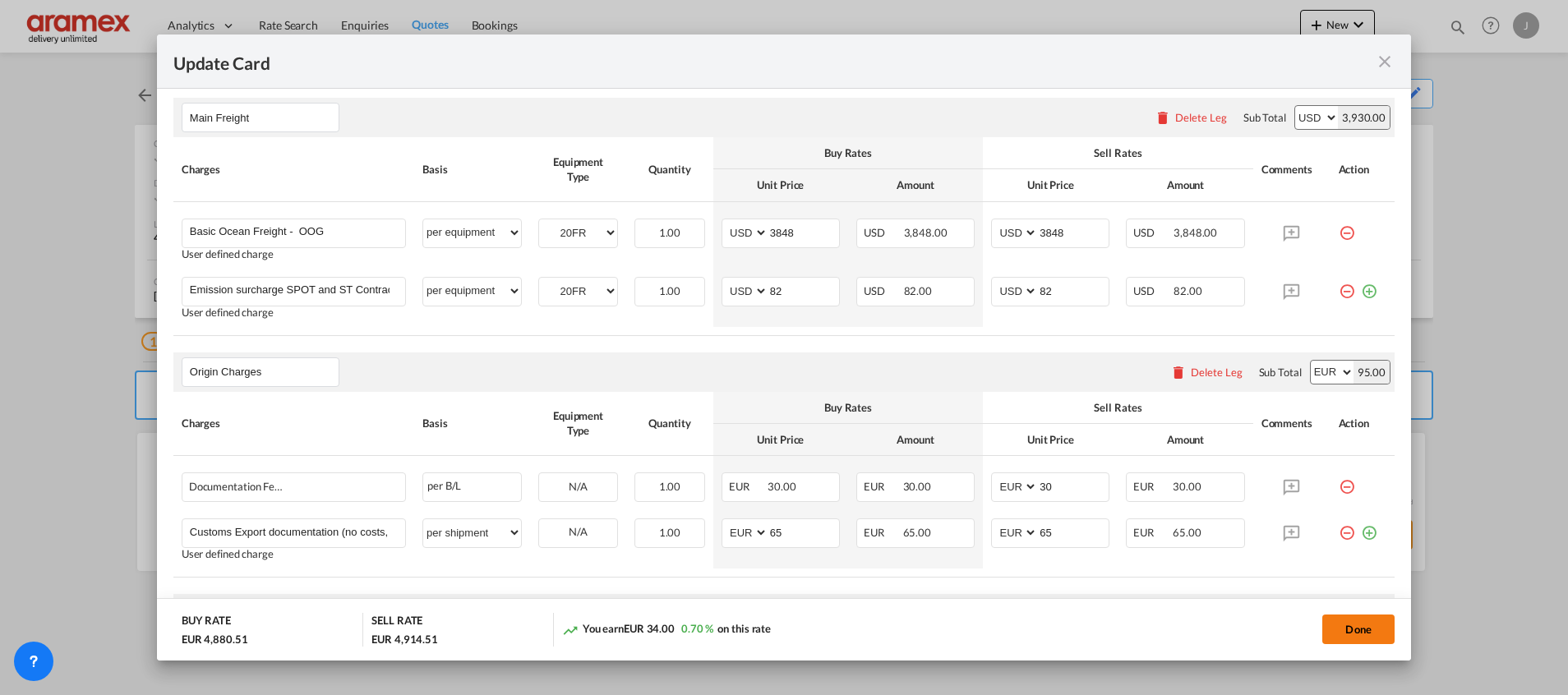
type input "0"
click at [1367, 628] on button "Done" at bounding box center [1358, 629] width 73 height 29
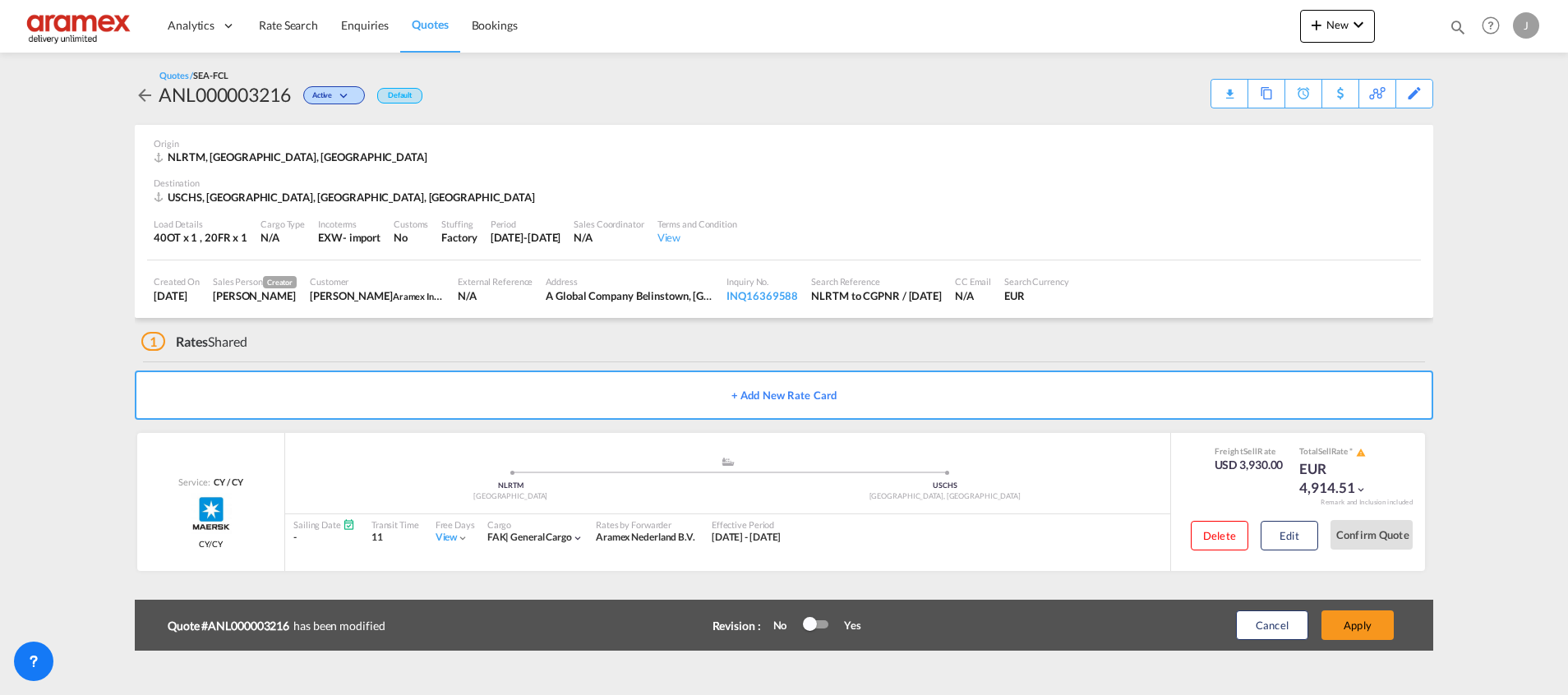
click at [1367, 628] on button "Apply" at bounding box center [1357, 625] width 73 height 29
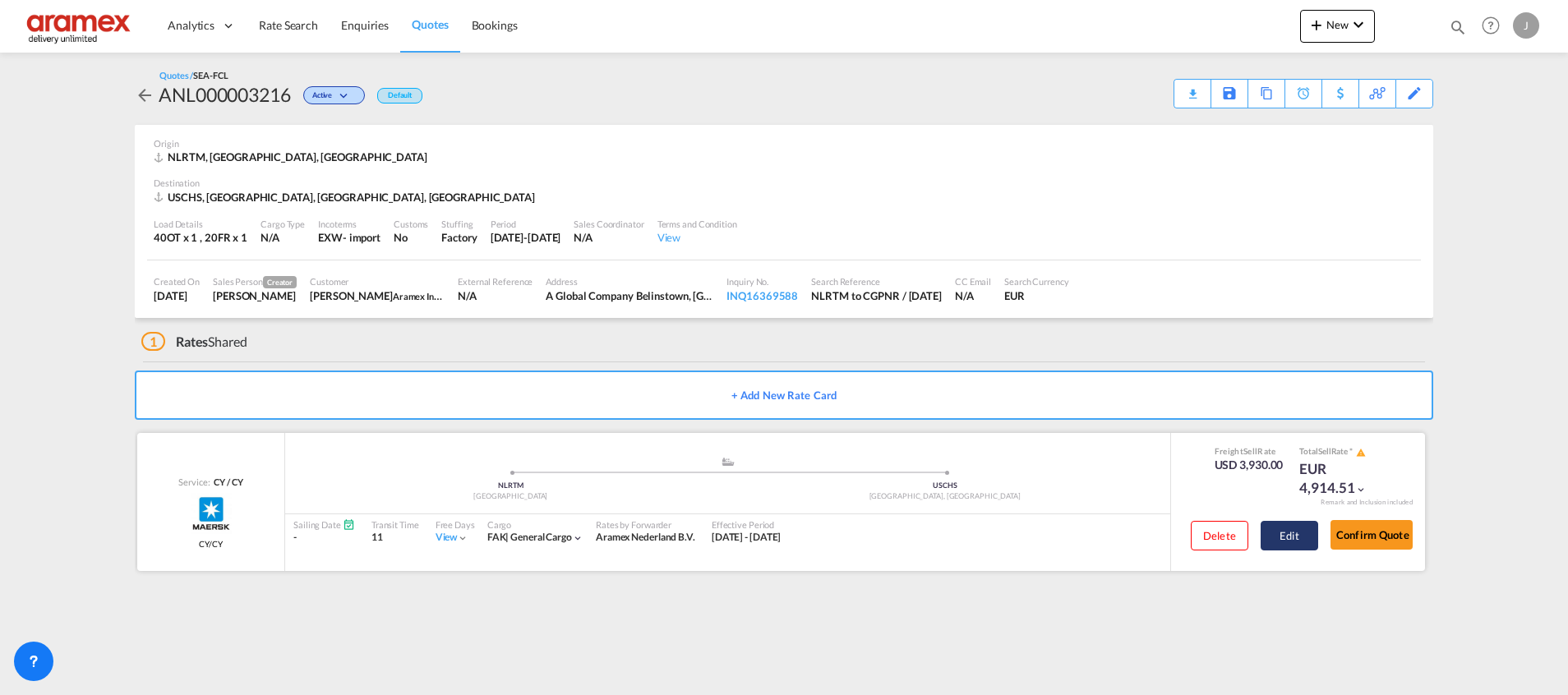
click at [1283, 528] on button "Edit" at bounding box center [1289, 535] width 58 height 29
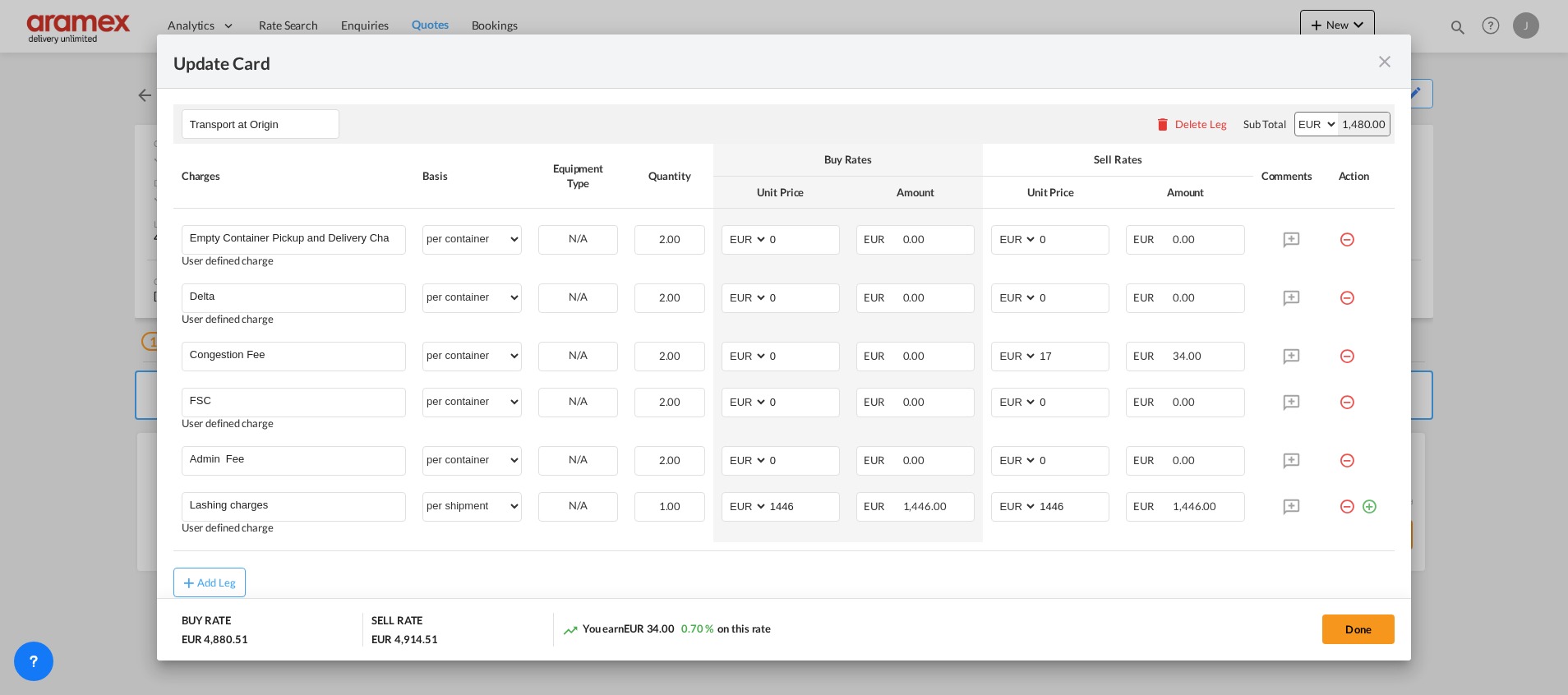
scroll to position [982, 0]
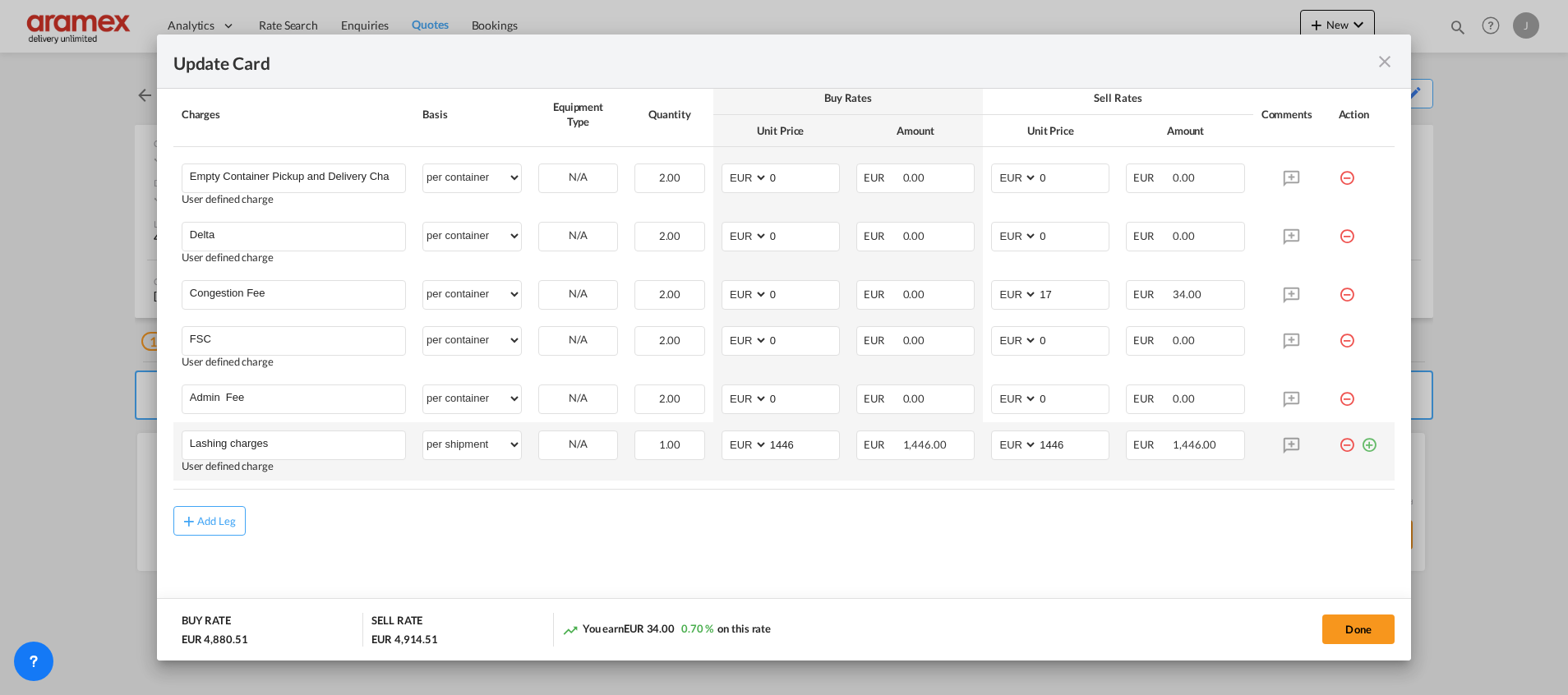
drag, startPoint x: 1350, startPoint y: 449, endPoint x: 819, endPoint y: 458, distance: 531.1
click at [1361, 446] on md-icon "icon-plus-circle-outline green-400-fg" at bounding box center [1368, 438] width 16 height 16
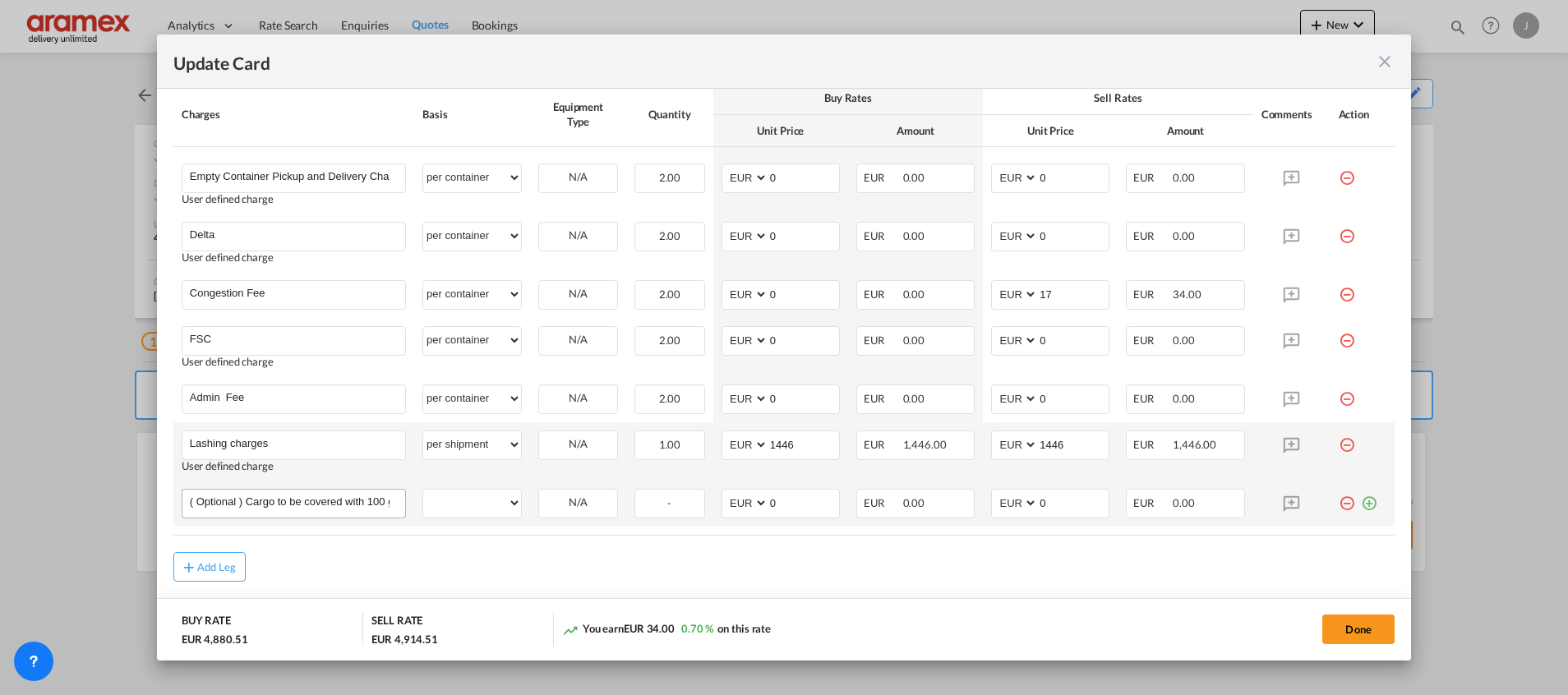
scroll to position [0, 114]
click at [354, 504] on input "( Optional ) Cargo to be covered with 100 grams tarpaulins 125,00" at bounding box center [297, 502] width 215 height 25
type input "( Optional ) Cargo to be covered with 100 grams tarpaulins EUR 125,00"
click at [473, 496] on select "per equipment per container per B/L per shipping bill per shipment % on pickup …" at bounding box center [472, 502] width 98 height 26
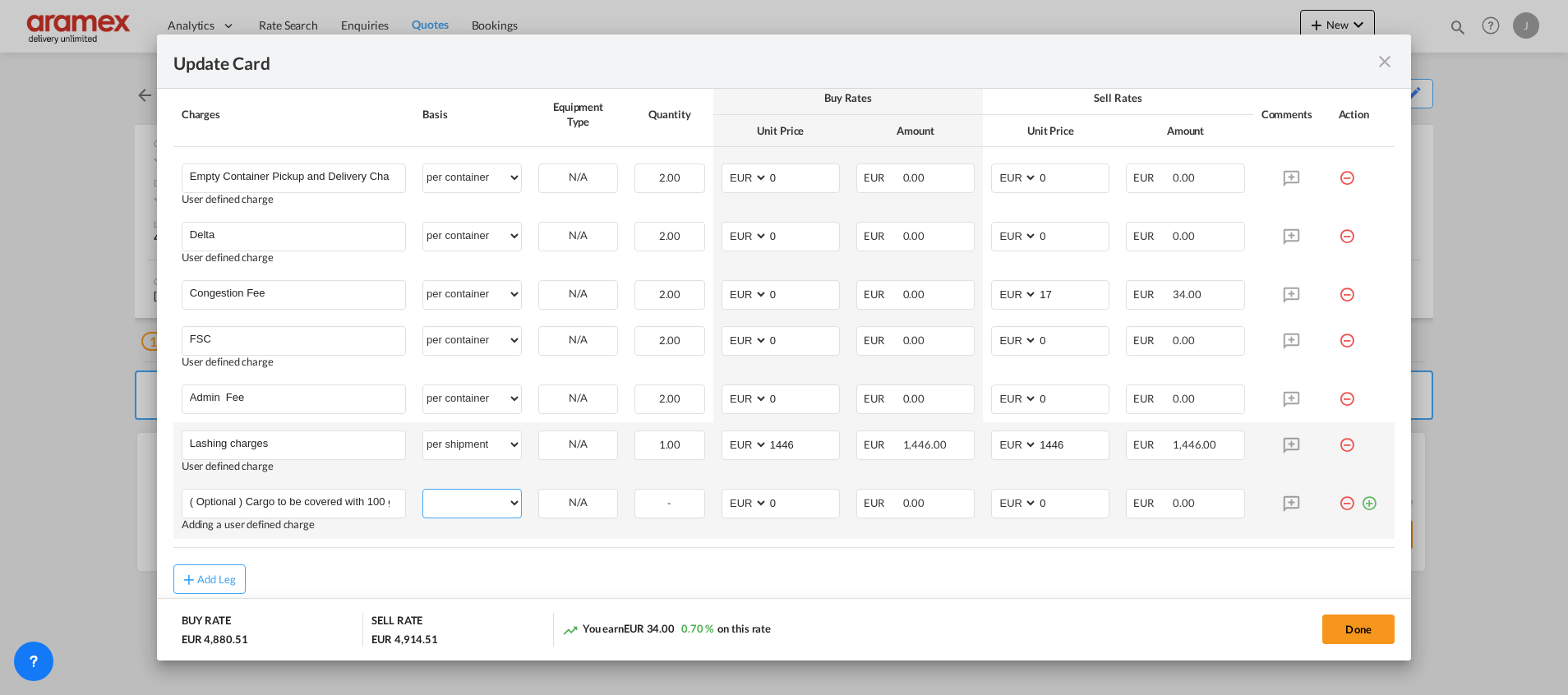
select select "per shipment"
click at [423, 490] on select "per equipment per container per B/L per shipping bill per shipment % on pickup …" at bounding box center [472, 502] width 98 height 26
click at [1353, 624] on button "Done" at bounding box center [1358, 629] width 73 height 29
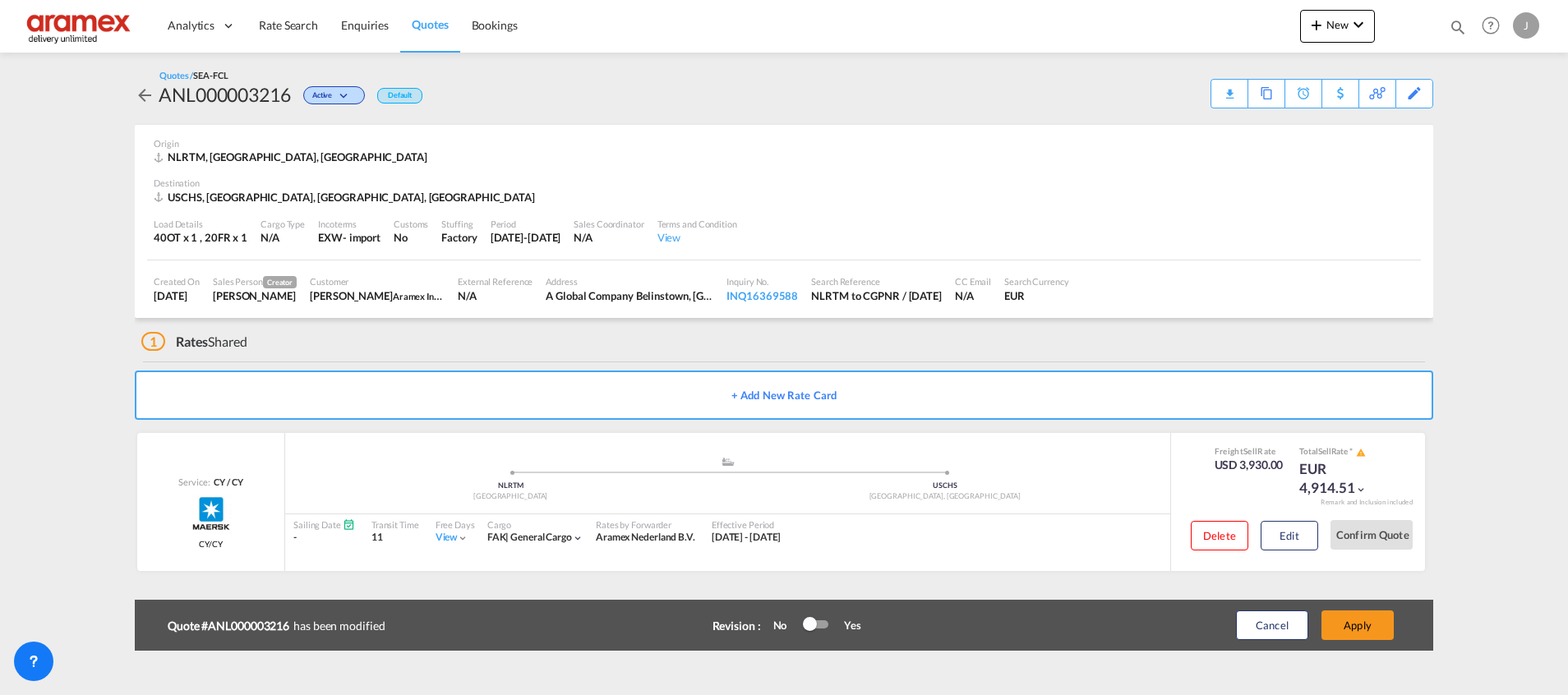
click at [1351, 623] on button "Apply" at bounding box center [1357, 625] width 73 height 29
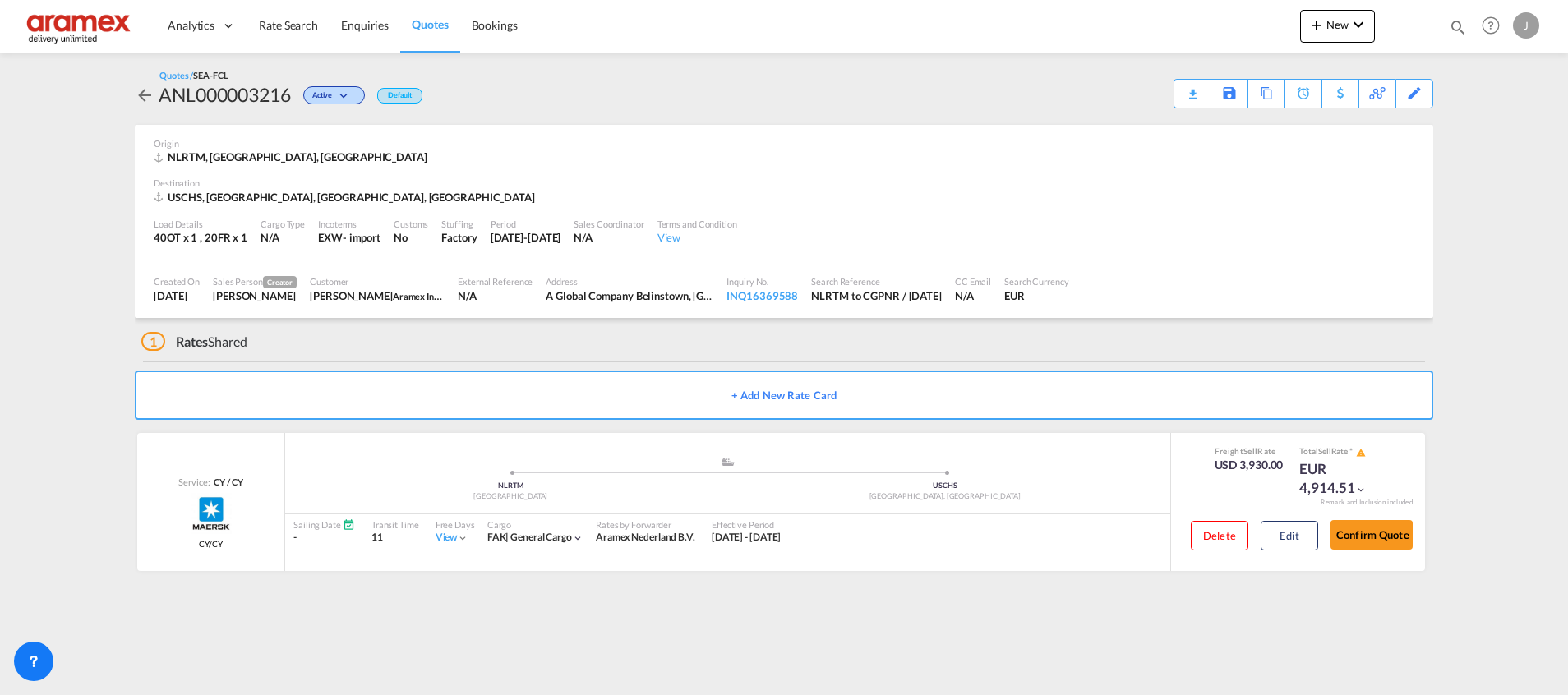
click at [409, 40] on link "Quotes" at bounding box center [429, 26] width 59 height 54
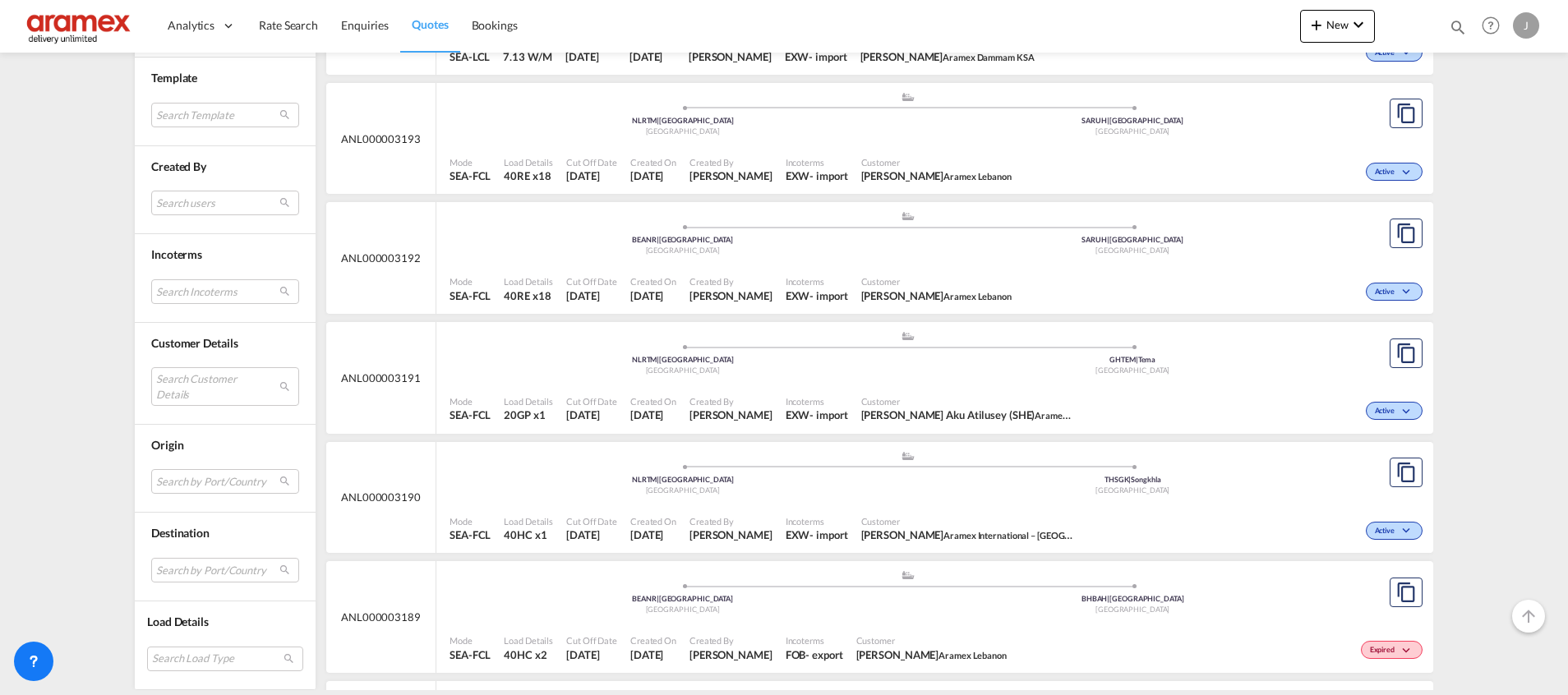
scroll to position [2699, 0]
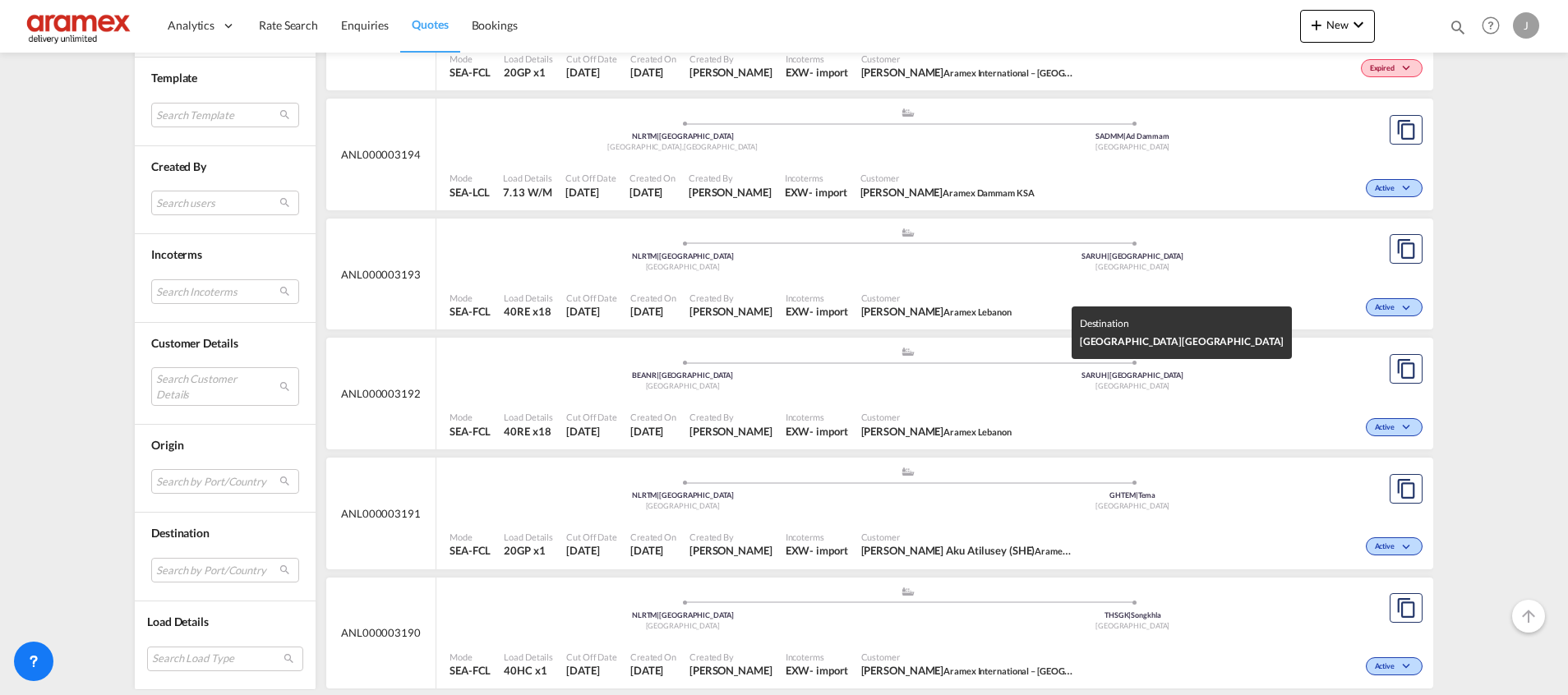
click at [946, 385] on div "[GEOGRAPHIC_DATA]" at bounding box center [1133, 386] width 450 height 10
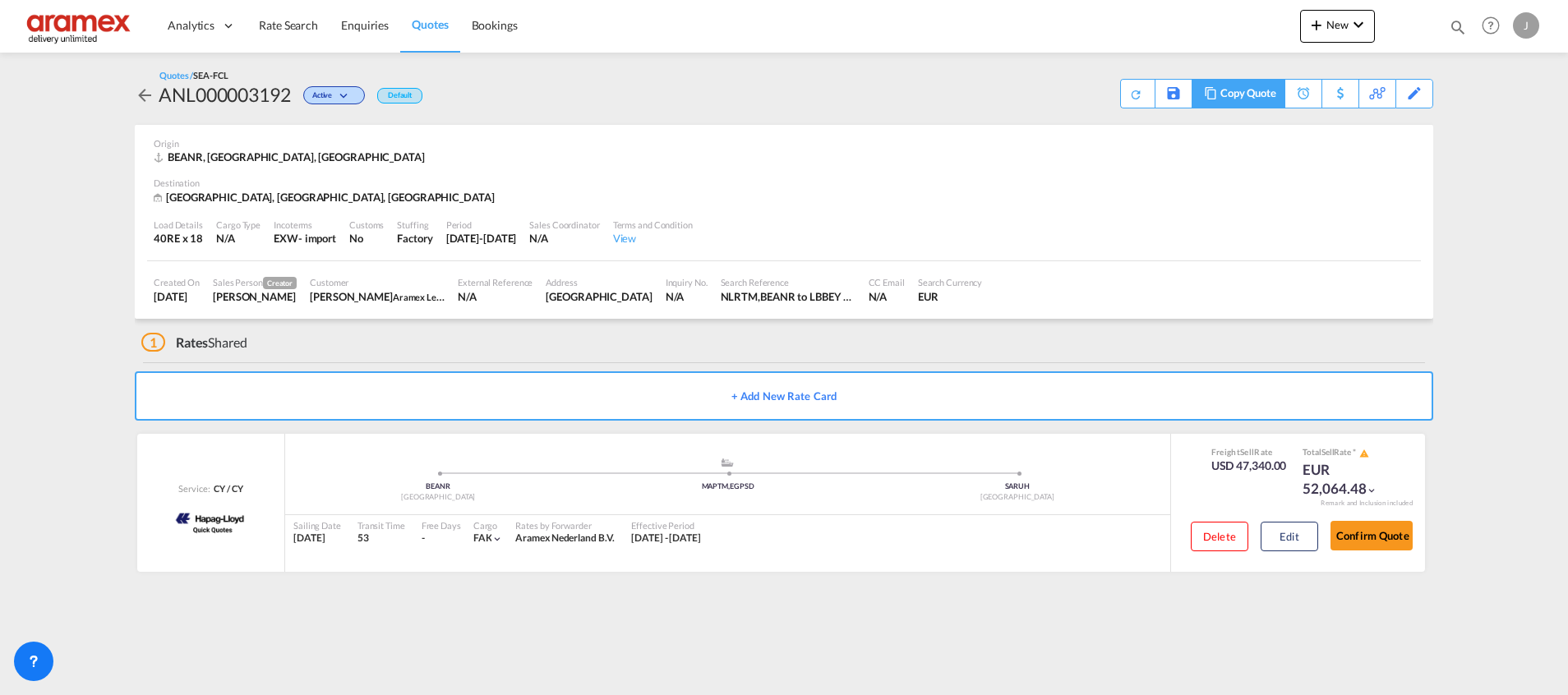
click at [1263, 92] on div "Copy Quote" at bounding box center [1247, 93] width 56 height 28
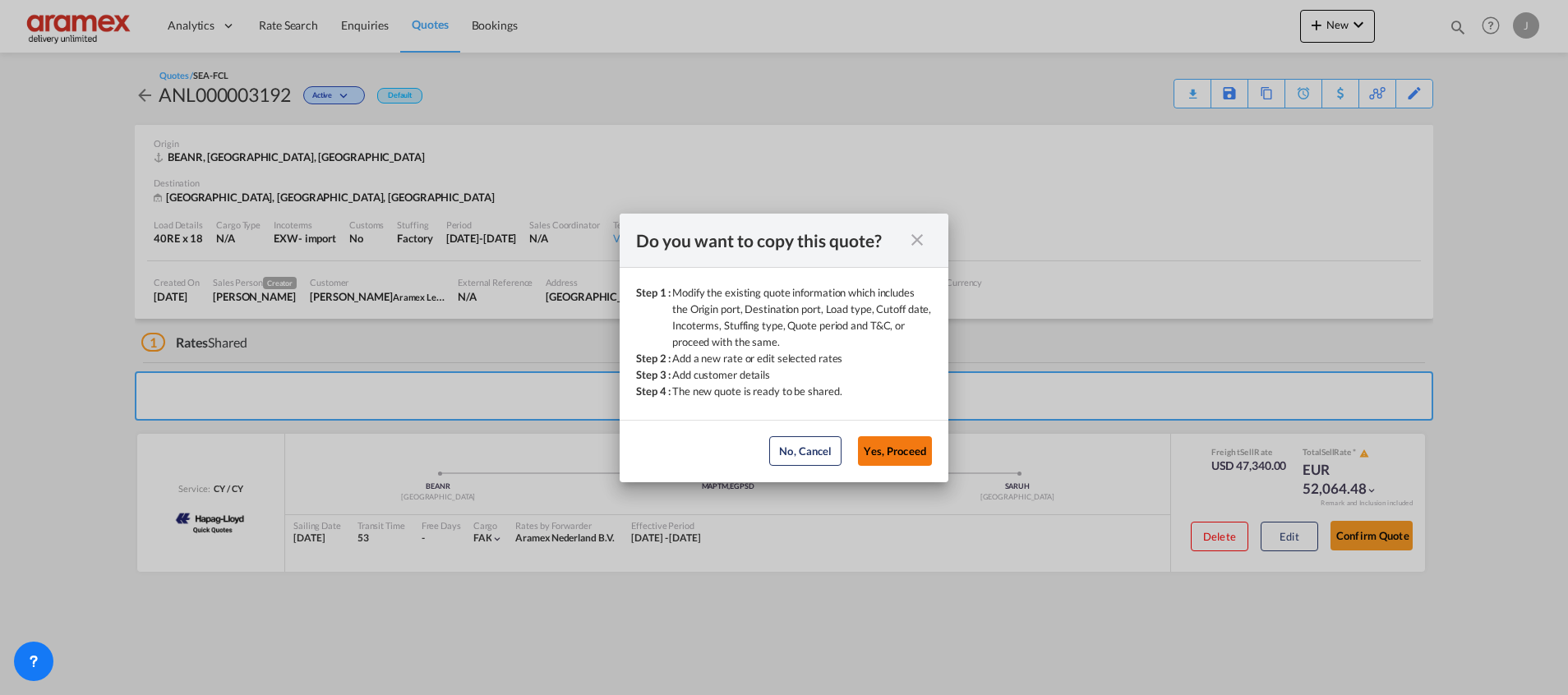
click at [898, 454] on button "Yes, Proceed" at bounding box center [895, 451] width 74 height 29
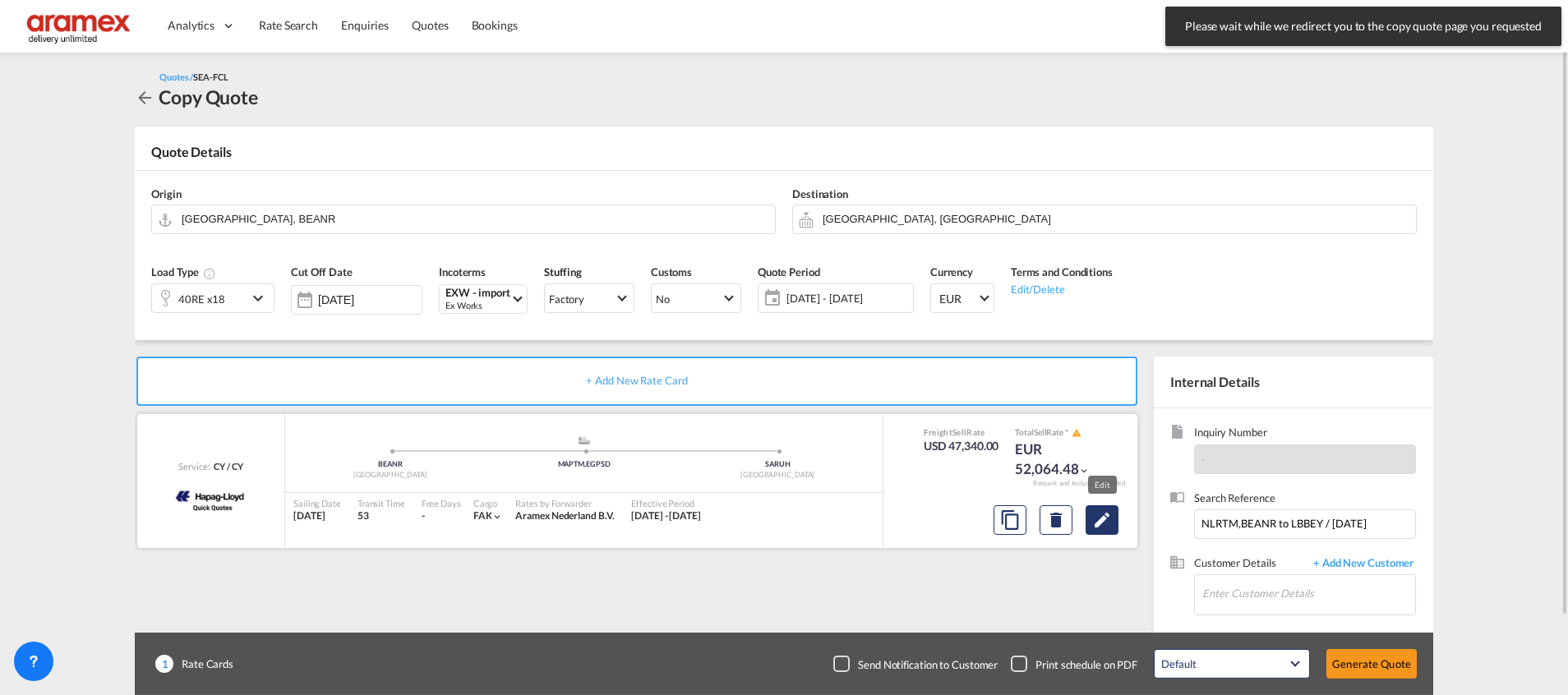
click at [1101, 521] on md-icon "Edit" at bounding box center [1101, 520] width 20 height 20
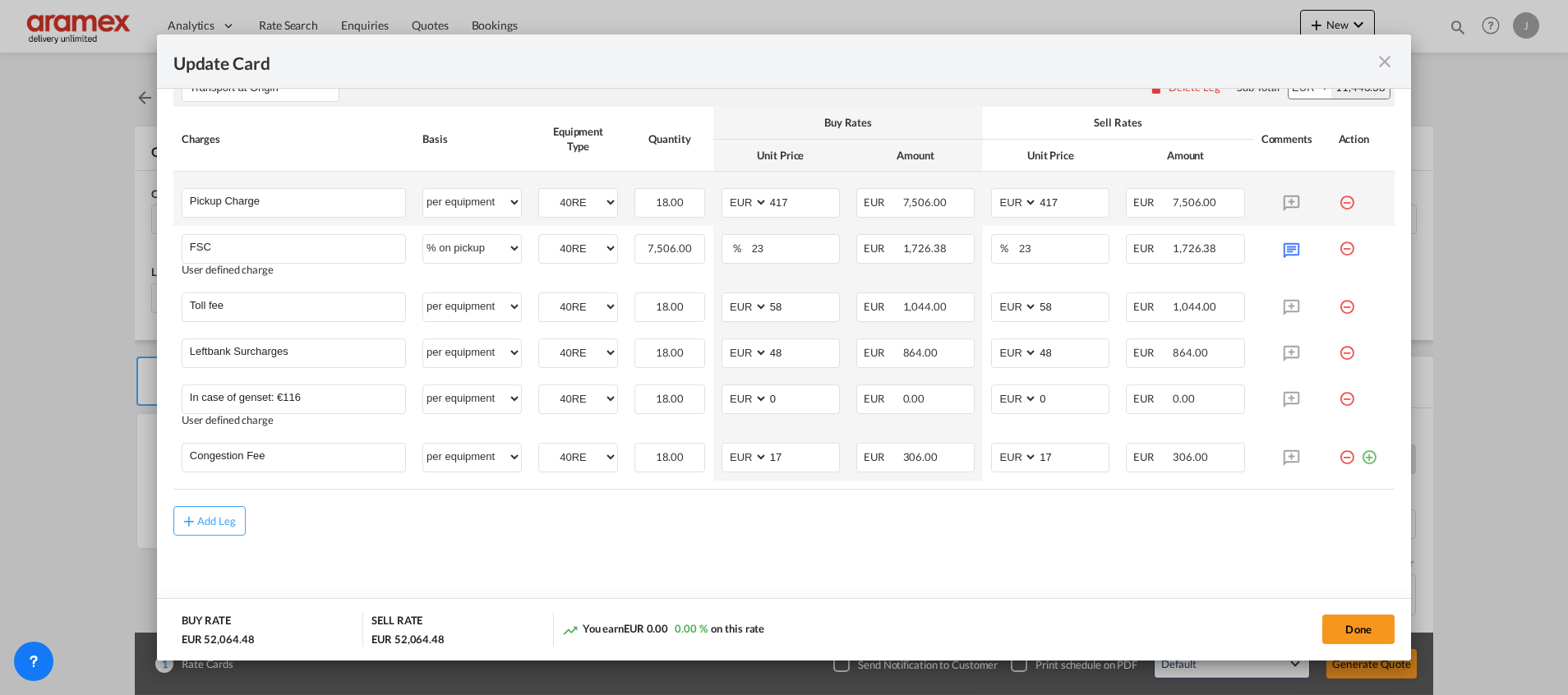
scroll to position [802, 0]
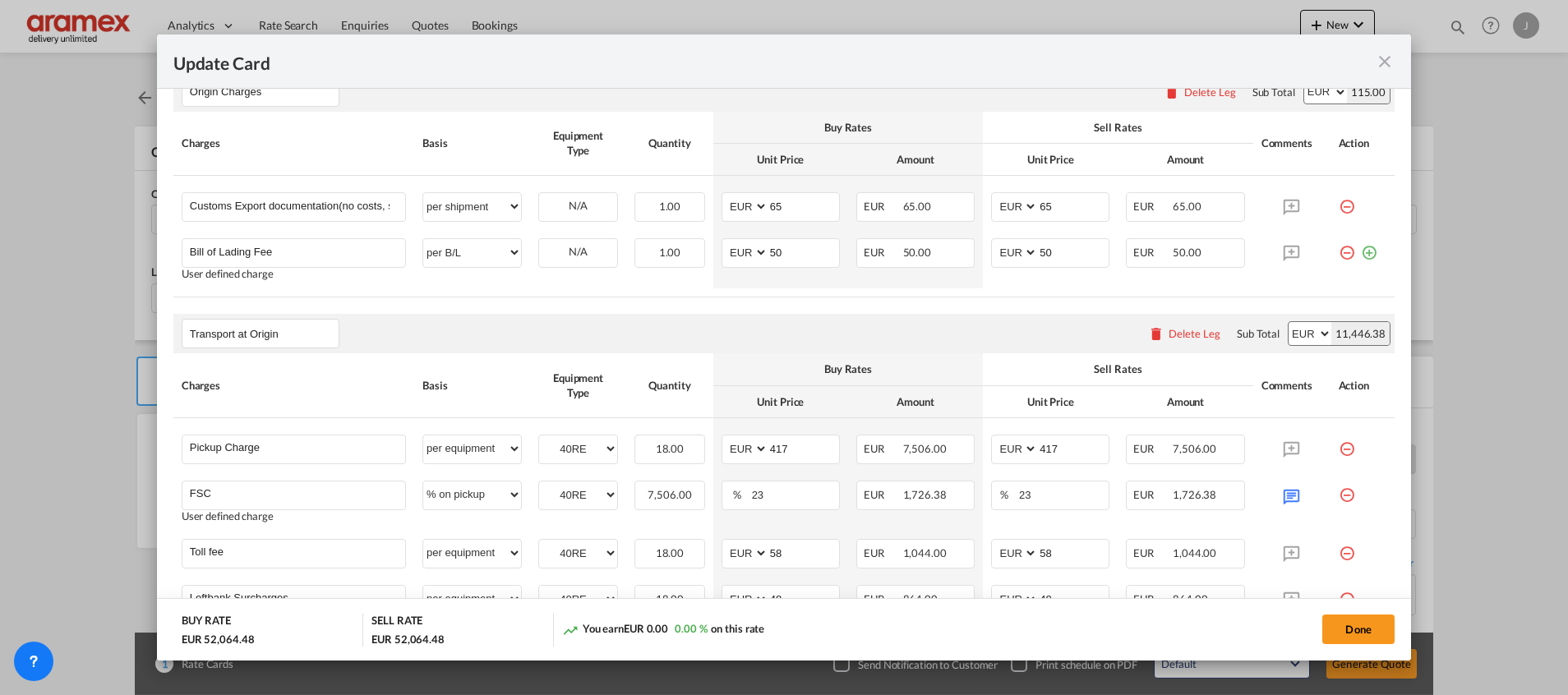
click at [1186, 332] on div "Delete Leg" at bounding box center [1195, 333] width 52 height 13
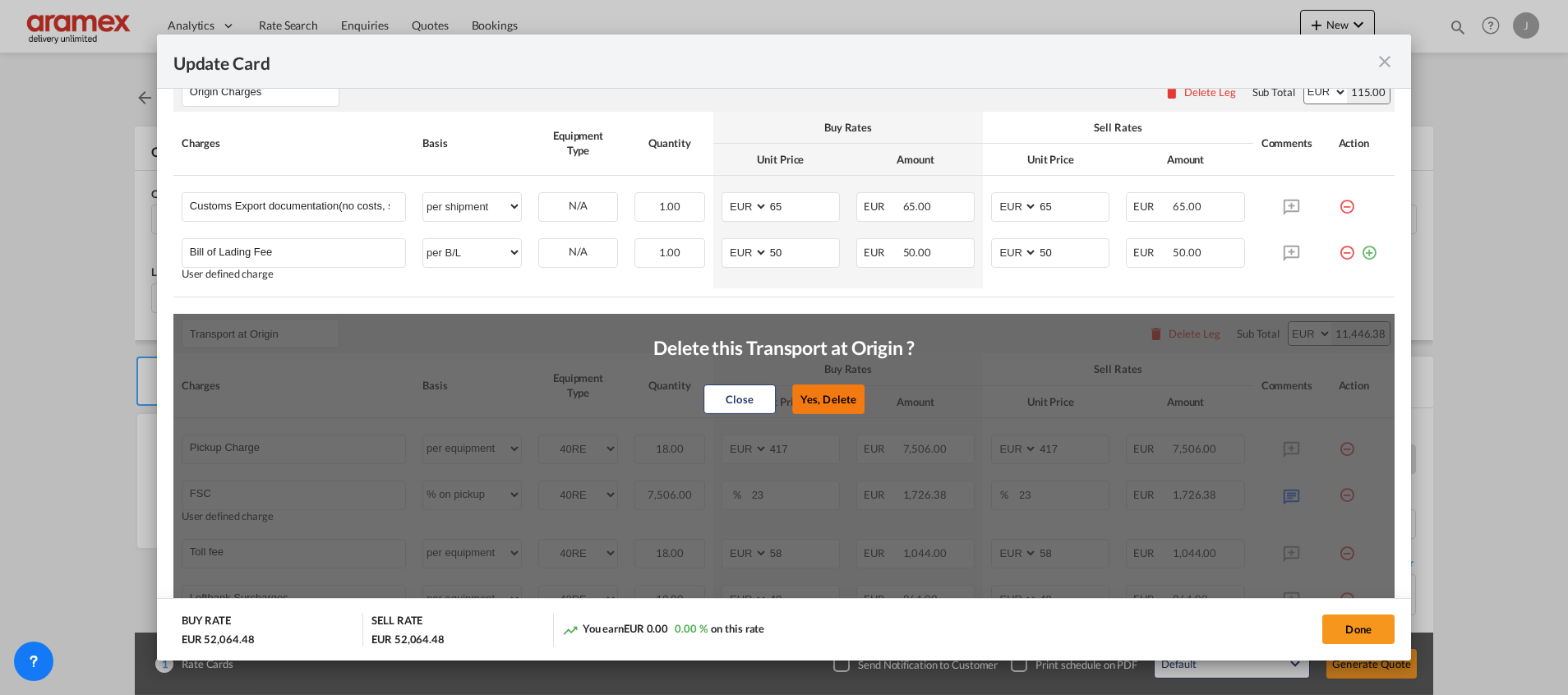
click at [847, 395] on button "Yes, Delete" at bounding box center [828, 399] width 73 height 29
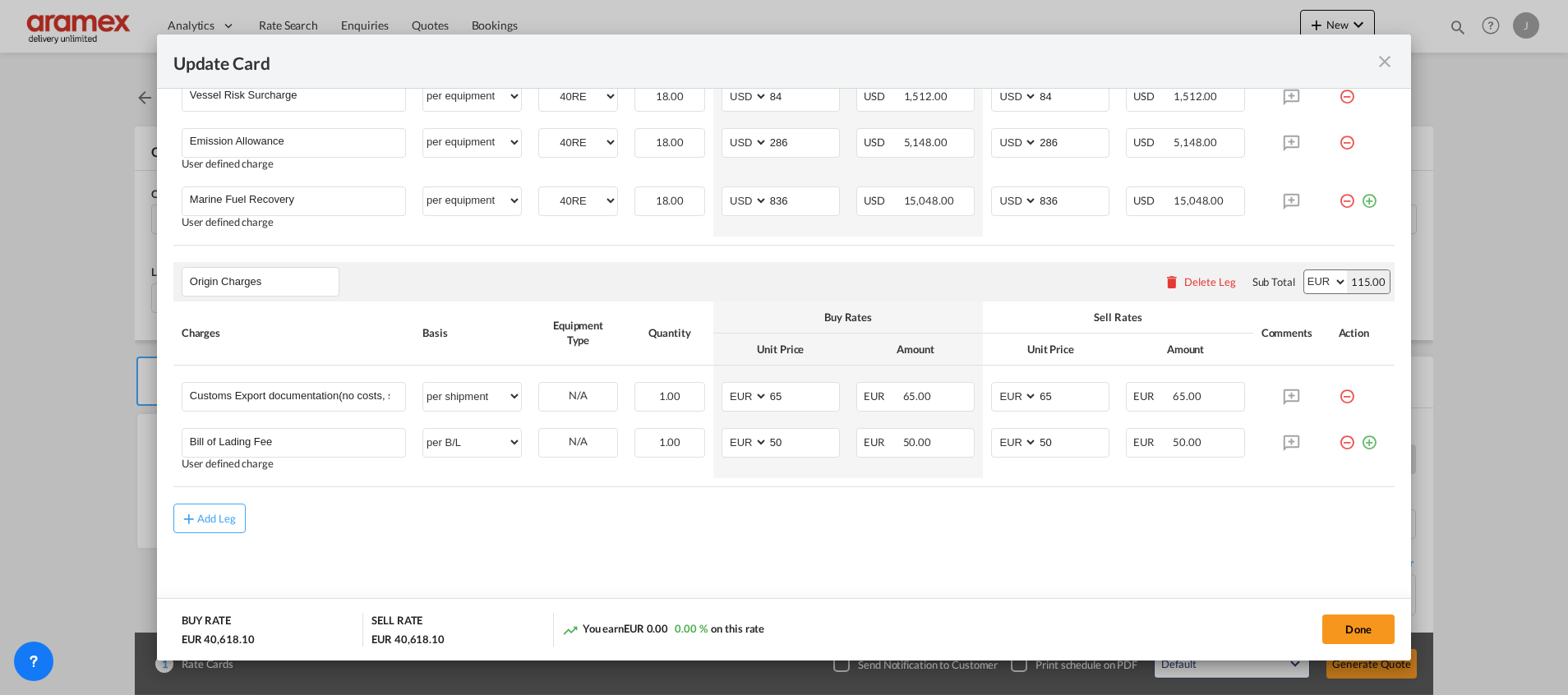
scroll to position [611, 0]
click at [1355, 624] on button "Done" at bounding box center [1358, 629] width 73 height 29
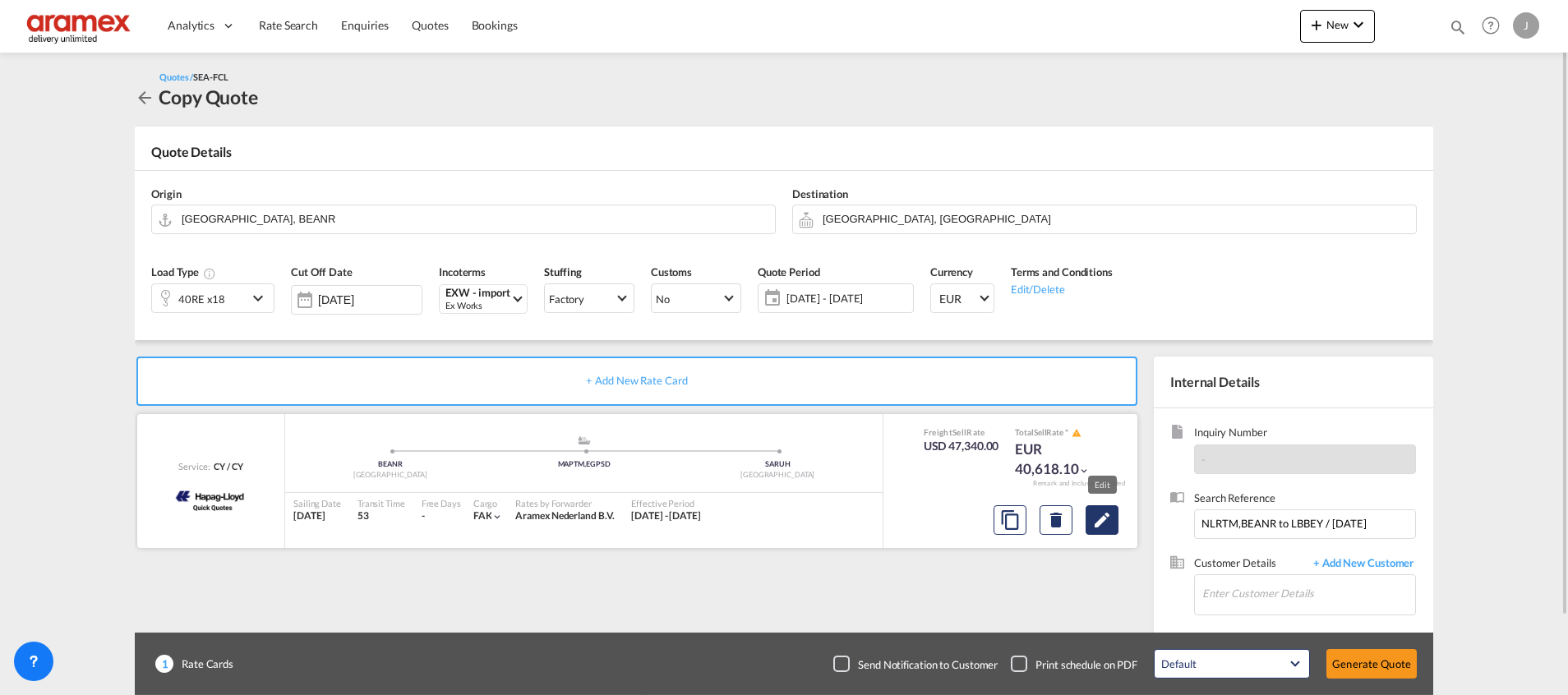
click at [1101, 514] on md-icon "Edit" at bounding box center [1101, 520] width 20 height 20
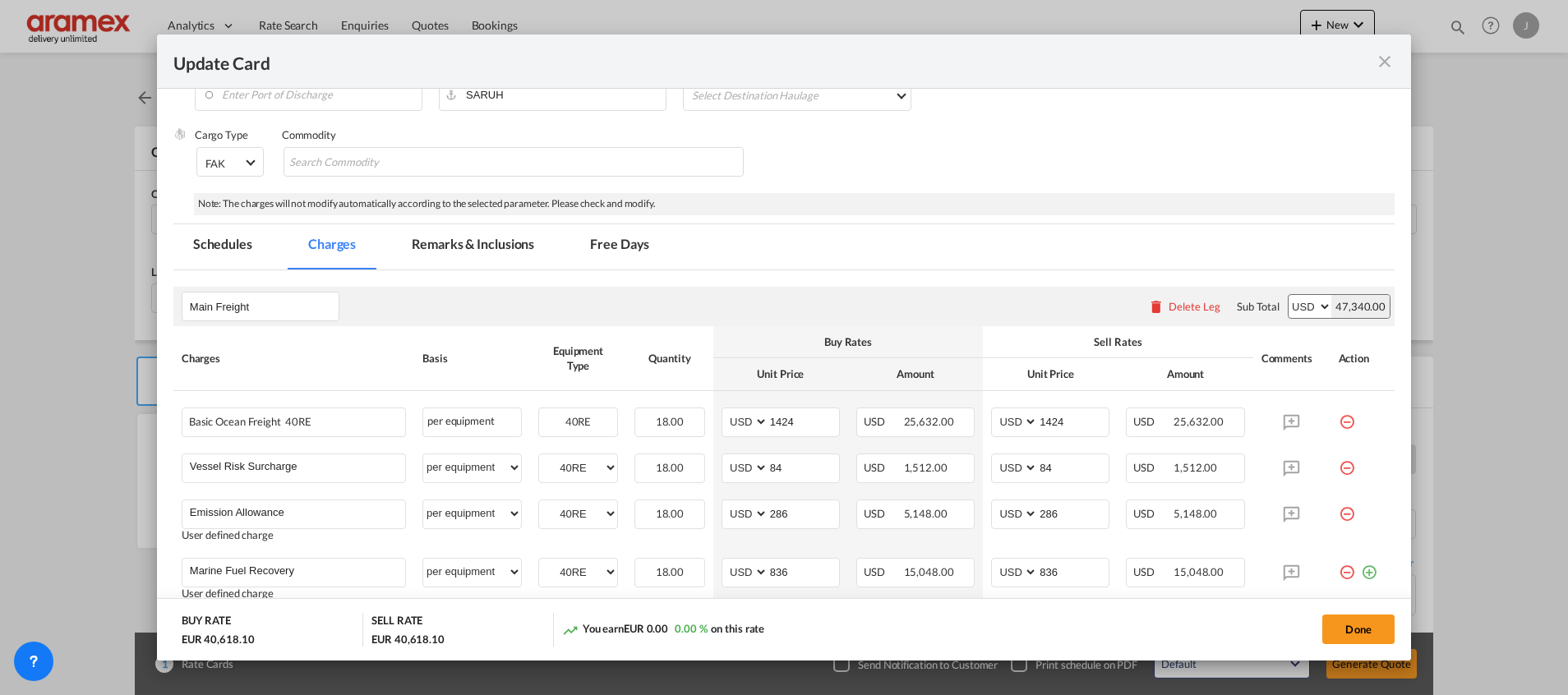
scroll to position [0, 0]
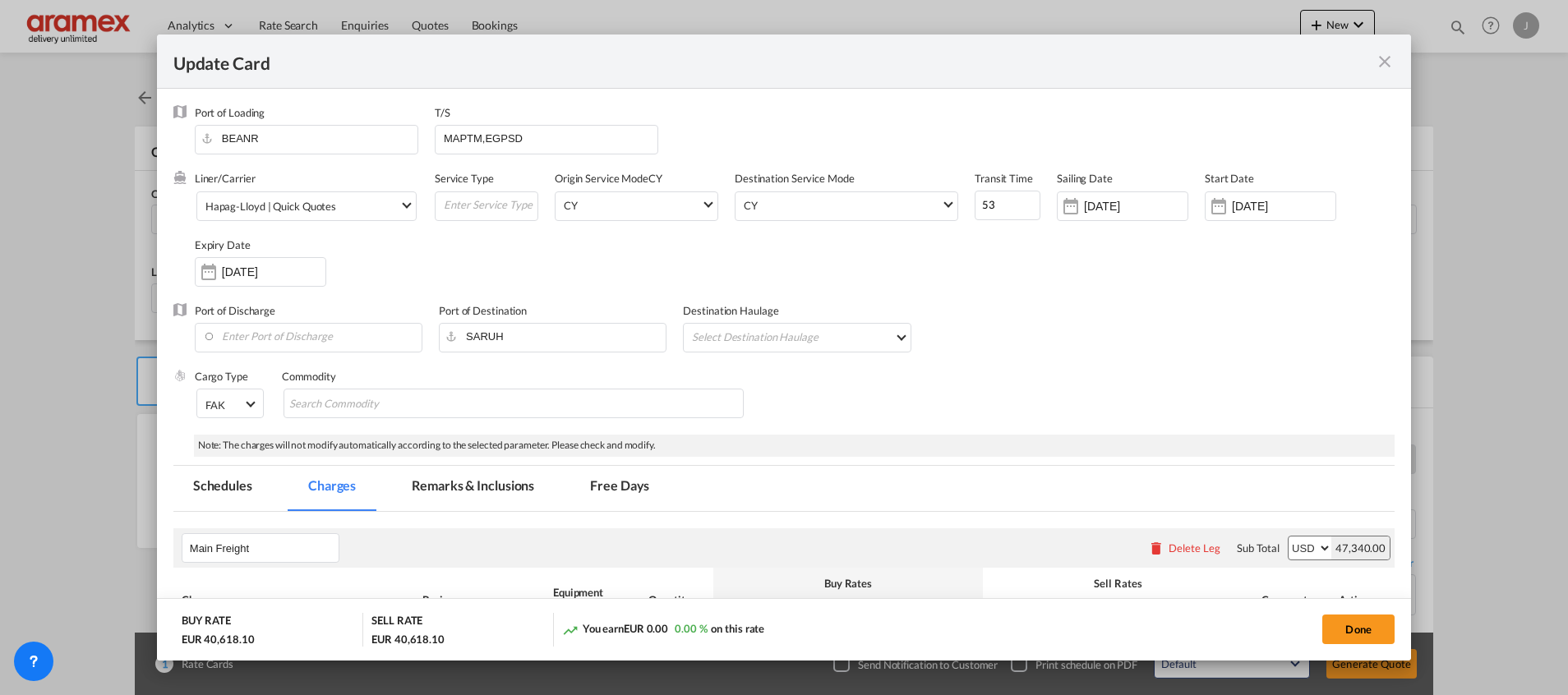
click at [1388, 60] on md-icon "icon-close fg-AAA8AD m-0 pointer" at bounding box center [1384, 61] width 20 height 20
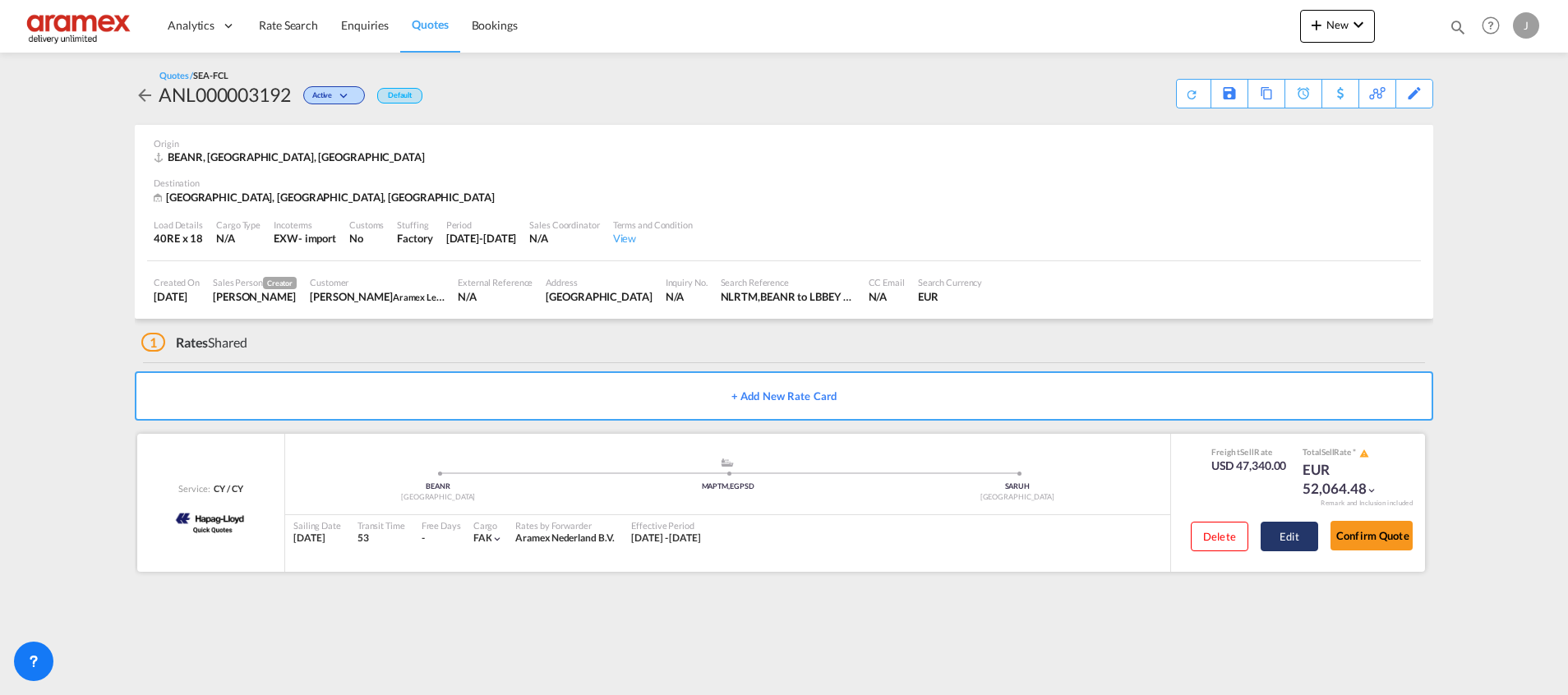
click at [1295, 545] on button "Edit" at bounding box center [1289, 536] width 58 height 29
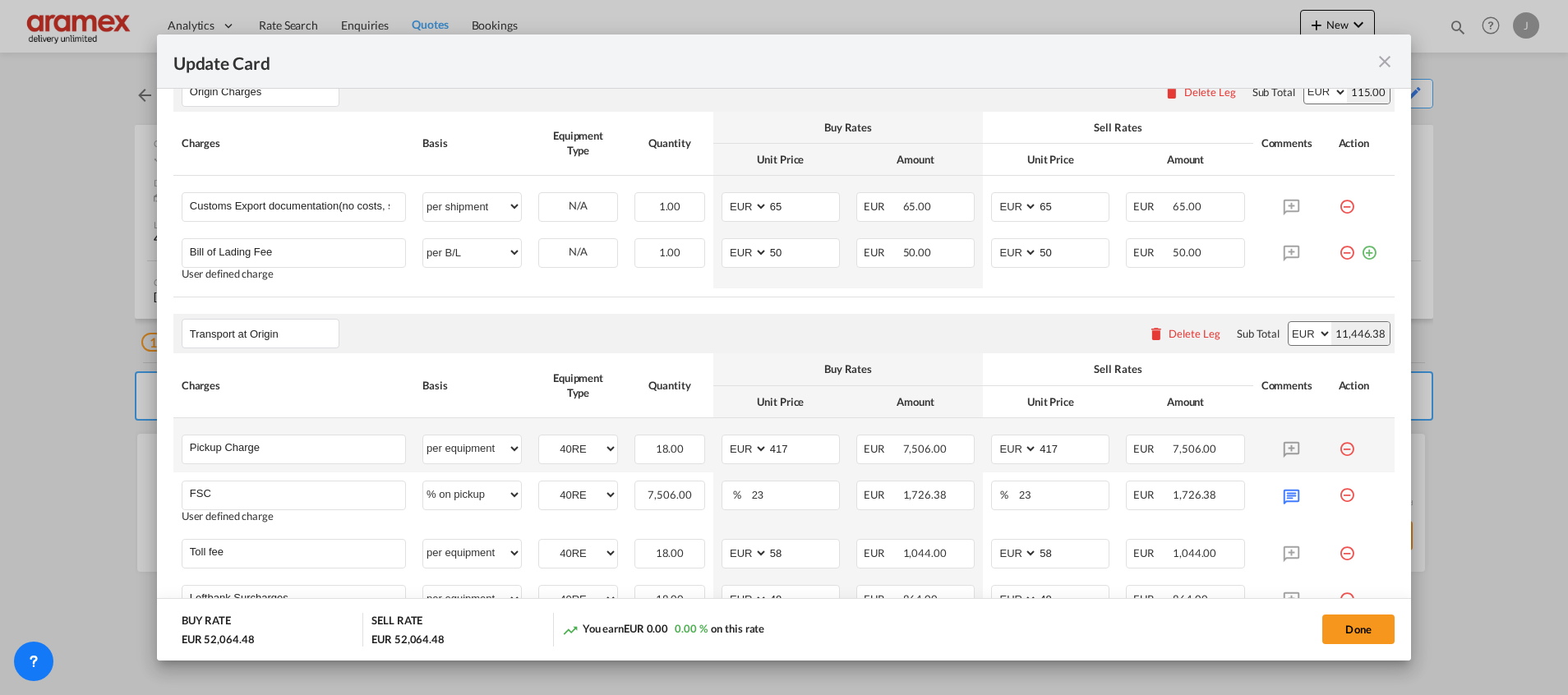
scroll to position [679, 0]
